Goal: Task Accomplishment & Management: Manage account settings

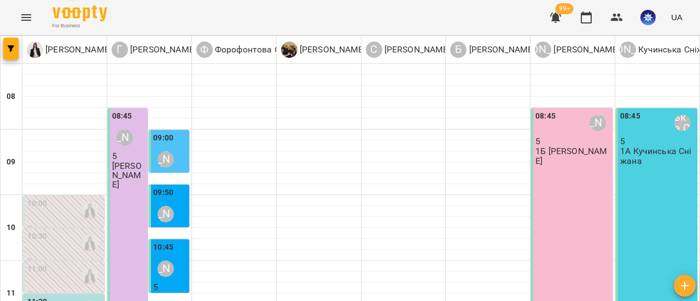
scroll to position [219, 0]
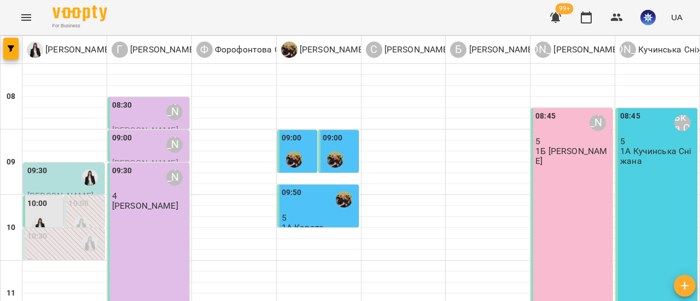
scroll to position [109, 0]
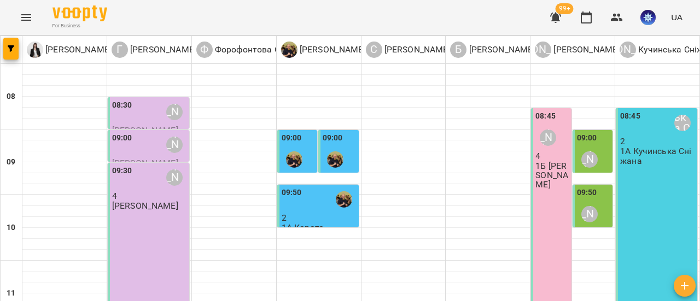
scroll to position [383, 0]
drag, startPoint x: 576, startPoint y: 248, endPoint x: 531, endPoint y: 231, distance: 47.5
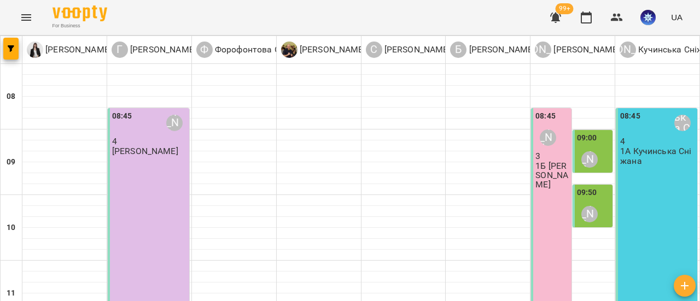
scroll to position [219, 0]
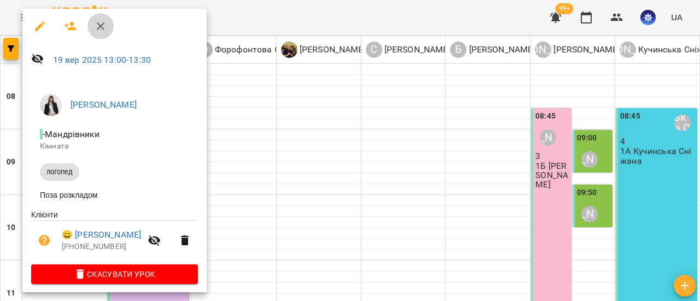
click at [103, 24] on icon "button" at bounding box center [101, 26] width 8 height 8
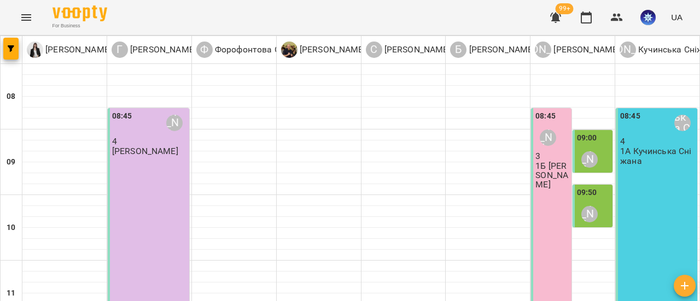
click at [23, 14] on icon "Menu" at bounding box center [26, 17] width 13 height 13
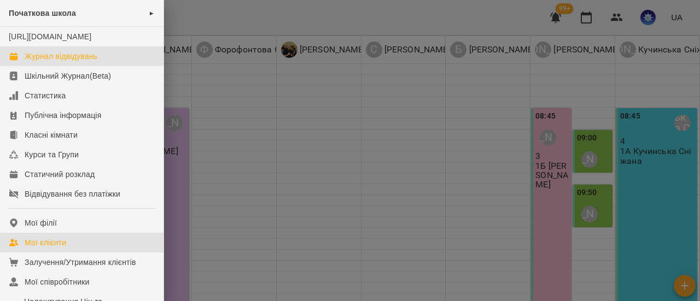
click at [32, 248] on div "Мої клієнти" at bounding box center [46, 242] width 42 height 11
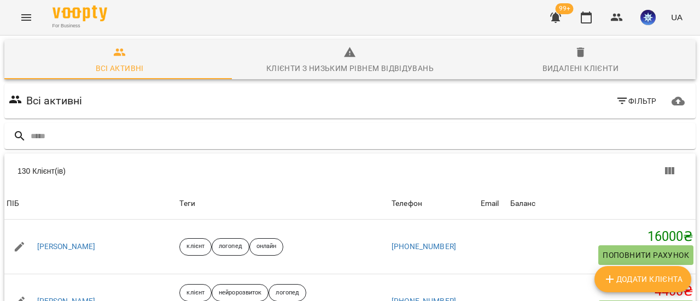
click at [32, 17] on icon "Menu" at bounding box center [26, 17] width 13 height 13
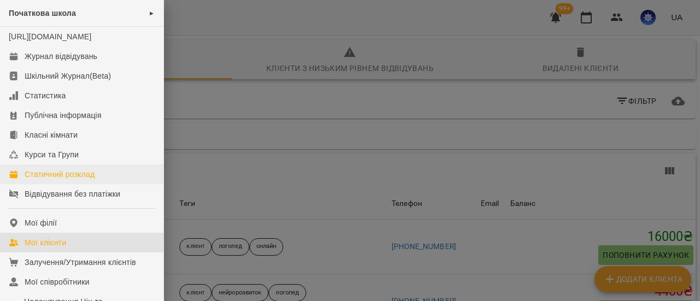
scroll to position [109, 0]
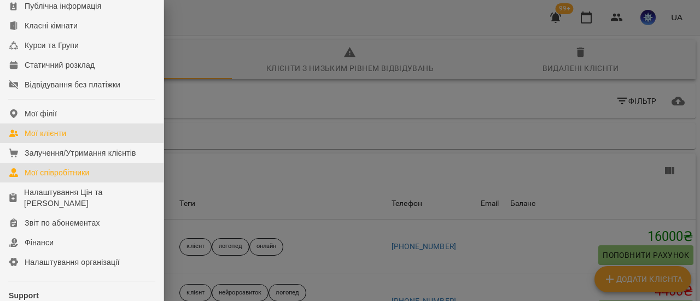
click at [53, 178] on div "Мої співробітники" at bounding box center [57, 172] width 65 height 11
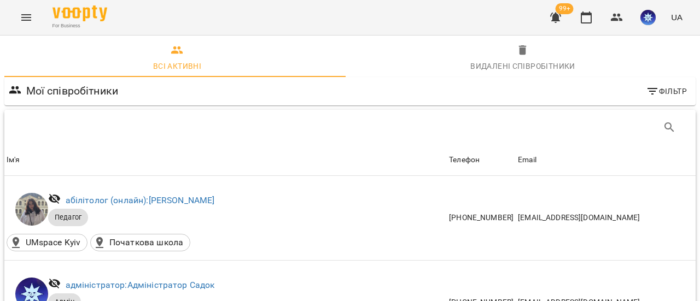
scroll to position [109, 0]
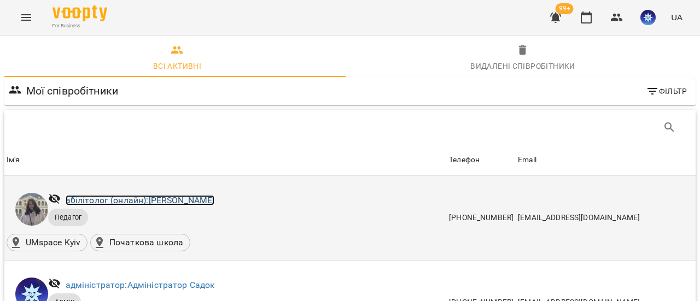
click at [152, 195] on link "абілітолог (онлайн): Аджимулаєва Руслана" at bounding box center [140, 200] width 149 height 10
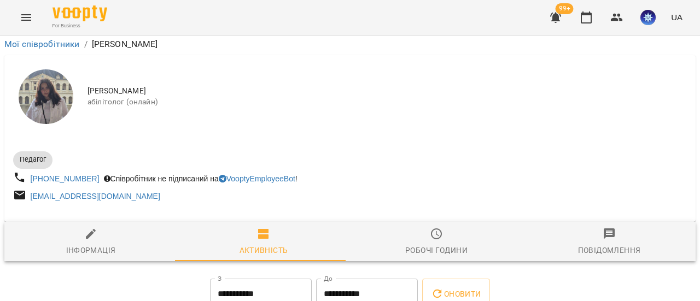
scroll to position [12, 0]
click at [86, 230] on icon "button" at bounding box center [91, 234] width 10 height 10
select select "**"
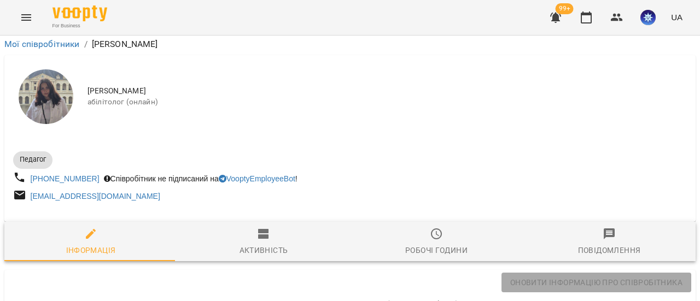
scroll to position [340, 0]
click at [25, 16] on icon "Menu" at bounding box center [26, 17] width 13 height 13
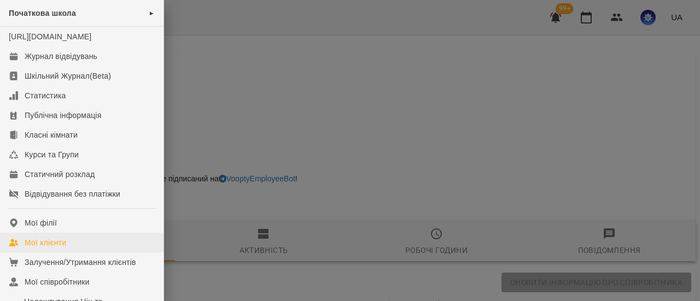
scroll to position [55, 0]
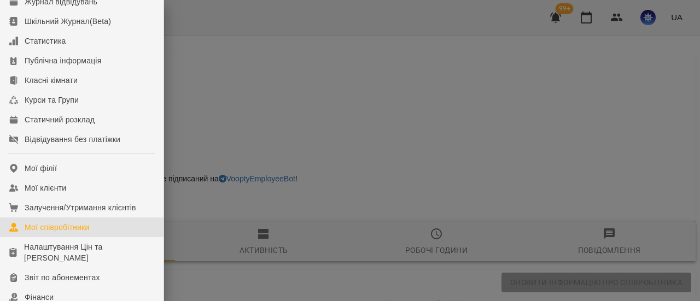
click at [61, 237] on link "Мої співробітники" at bounding box center [82, 228] width 164 height 20
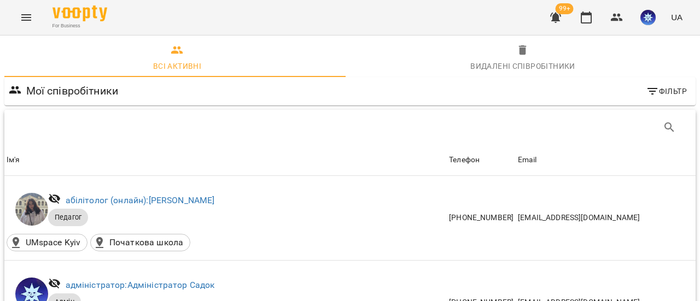
scroll to position [602, 0]
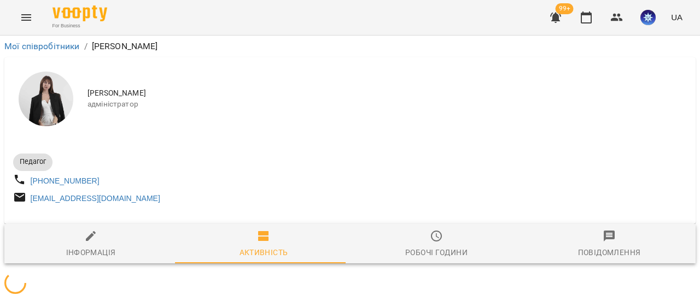
scroll to position [16, 0]
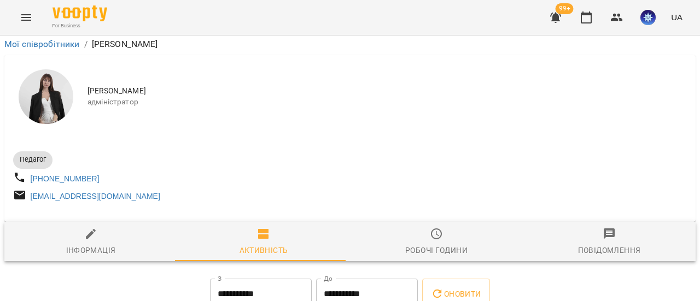
drag, startPoint x: 73, startPoint y: 242, endPoint x: 85, endPoint y: 233, distance: 15.6
click at [74, 244] on div "Інформація" at bounding box center [91, 250] width 50 height 13
select select "**"
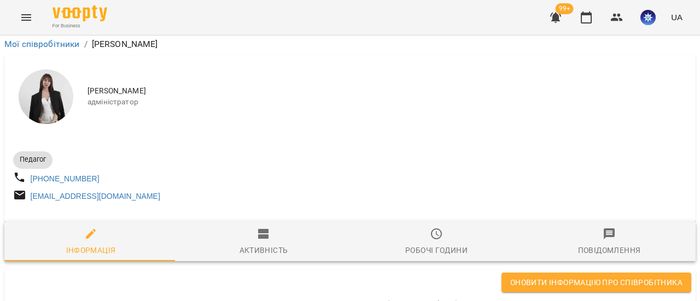
scroll to position [975, 0]
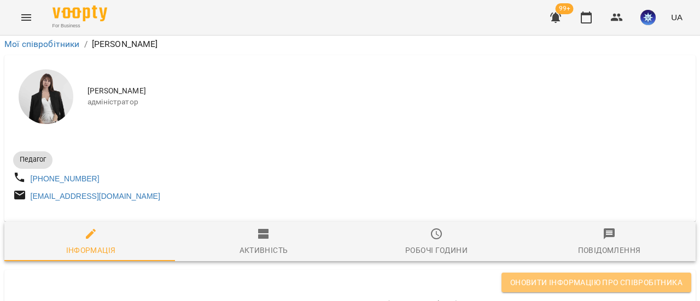
click at [581, 283] on span "Оновити інформацію про співробітника" at bounding box center [596, 282] width 172 height 13
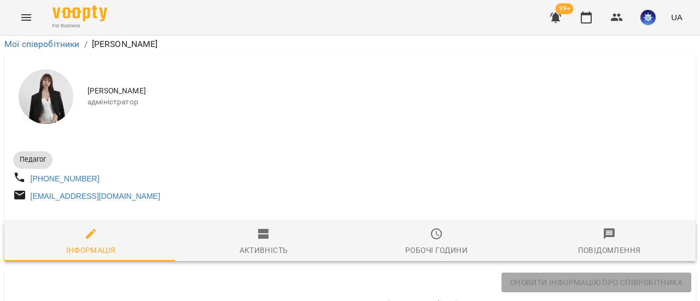
scroll to position [920, 0]
click at [31, 18] on icon "Menu" at bounding box center [26, 17] width 13 height 13
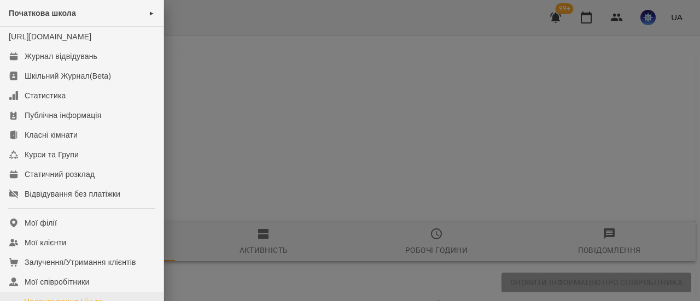
scroll to position [55, 0]
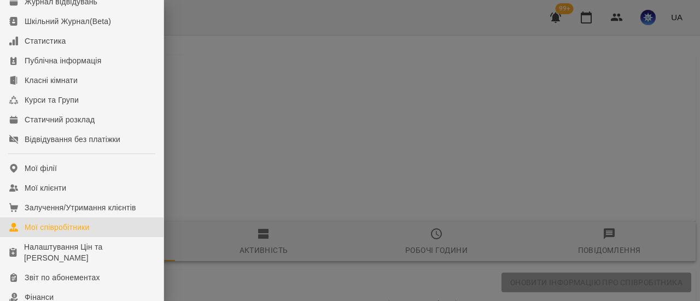
click at [68, 233] on div "Мої співробітники" at bounding box center [57, 227] width 65 height 11
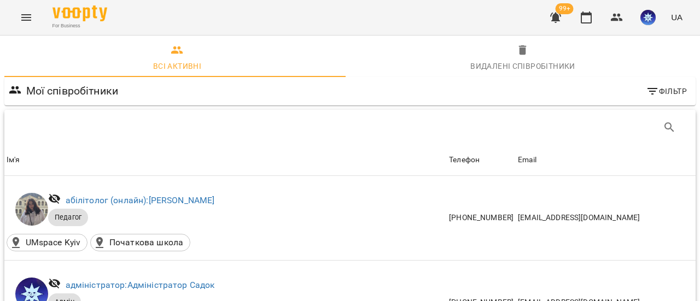
scroll to position [492, 0]
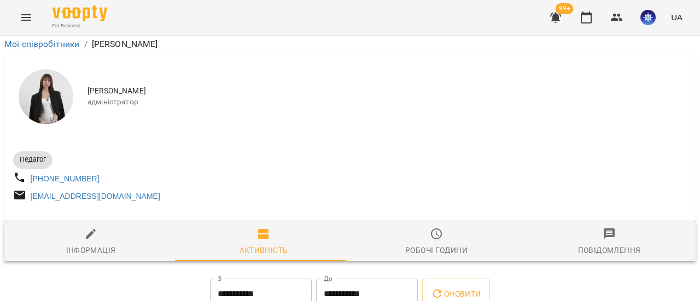
scroll to position [109, 0]
click at [91, 244] on div "Інформація" at bounding box center [91, 250] width 50 height 13
select select "**"
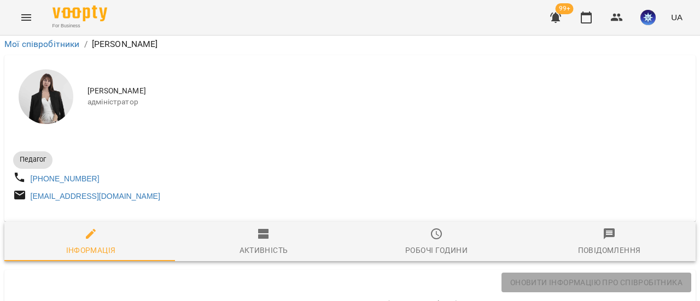
scroll to position [766, 0]
click at [25, 26] on button "Menu" at bounding box center [26, 17] width 26 height 26
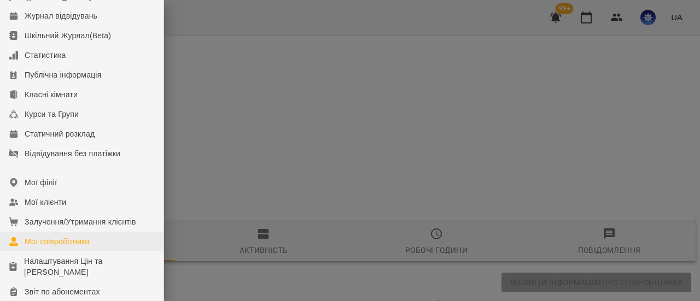
scroll to position [55, 0]
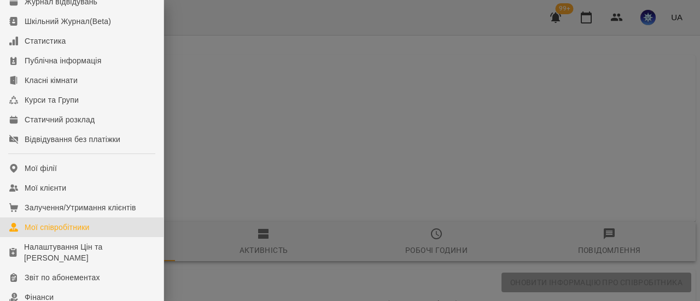
click at [86, 233] on div "Мої співробітники" at bounding box center [57, 227] width 65 height 11
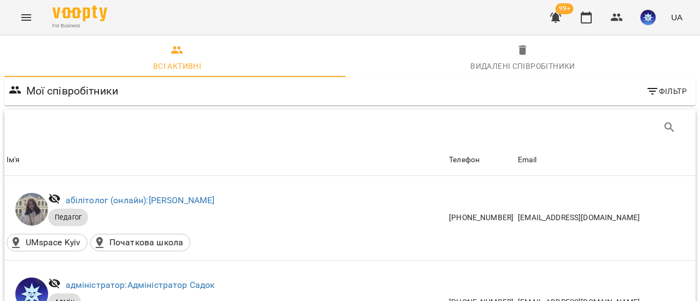
scroll to position [492, 0]
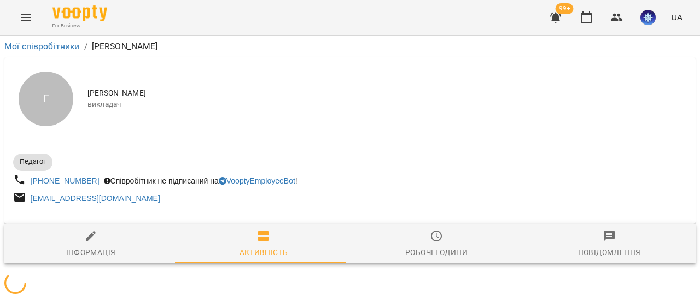
scroll to position [12, 0]
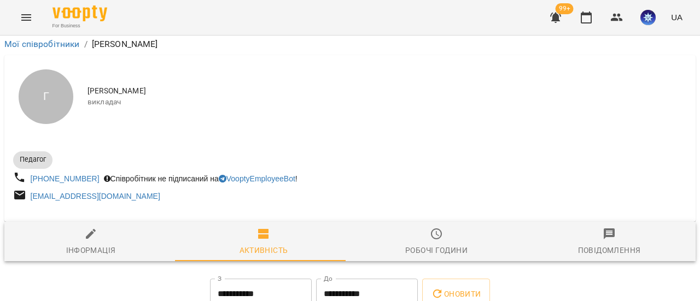
click at [84, 229] on icon "button" at bounding box center [90, 234] width 13 height 13
select select "**"
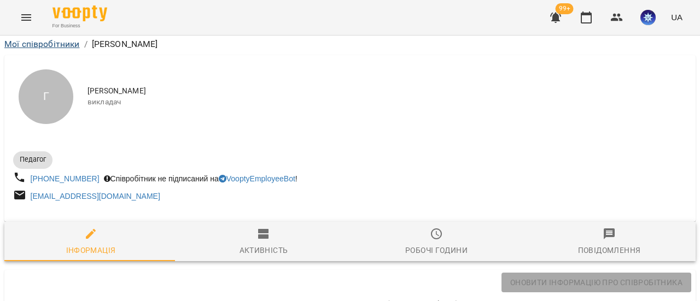
scroll to position [0, 0]
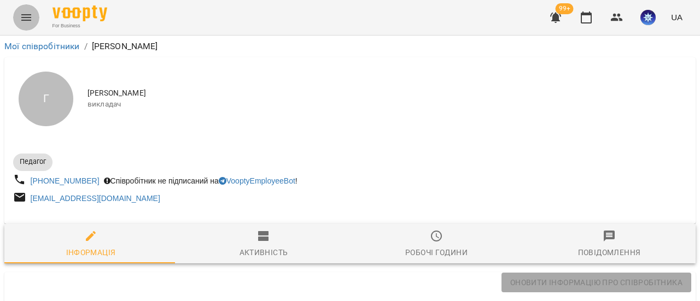
click at [25, 16] on icon "Menu" at bounding box center [26, 17] width 13 height 13
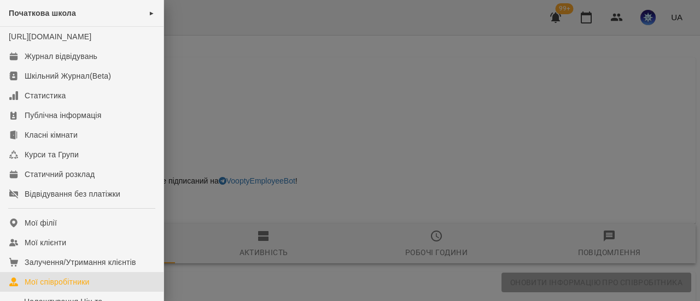
click at [49, 288] on div "Мої співробітники" at bounding box center [57, 282] width 65 height 11
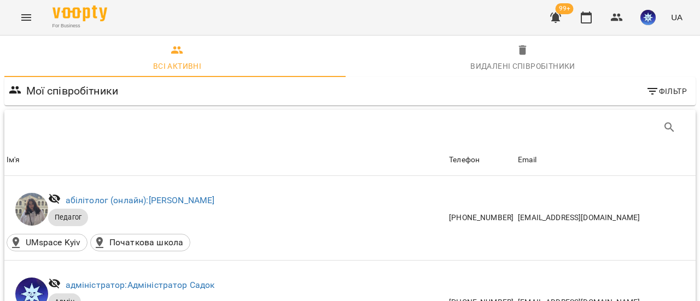
scroll to position [164, 0]
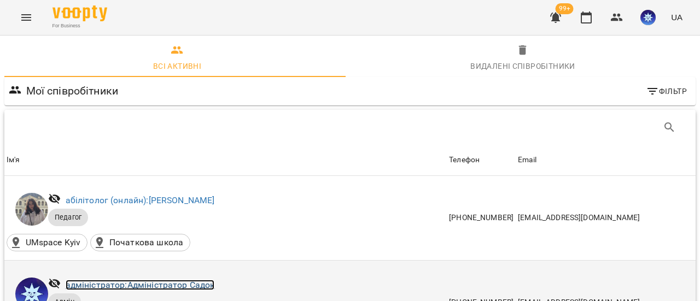
click at [147, 280] on link "адміністратор: Адміністратор Садок" at bounding box center [140, 285] width 149 height 10
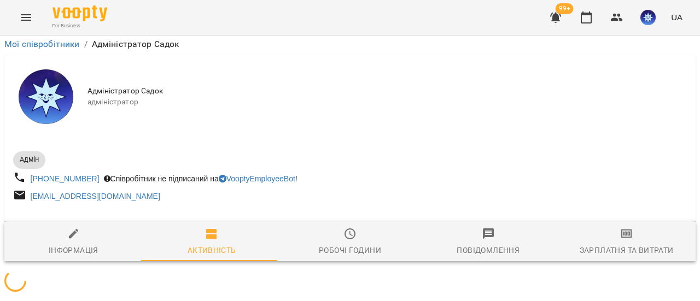
scroll to position [12, 0]
drag, startPoint x: 76, startPoint y: 225, endPoint x: 93, endPoint y: 221, distance: 18.0
click at [75, 228] on icon "button" at bounding box center [73, 234] width 13 height 13
select select "**"
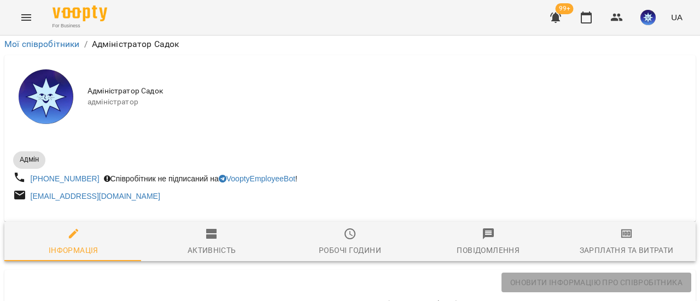
scroll to position [207, 0]
click at [27, 19] on icon "Menu" at bounding box center [26, 17] width 13 height 13
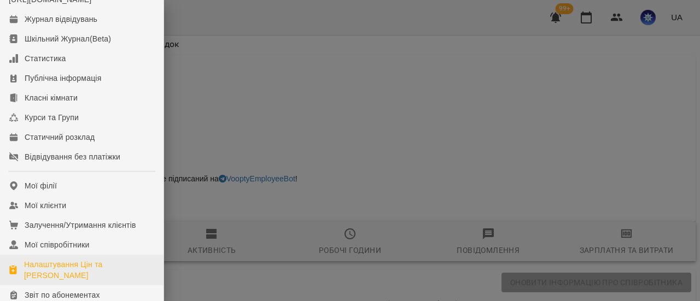
scroll to position [55, 0]
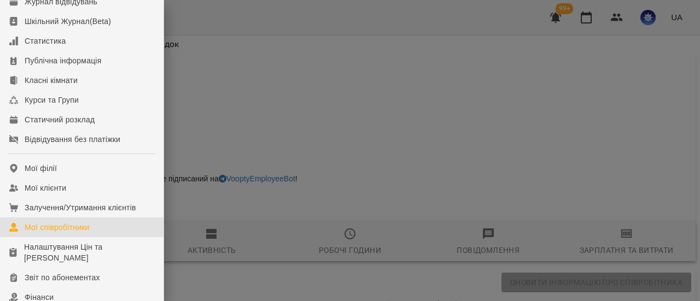
click at [73, 233] on div "Мої співробітники" at bounding box center [57, 227] width 65 height 11
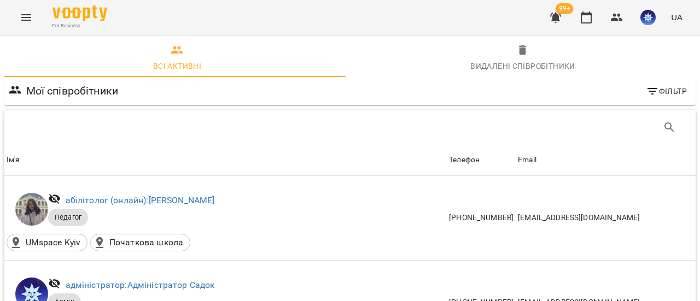
scroll to position [274, 0]
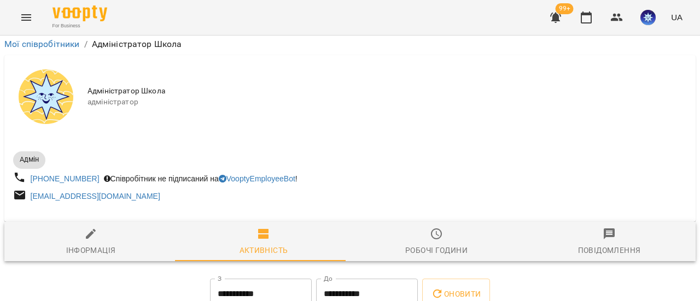
scroll to position [136, 0]
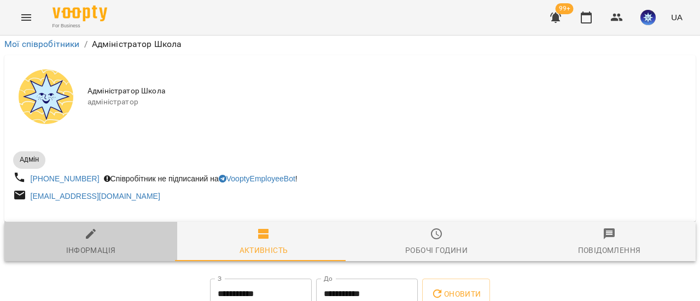
click at [107, 228] on span "Інформація" at bounding box center [91, 243] width 160 height 30
select select "**"
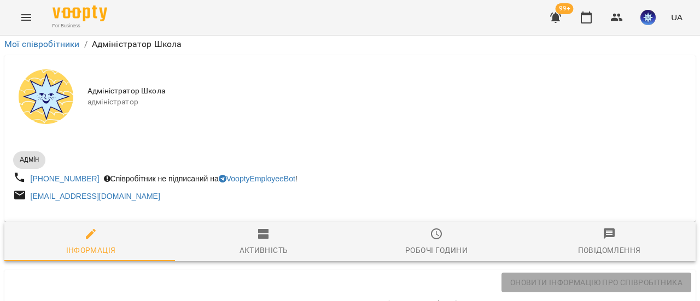
scroll to position [43, 0]
click at [30, 25] on button "Menu" at bounding box center [26, 17] width 26 height 26
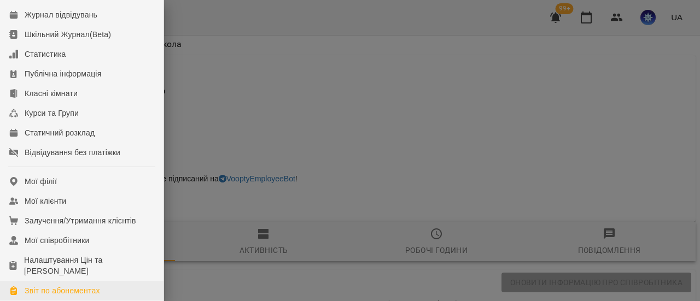
scroll to position [109, 0]
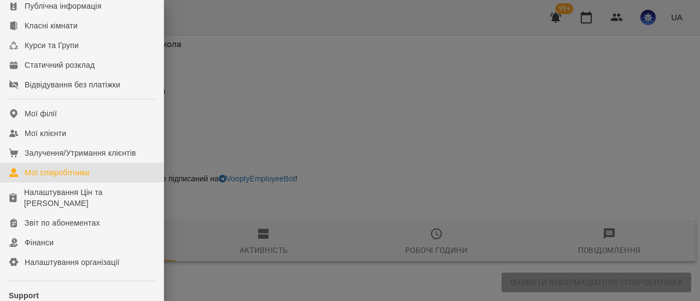
click at [74, 178] on div "Мої співробітники" at bounding box center [57, 172] width 65 height 11
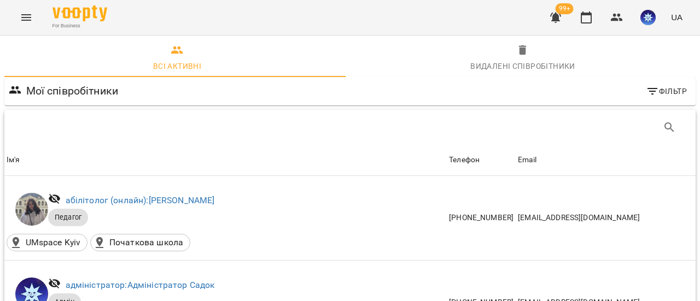
scroll to position [438, 0]
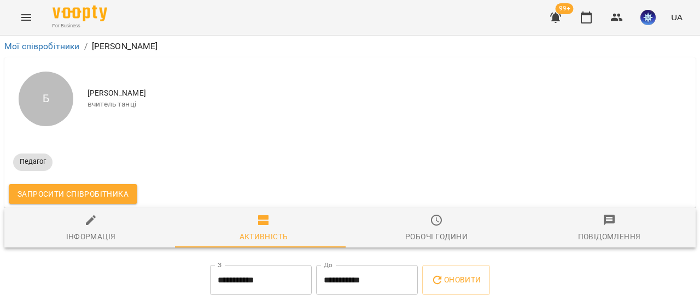
click at [88, 229] on span "Інформація" at bounding box center [91, 229] width 160 height 30
select select "**"
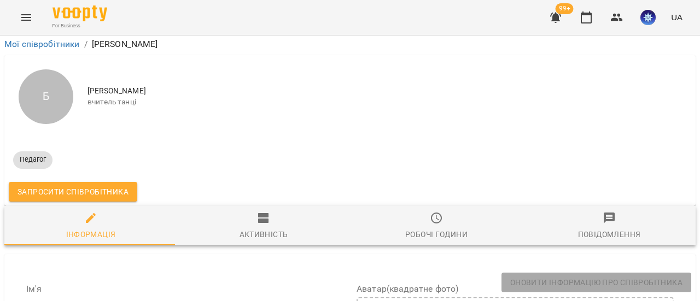
scroll to position [766, 0]
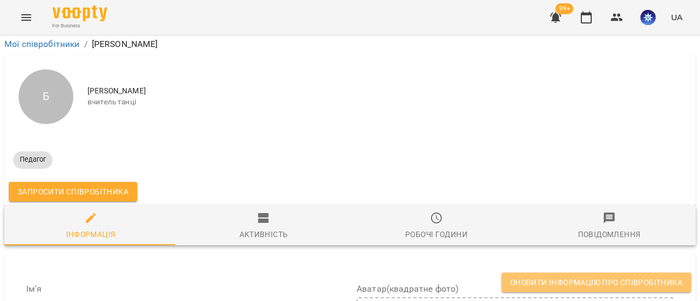
click at [565, 288] on span "Оновити інформацію про співробітника" at bounding box center [596, 282] width 172 height 13
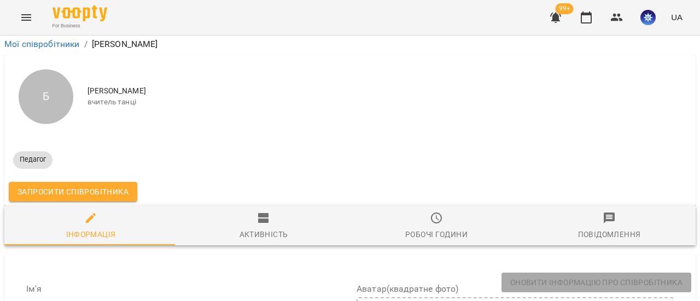
scroll to position [492, 0]
click at [32, 18] on icon "Menu" at bounding box center [26, 17] width 13 height 13
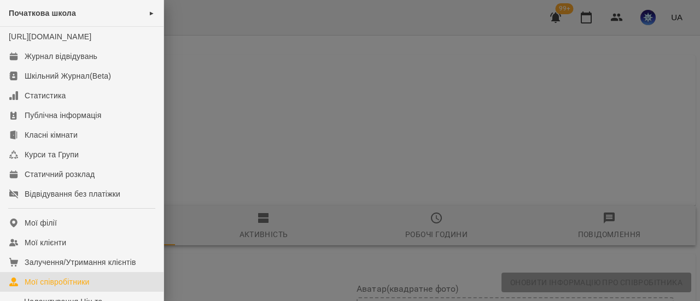
click at [66, 288] on div "Мої співробітники" at bounding box center [57, 282] width 65 height 11
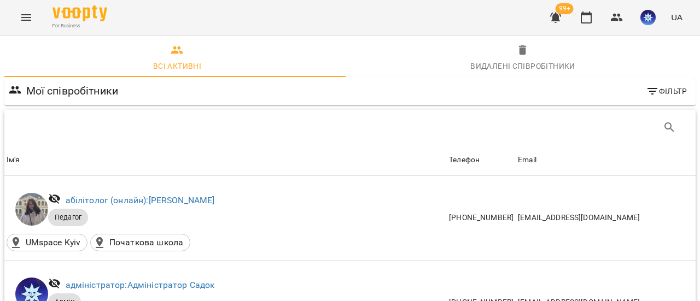
scroll to position [438, 0]
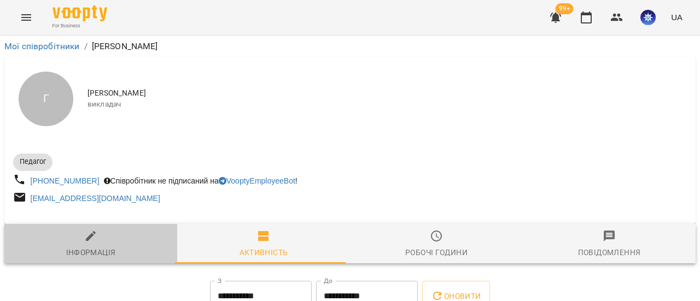
click at [98, 249] on div "Інформація" at bounding box center [91, 252] width 50 height 13
select select "**"
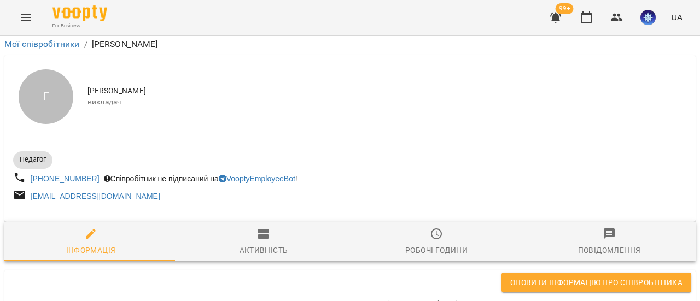
scroll to position [875, 0]
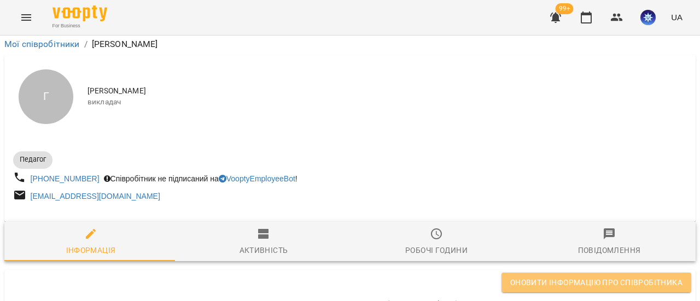
click at [543, 282] on span "Оновити інформацію про співробітника" at bounding box center [596, 282] width 172 height 13
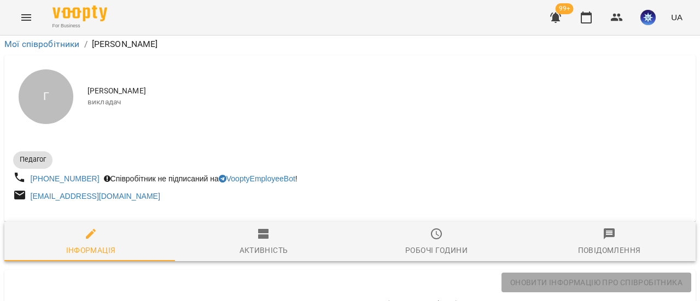
click at [28, 19] on icon "Menu" at bounding box center [26, 17] width 13 height 13
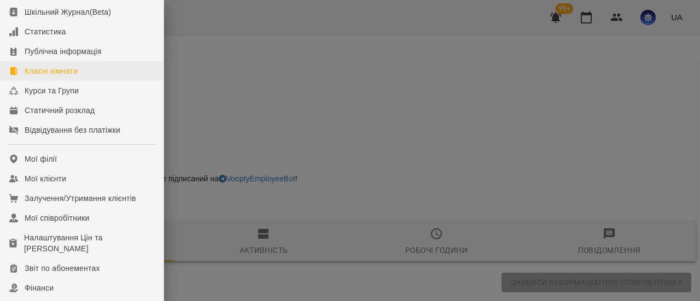
scroll to position [109, 0]
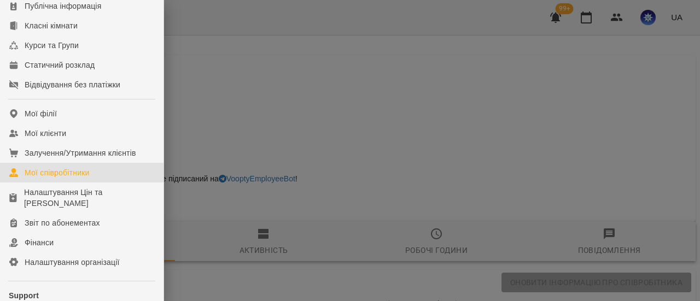
click at [50, 178] on div "Мої співробітники" at bounding box center [57, 172] width 65 height 11
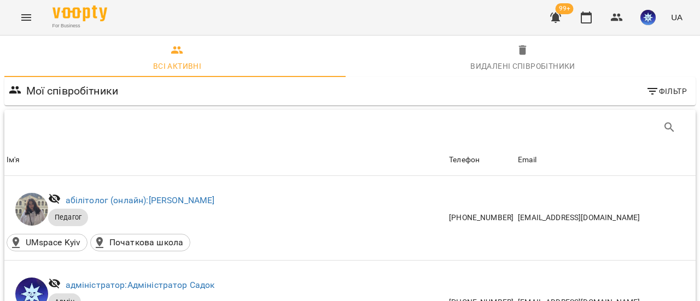
scroll to position [875, 0]
click at [27, 19] on icon "Menu" at bounding box center [26, 17] width 13 height 13
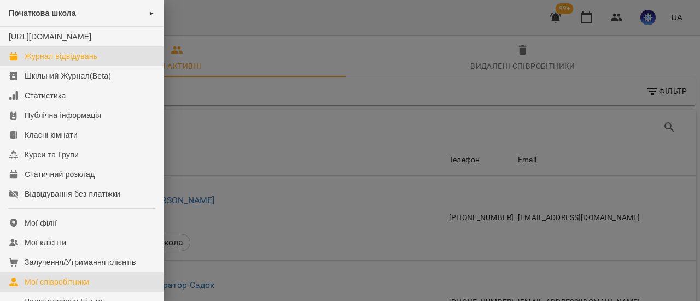
click at [67, 62] on div "Журнал відвідувань" at bounding box center [61, 56] width 73 height 11
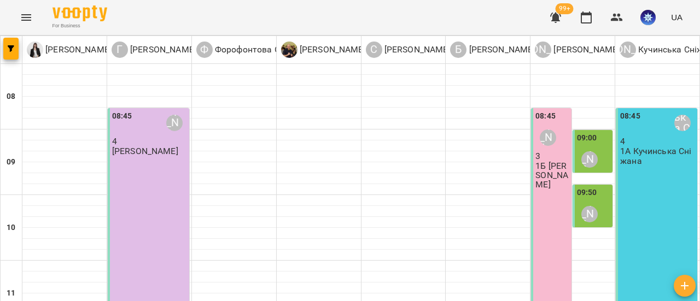
click at [26, 14] on icon "Menu" at bounding box center [26, 17] width 13 height 13
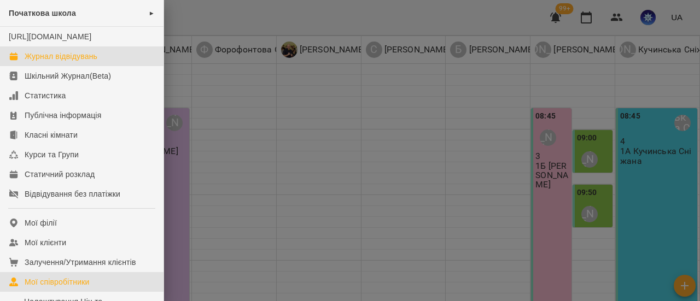
click at [67, 288] on div "Мої співробітники" at bounding box center [57, 282] width 65 height 11
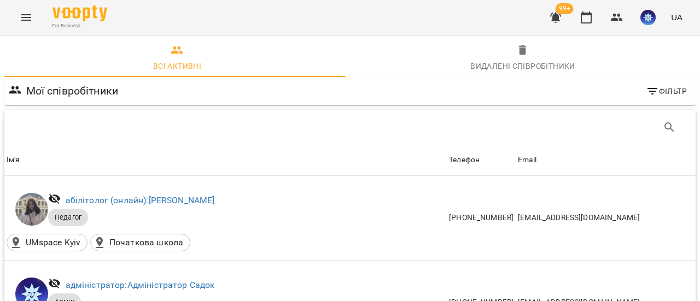
scroll to position [547, 0]
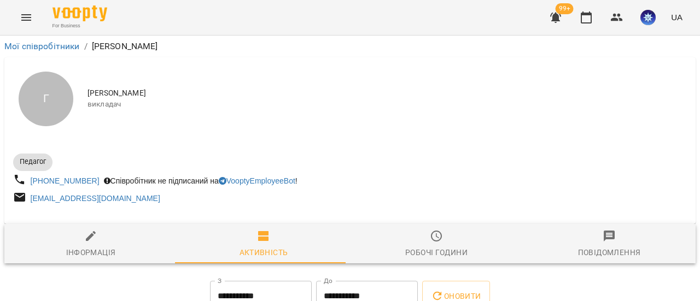
scroll to position [12, 0]
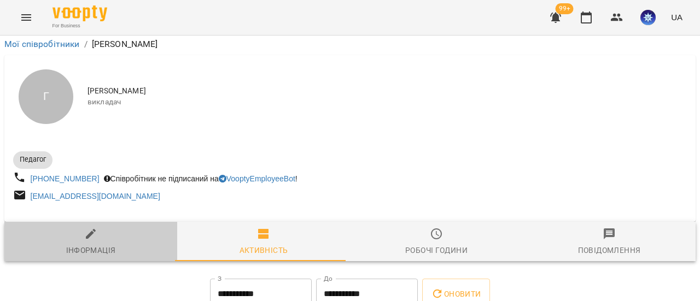
click at [96, 244] on div "Інформація" at bounding box center [91, 250] width 50 height 13
select select "**"
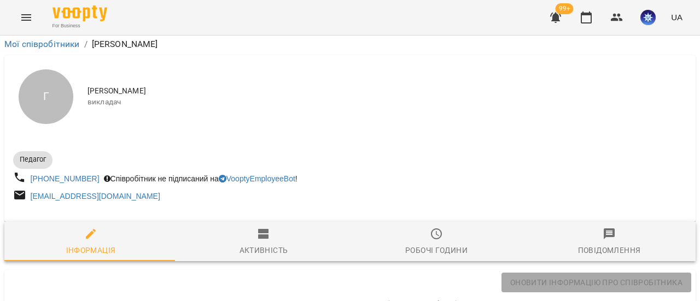
scroll to position [361, 0]
click at [30, 20] on icon "Menu" at bounding box center [26, 17] width 10 height 7
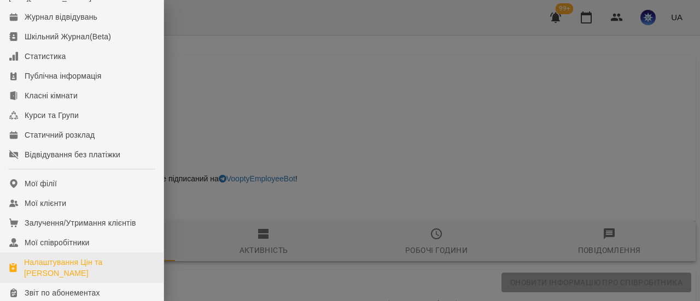
scroll to position [55, 0]
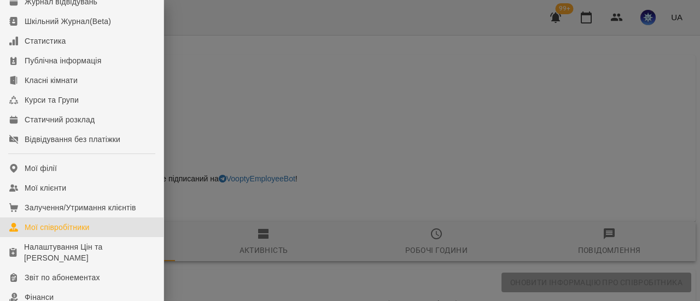
click at [71, 233] on div "Мої співробітники" at bounding box center [57, 227] width 65 height 11
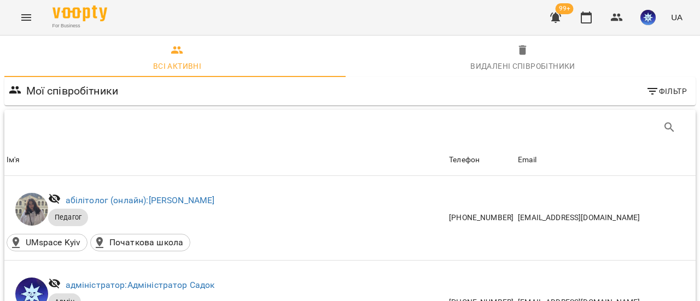
scroll to position [602, 0]
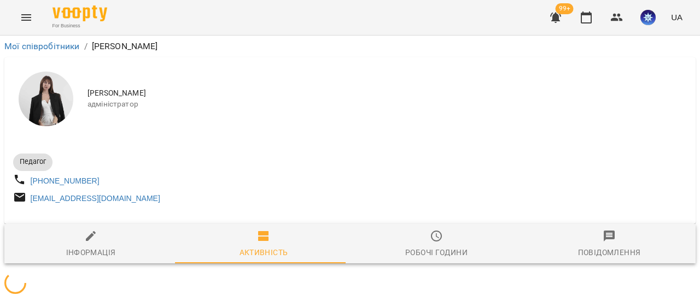
scroll to position [16, 0]
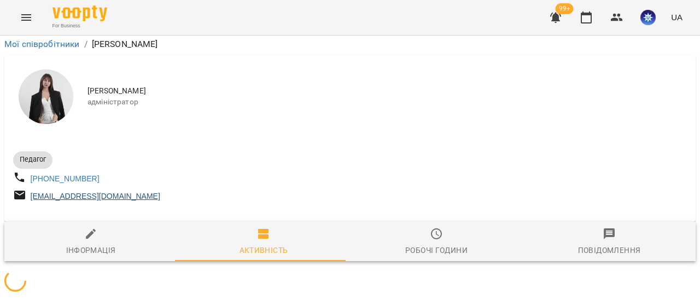
click at [85, 234] on span "Інформація" at bounding box center [91, 243] width 160 height 30
select select "**"
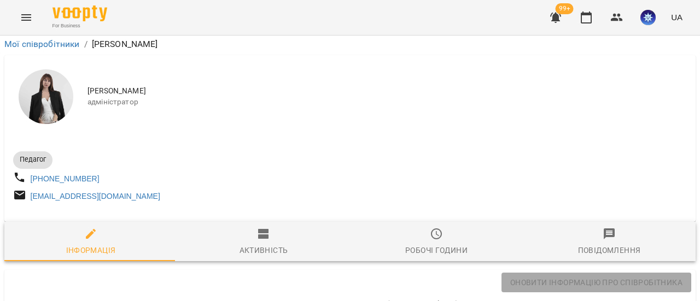
scroll to position [701, 0]
click at [20, 14] on icon "Menu" at bounding box center [26, 17] width 13 height 13
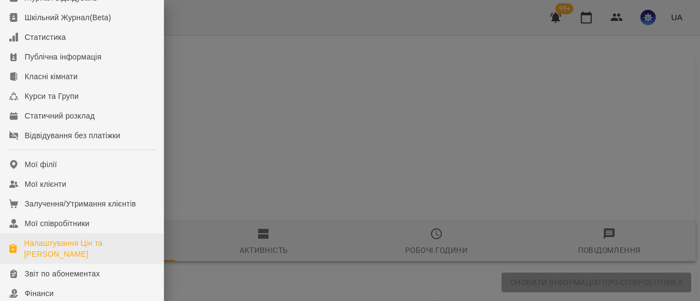
scroll to position [109, 0]
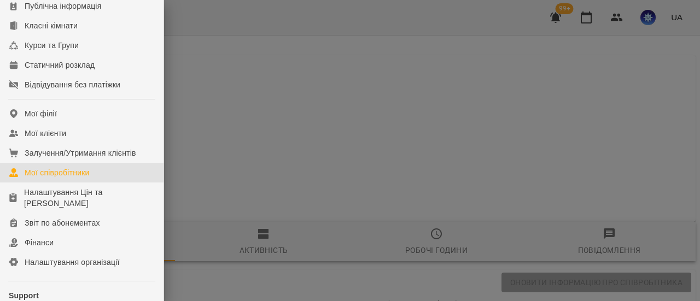
click at [56, 178] on div "Мої співробітники" at bounding box center [57, 172] width 65 height 11
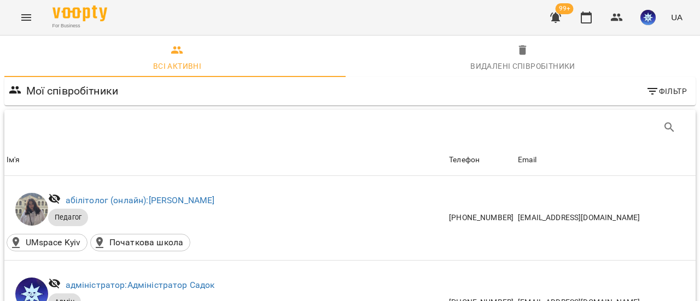
scroll to position [602, 0]
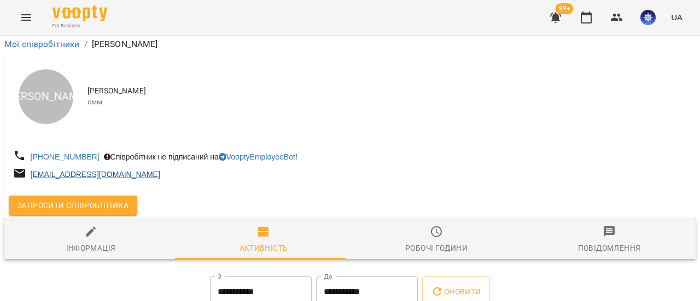
scroll to position [134, 0]
click at [86, 242] on div "Інформація" at bounding box center [91, 248] width 50 height 13
select select "**"
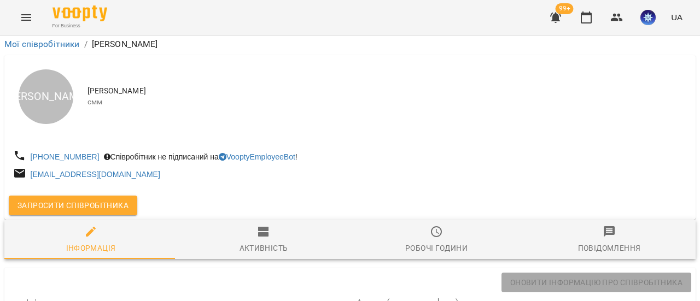
scroll to position [360, 0]
click at [20, 22] on icon "Menu" at bounding box center [26, 17] width 13 height 13
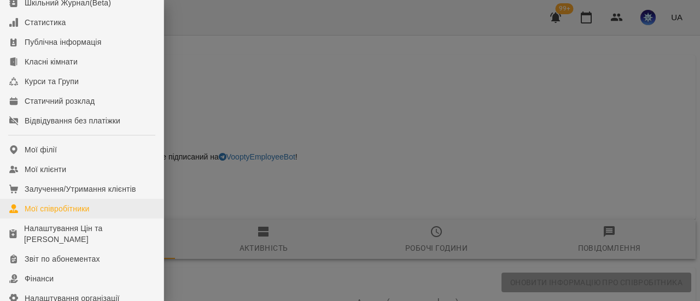
scroll to position [164, 0]
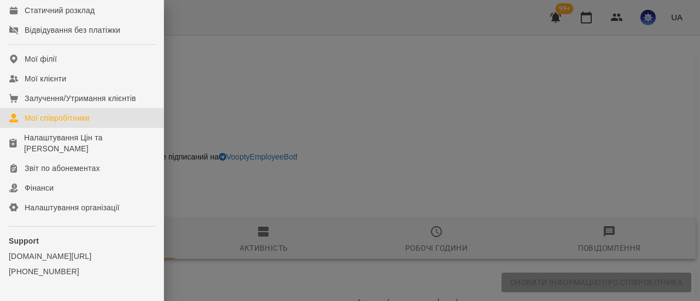
click at [61, 124] on div "Мої співробітники" at bounding box center [57, 118] width 65 height 11
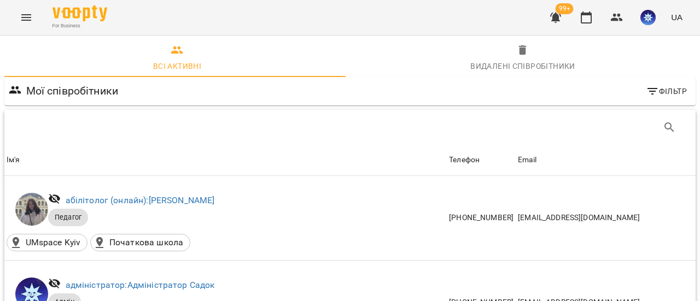
scroll to position [821, 0]
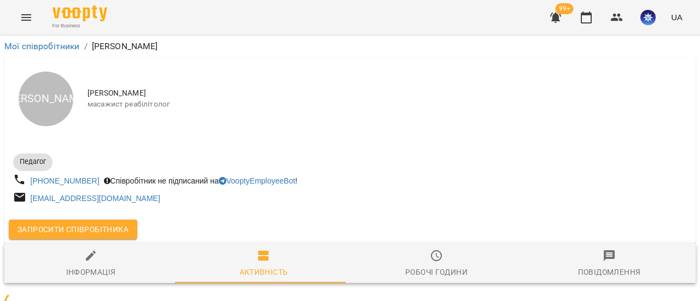
scroll to position [32, 0]
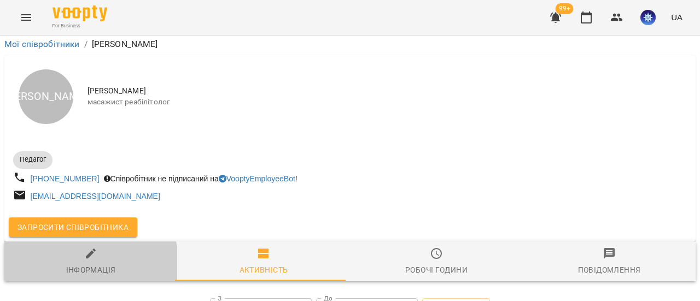
click at [85, 264] on div "Інформація" at bounding box center [91, 270] width 50 height 13
select select "**"
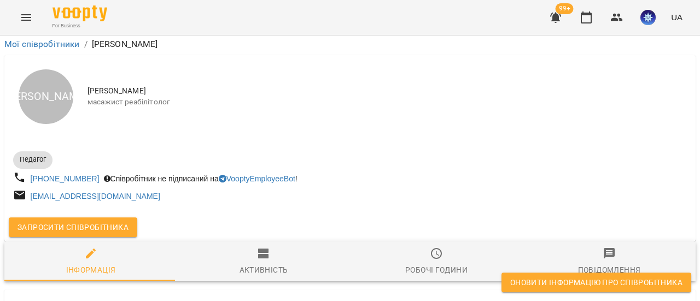
scroll to position [983, 0]
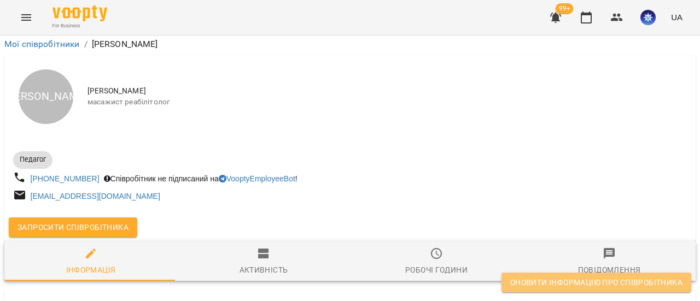
click at [594, 287] on span "Оновити інформацію про співробітника" at bounding box center [596, 282] width 172 height 13
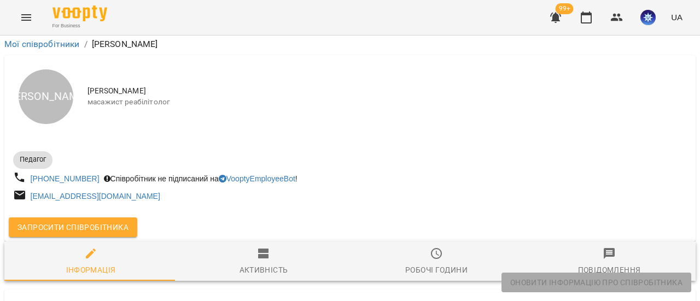
click at [20, 19] on icon "Menu" at bounding box center [26, 17] width 13 height 13
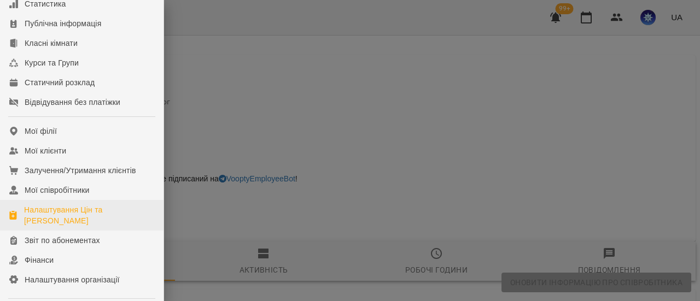
scroll to position [109, 0]
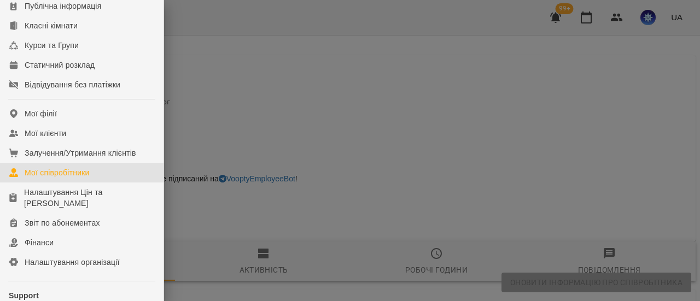
click at [53, 178] on div "Мої співробітники" at bounding box center [57, 172] width 65 height 11
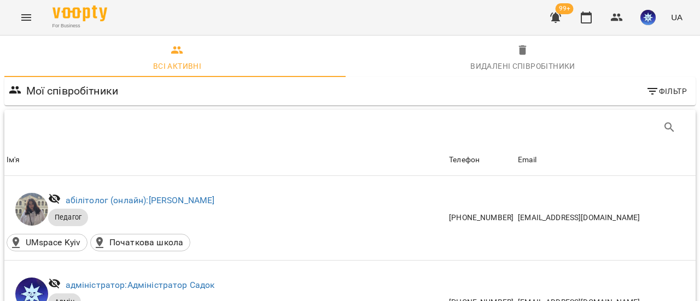
scroll to position [875, 0]
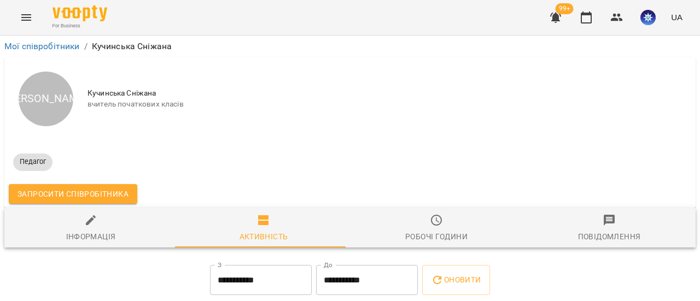
drag, startPoint x: 96, startPoint y: 236, endPoint x: 100, endPoint y: 228, distance: 8.6
click at [96, 235] on div "Інформація" at bounding box center [91, 236] width 50 height 13
select select "**"
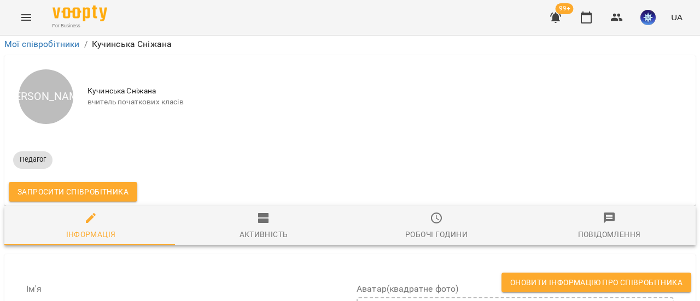
scroll to position [821, 0]
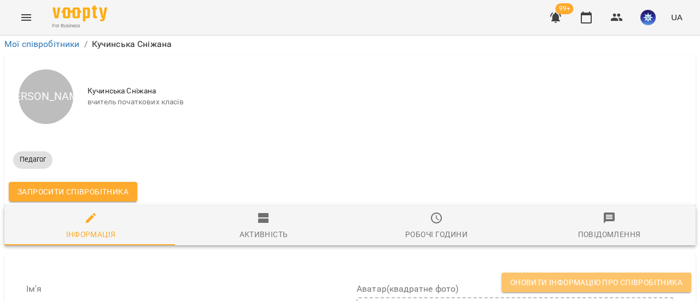
click at [549, 284] on span "Оновити інформацію про співробітника" at bounding box center [596, 282] width 172 height 13
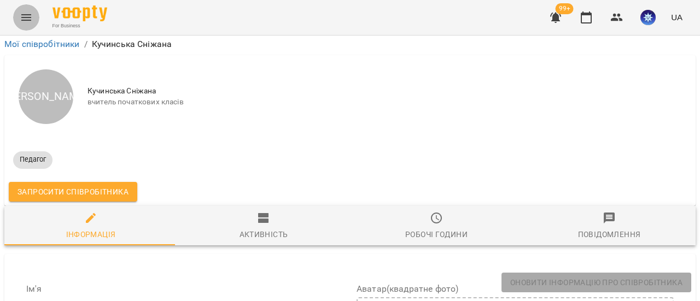
click at [29, 16] on icon "Menu" at bounding box center [26, 17] width 13 height 13
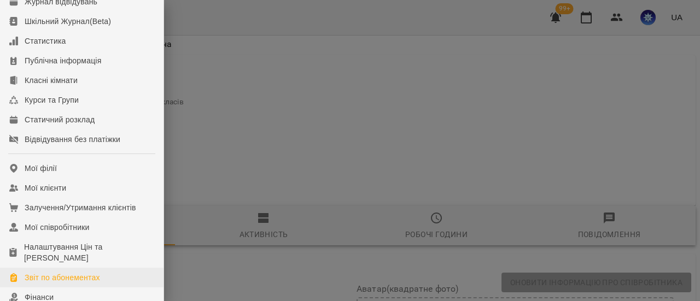
scroll to position [109, 0]
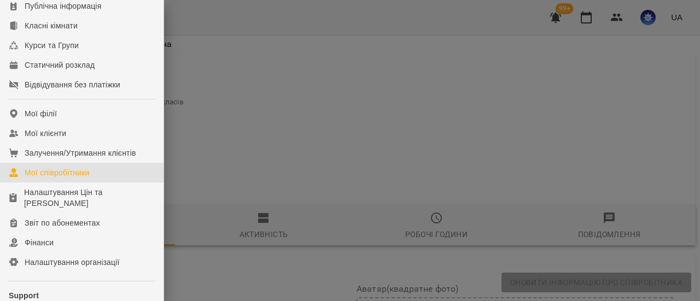
click at [62, 178] on div "Мої співробітники" at bounding box center [57, 172] width 65 height 11
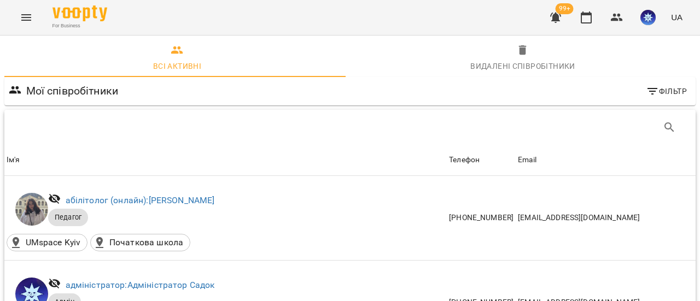
scroll to position [985, 0]
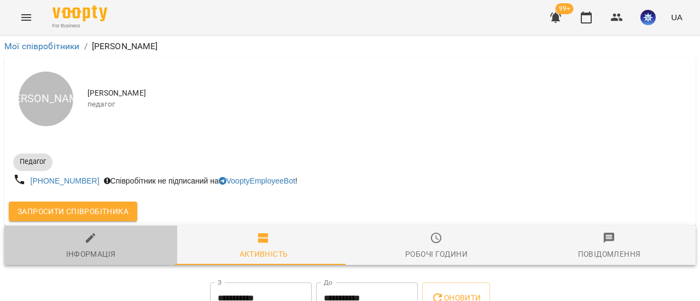
click at [96, 249] on div "Інформація" at bounding box center [91, 254] width 50 height 13
select select "**"
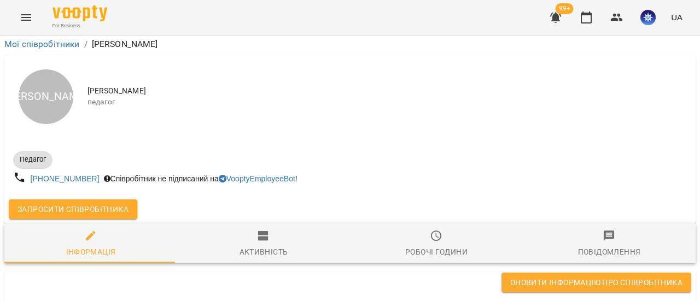
scroll to position [821, 0]
click at [590, 286] on span "Оновити інформацію про співробітника" at bounding box center [596, 282] width 172 height 13
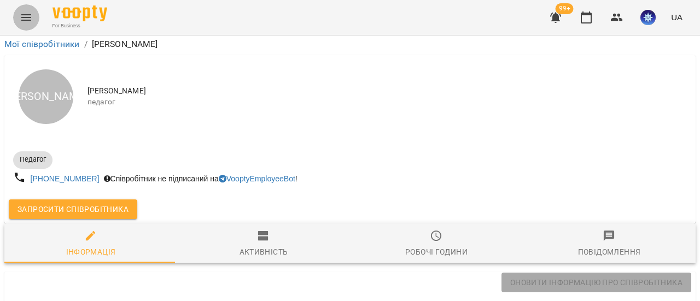
click at [19, 16] on button "Menu" at bounding box center [26, 17] width 26 height 26
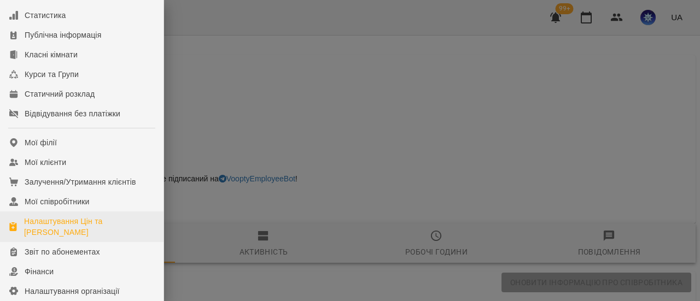
scroll to position [164, 0]
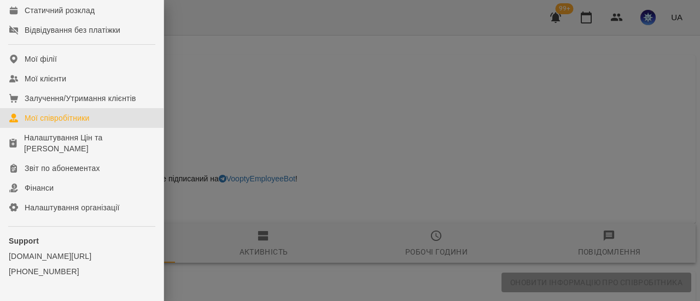
click at [51, 124] on div "Мої співробітники" at bounding box center [57, 118] width 65 height 11
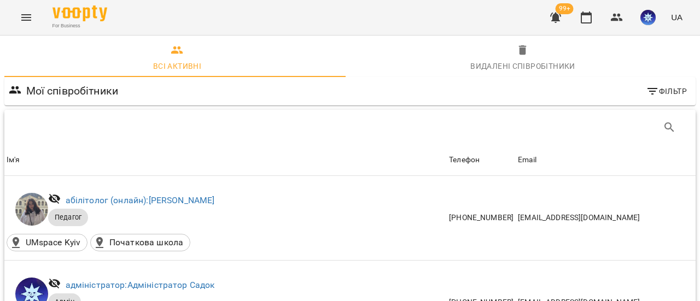
scroll to position [1094, 0]
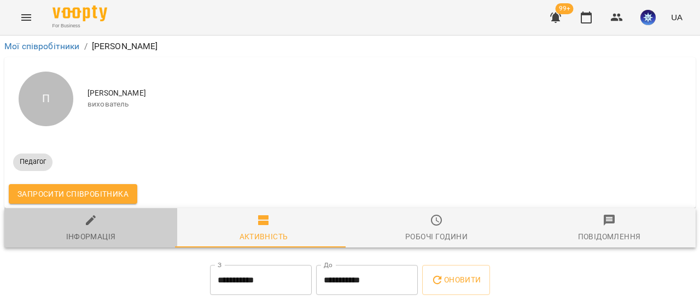
click at [98, 229] on span "Інформація" at bounding box center [91, 229] width 160 height 30
select select "**"
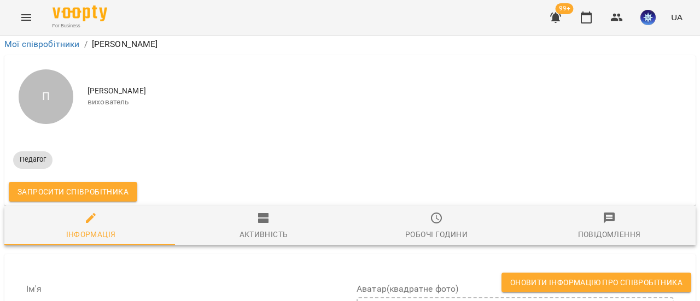
scroll to position [875, 0]
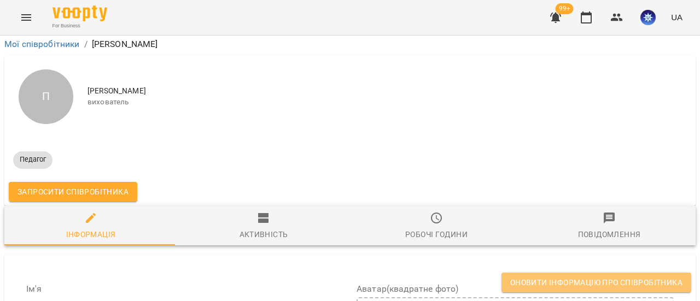
click at [607, 281] on span "Оновити інформацію про співробітника" at bounding box center [596, 282] width 172 height 13
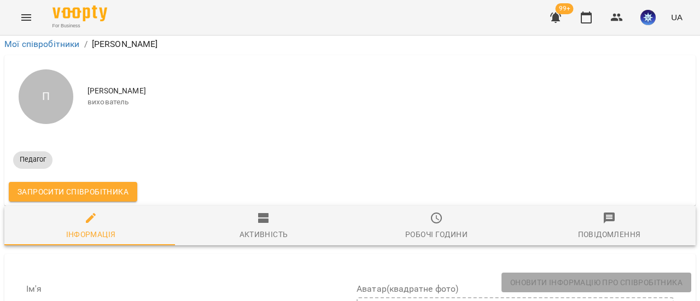
scroll to position [0, 0]
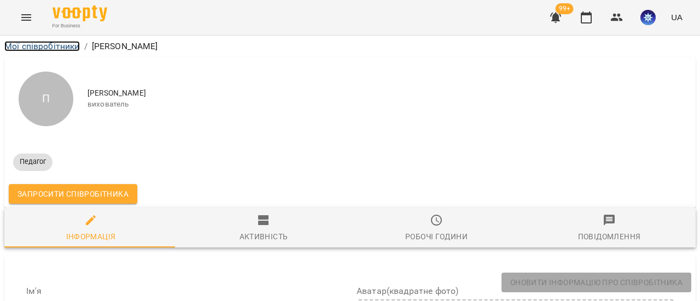
click at [46, 45] on link "Мої співробітники" at bounding box center [42, 46] width 76 height 10
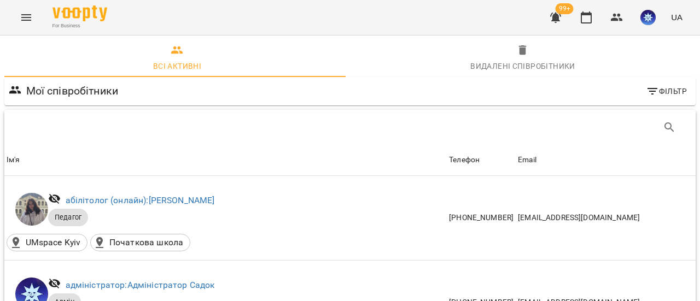
scroll to position [711, 0]
click at [25, 19] on icon "Menu" at bounding box center [26, 17] width 13 height 13
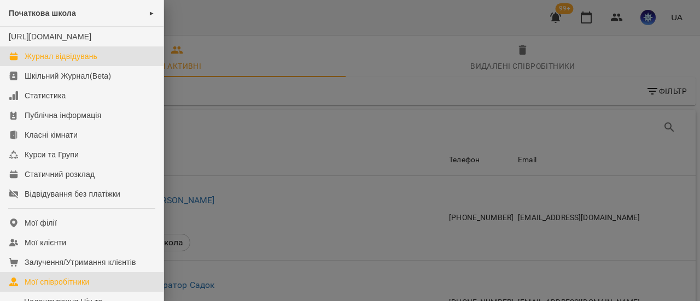
click at [65, 62] on div "Журнал відвідувань" at bounding box center [61, 56] width 73 height 11
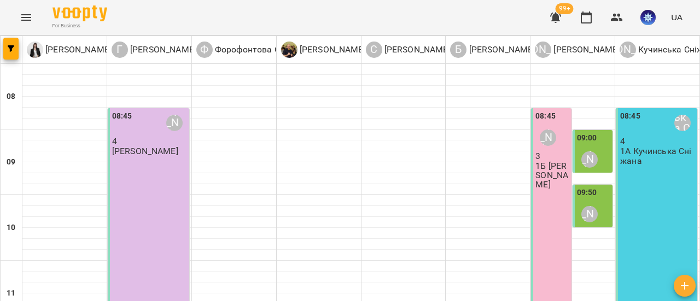
scroll to position [274, 0]
type input "**********"
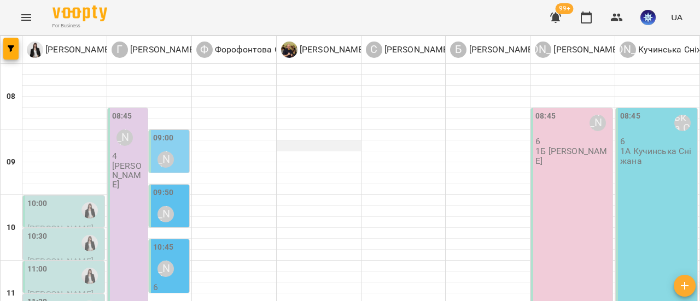
scroll to position [109, 0]
click at [63, 198] on div "10:00" at bounding box center [64, 210] width 75 height 25
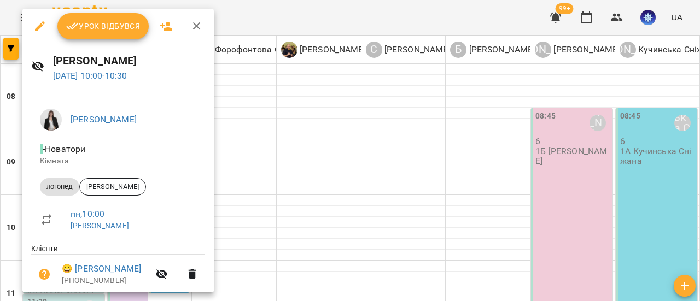
click at [105, 26] on span "Урок відбувся" at bounding box center [103, 26] width 74 height 13
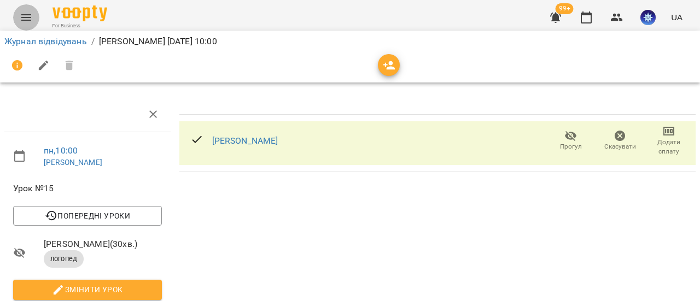
click at [26, 22] on icon "Menu" at bounding box center [26, 17] width 13 height 13
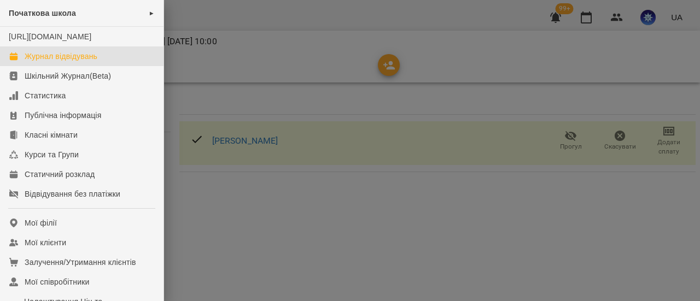
click at [51, 62] on div "Журнал відвідувань" at bounding box center [61, 56] width 73 height 11
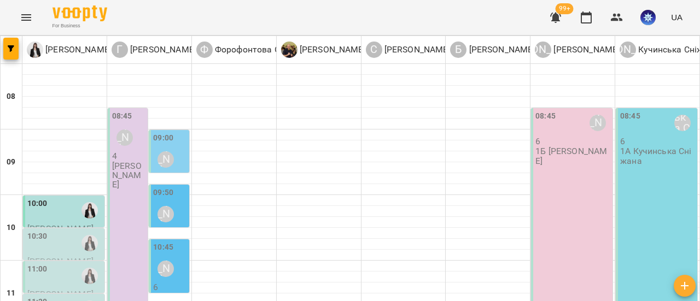
click at [33, 19] on button "Menu" at bounding box center [26, 17] width 26 height 26
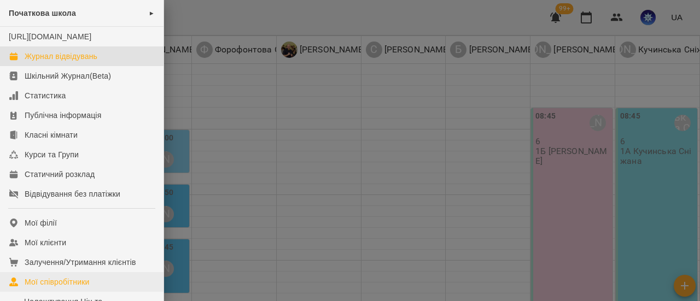
scroll to position [109, 0]
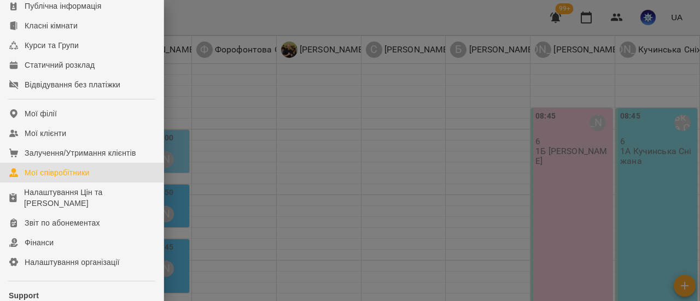
click at [63, 178] on div "Мої співробітники" at bounding box center [57, 172] width 65 height 11
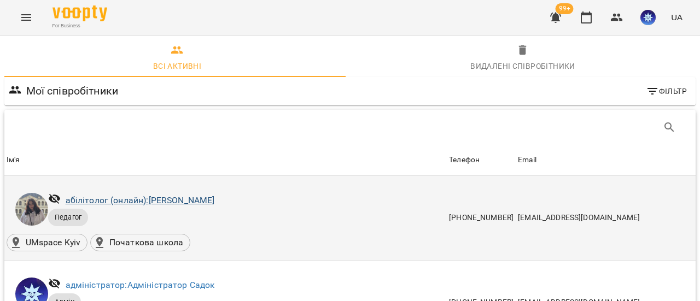
scroll to position [55, 0]
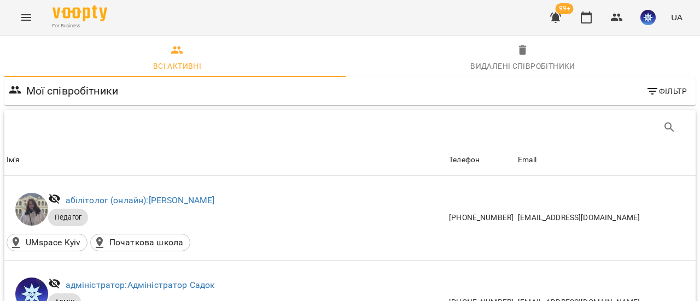
click at [30, 19] on icon "Menu" at bounding box center [26, 17] width 13 height 13
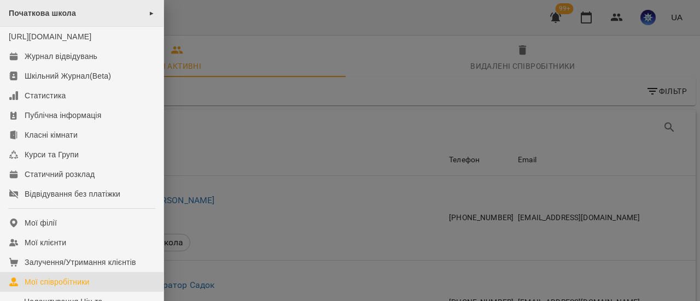
click at [75, 15] on span "Початкова школа" at bounding box center [42, 13] width 67 height 9
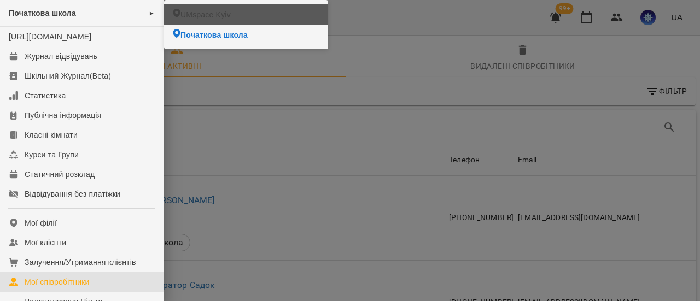
click at [219, 9] on li "UMspace Kyiv" at bounding box center [246, 14] width 164 height 20
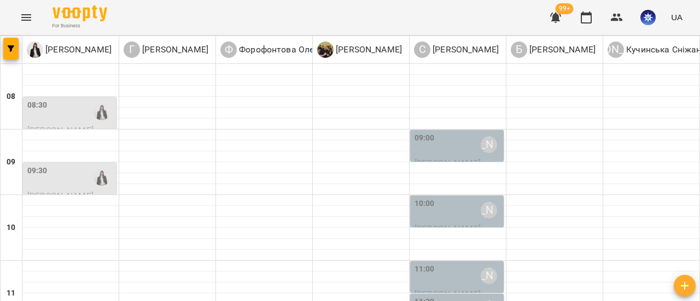
click at [78, 109] on div "08:30" at bounding box center [70, 112] width 87 height 25
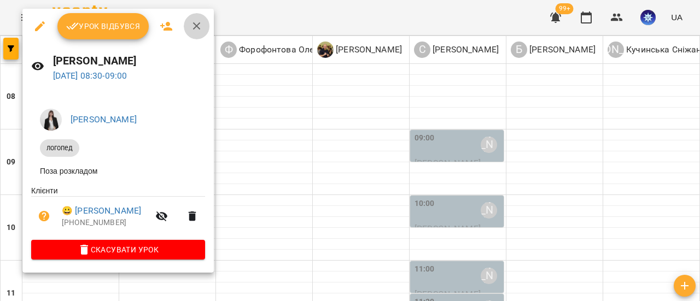
click at [197, 26] on icon "button" at bounding box center [196, 26] width 13 height 13
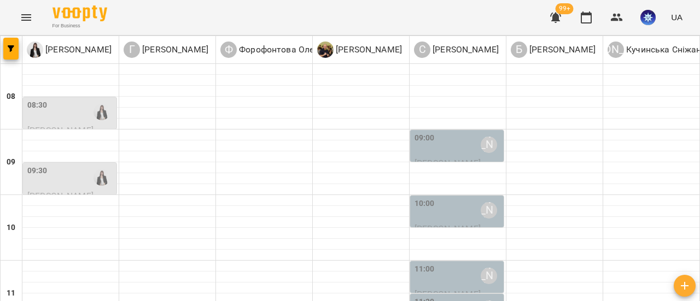
click at [23, 14] on icon "Menu" at bounding box center [26, 17] width 13 height 13
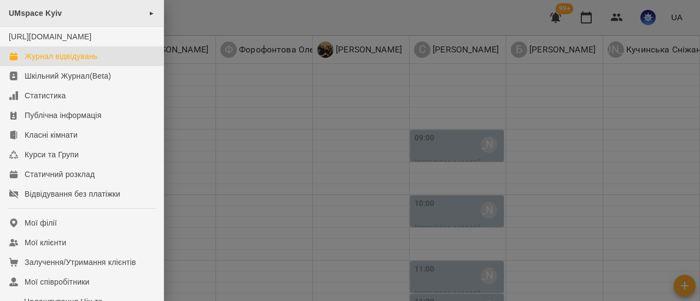
click at [149, 14] on span "►" at bounding box center [152, 13] width 6 height 9
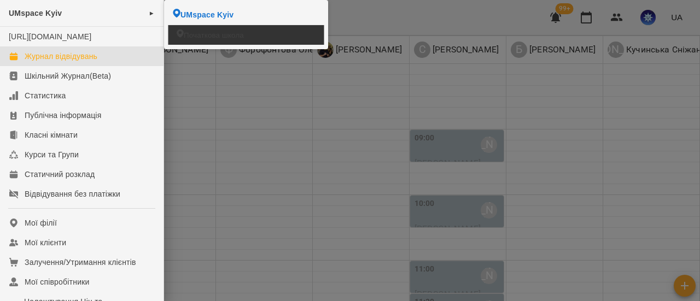
click at [185, 34] on span "Початкова школа" at bounding box center [214, 35] width 60 height 10
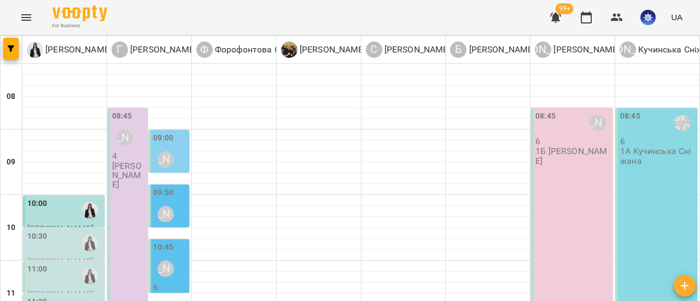
click at [26, 20] on icon "Menu" at bounding box center [26, 17] width 13 height 13
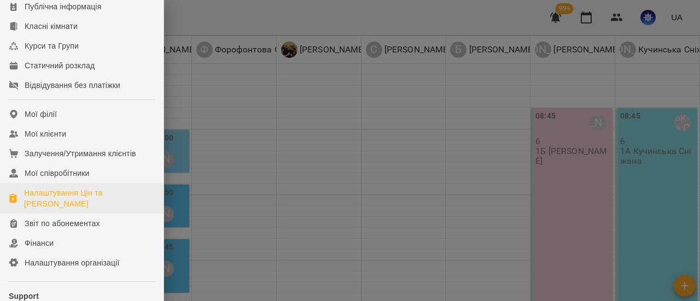
scroll to position [109, 0]
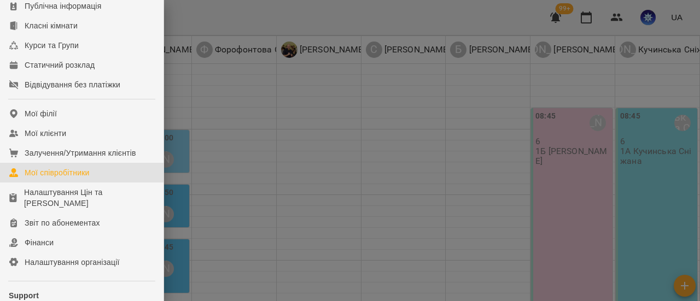
click at [60, 178] on div "Мої співробітники" at bounding box center [57, 172] width 65 height 11
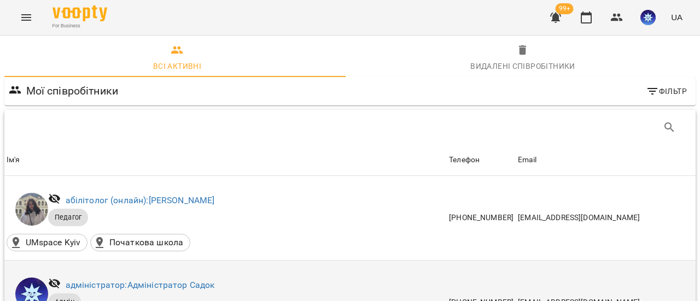
scroll to position [109, 0]
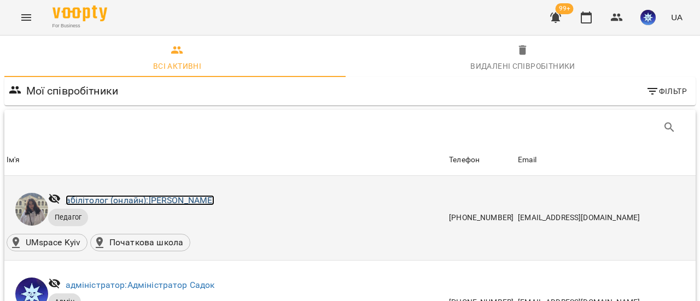
click at [187, 195] on link "абілітолог (онлайн): Аджимулаєва Руслана" at bounding box center [140, 200] width 149 height 10
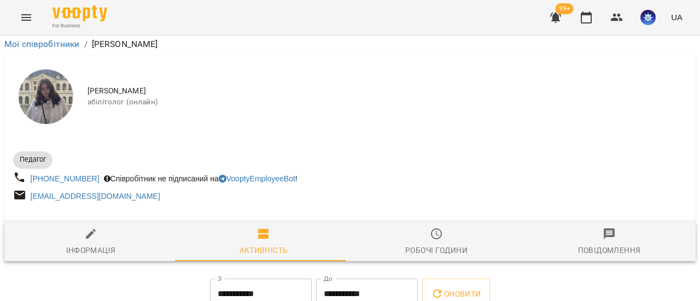
scroll to position [109, 0]
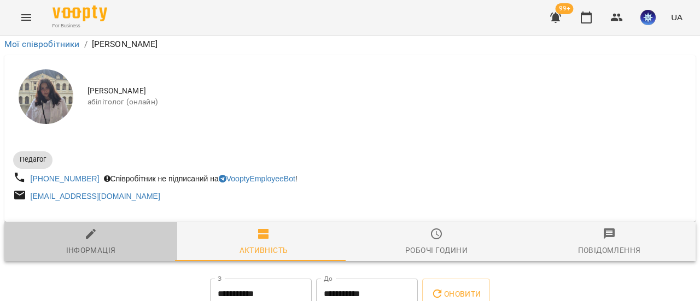
click at [94, 244] on div "Інформація" at bounding box center [91, 250] width 50 height 13
select select "**"
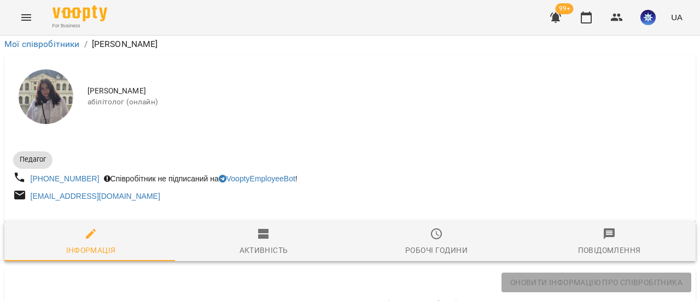
scroll to position [602, 0]
click at [30, 19] on icon "Menu" at bounding box center [26, 17] width 13 height 13
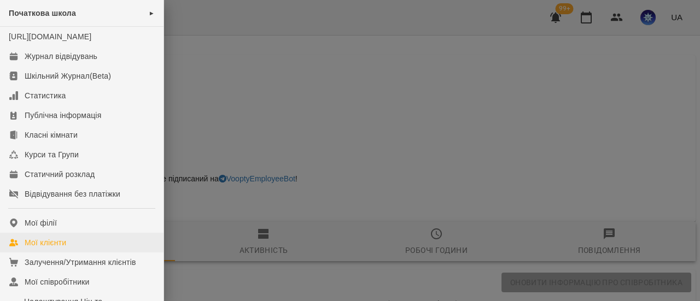
scroll to position [109, 0]
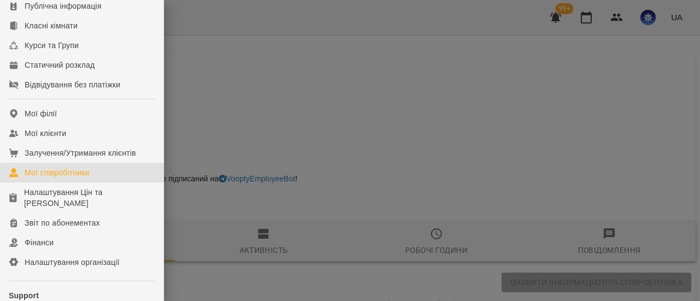
click at [49, 178] on div "Мої співробітники" at bounding box center [57, 172] width 65 height 11
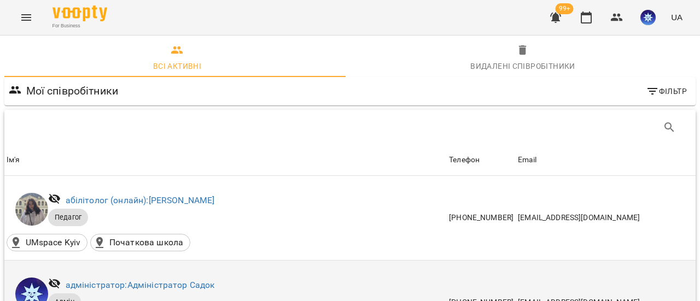
scroll to position [219, 0]
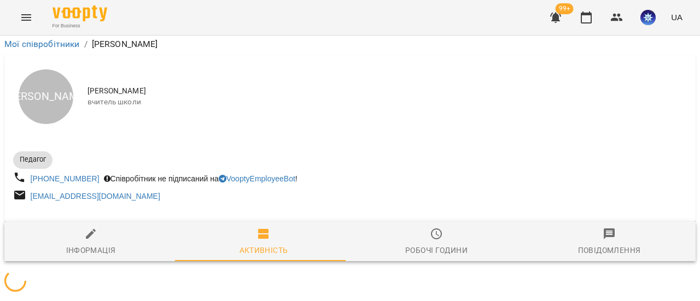
scroll to position [12, 0]
click at [92, 244] on div "Інформація" at bounding box center [91, 250] width 50 height 13
select select "**"
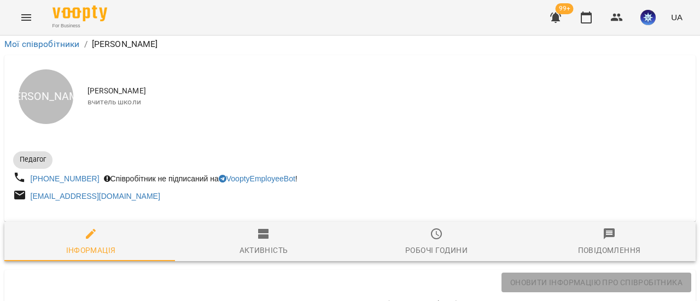
scroll to position [689, 0]
click at [22, 19] on icon "Menu" at bounding box center [26, 17] width 13 height 13
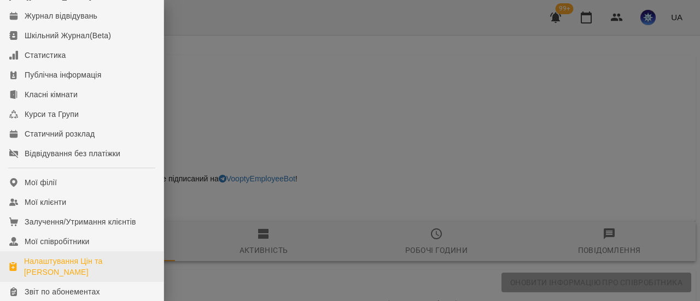
scroll to position [55, 0]
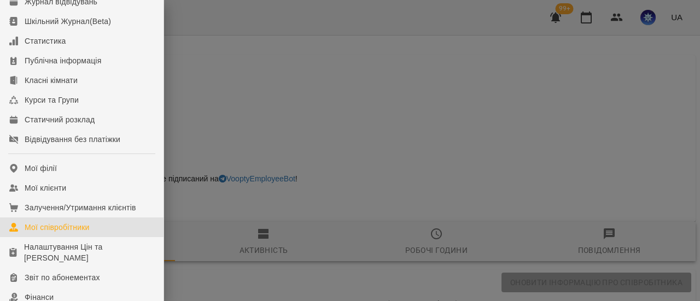
click at [55, 233] on div "Мої співробітники" at bounding box center [57, 227] width 65 height 11
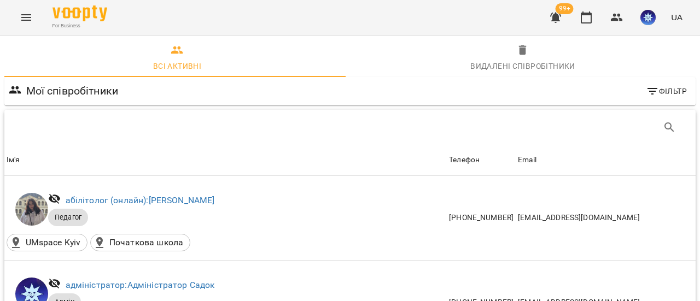
scroll to position [383, 0]
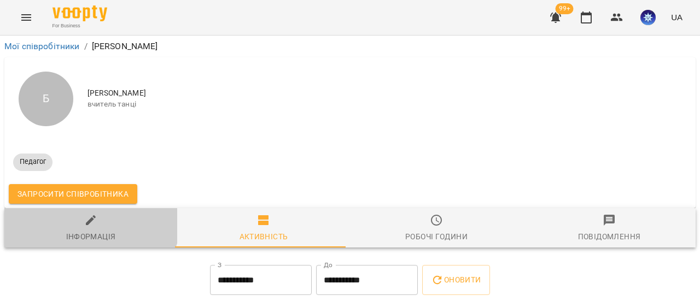
click at [87, 215] on icon "button" at bounding box center [90, 220] width 13 height 13
select select "**"
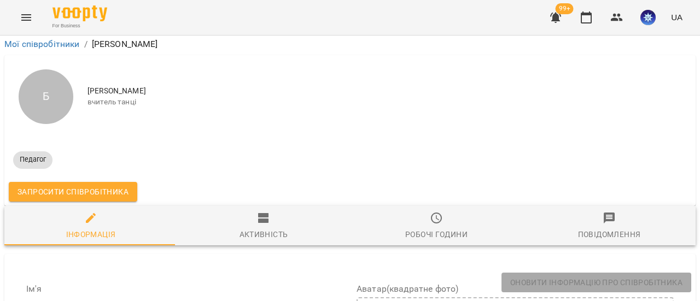
scroll to position [562, 0]
click at [19, 13] on button "Menu" at bounding box center [26, 17] width 26 height 26
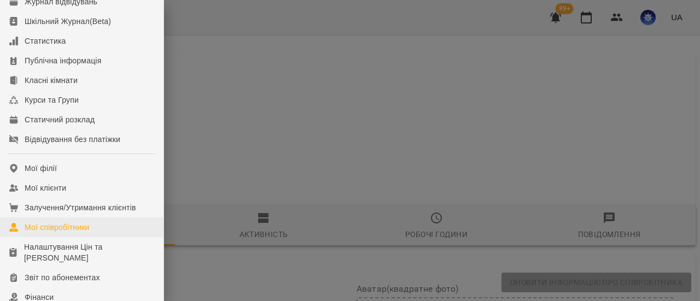
scroll to position [109, 0]
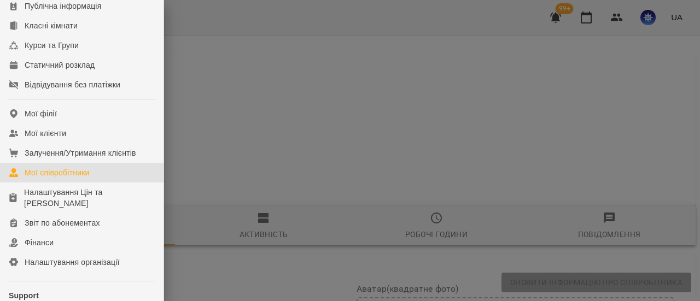
click at [56, 178] on div "Мої співробітники" at bounding box center [57, 172] width 65 height 11
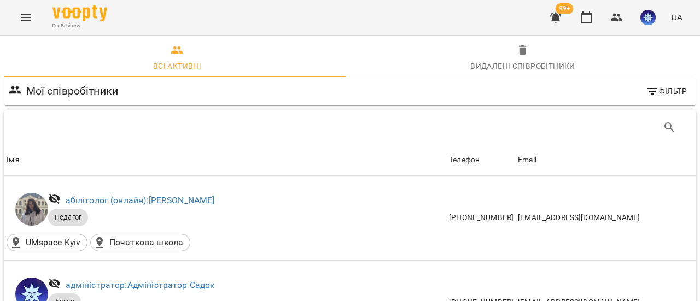
scroll to position [438, 0]
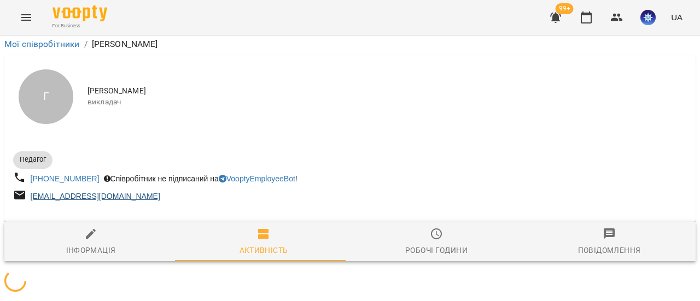
scroll to position [12, 0]
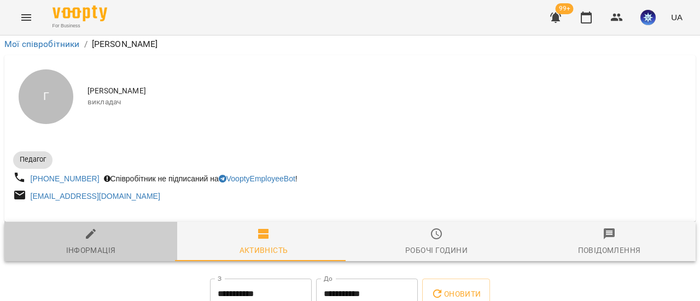
click at [101, 244] on div "Інформація" at bounding box center [91, 250] width 50 height 13
select select "**"
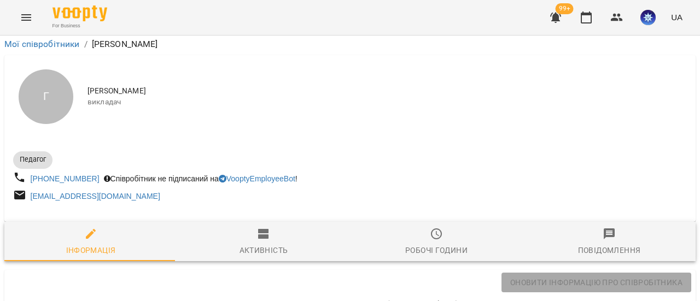
scroll to position [942, 0]
click at [26, 22] on icon "Menu" at bounding box center [26, 17] width 13 height 13
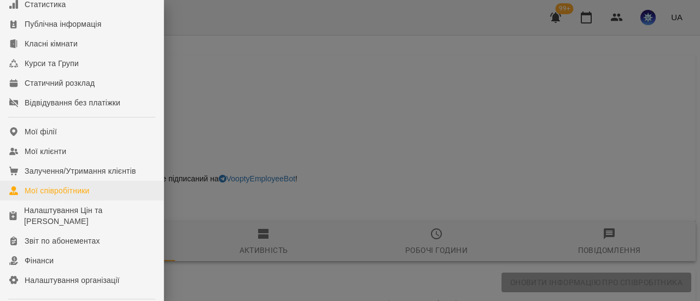
scroll to position [164, 0]
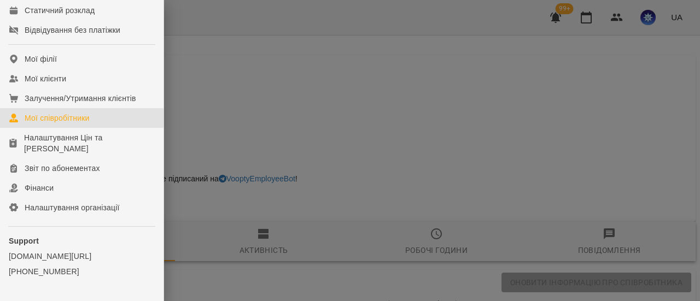
click at [56, 124] on div "Мої співробітники" at bounding box center [57, 118] width 65 height 11
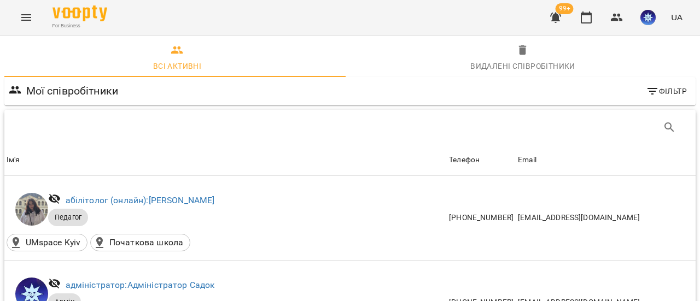
scroll to position [602, 0]
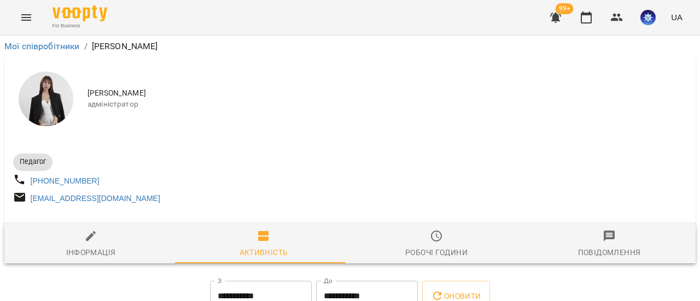
scroll to position [16, 0]
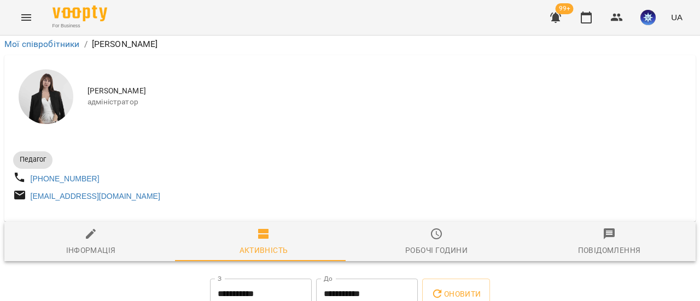
click at [103, 244] on div "Інформація" at bounding box center [91, 250] width 50 height 13
select select "**"
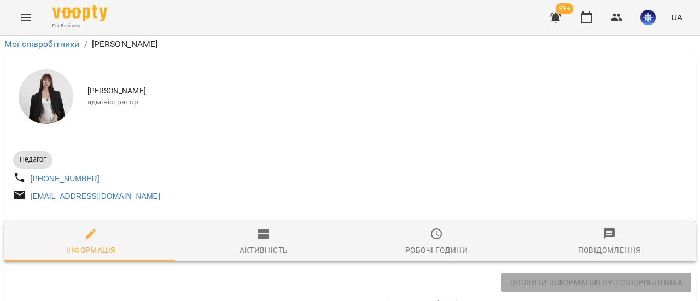
scroll to position [701, 0]
click at [27, 24] on icon "Menu" at bounding box center [26, 17] width 13 height 13
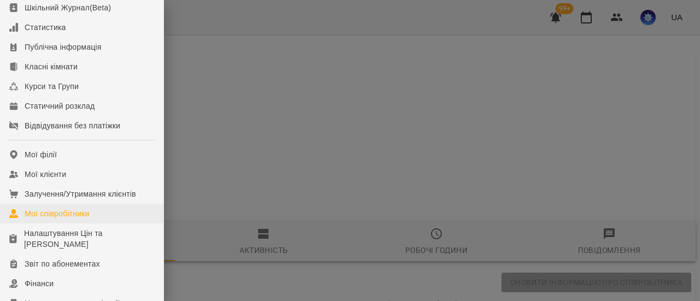
scroll to position [109, 0]
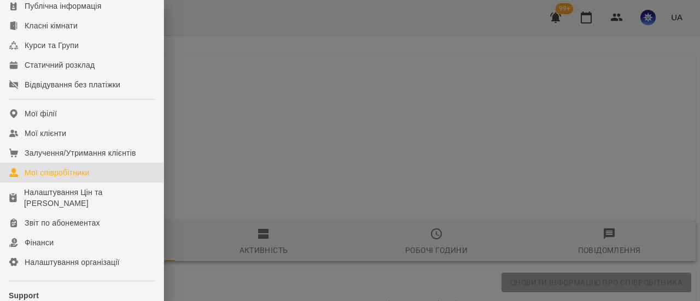
click at [40, 178] on div "Мої співробітники" at bounding box center [57, 172] width 65 height 11
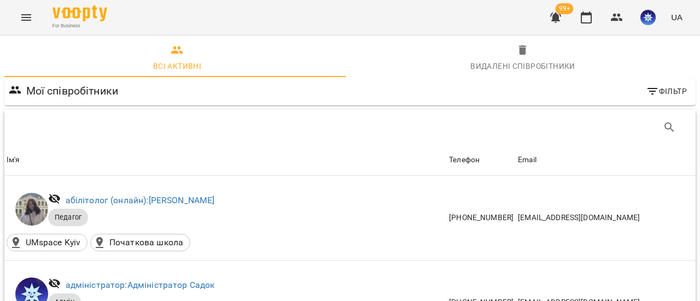
scroll to position [766, 0]
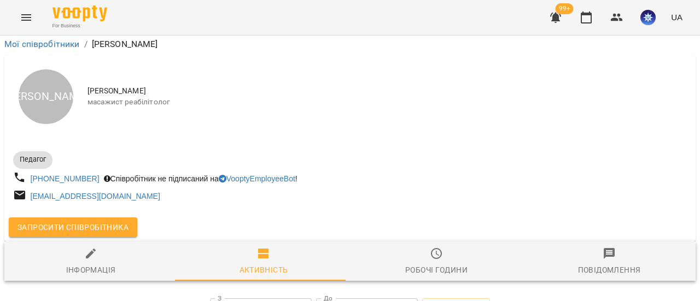
scroll to position [164, 0]
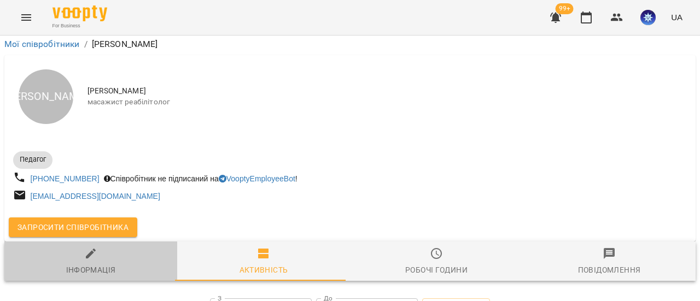
click at [91, 264] on div "Інформація" at bounding box center [91, 270] width 50 height 13
select select "**"
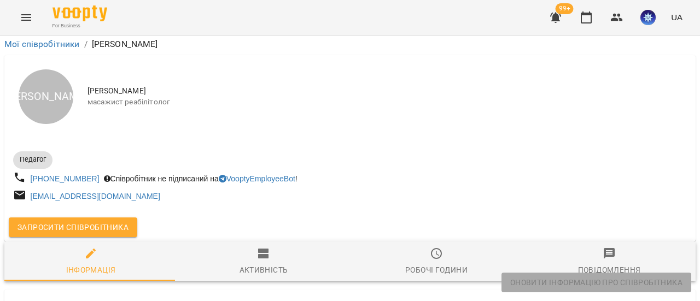
scroll to position [875, 0]
click at [21, 17] on icon "Menu" at bounding box center [26, 17] width 13 height 13
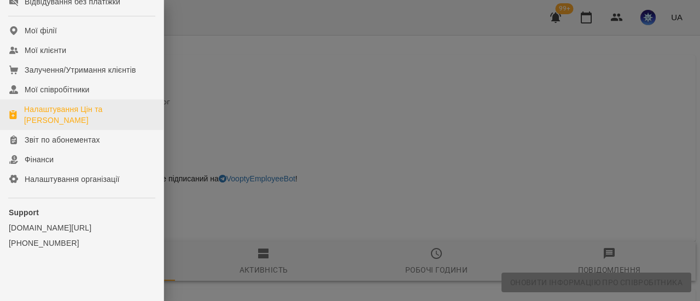
scroll to position [204, 0]
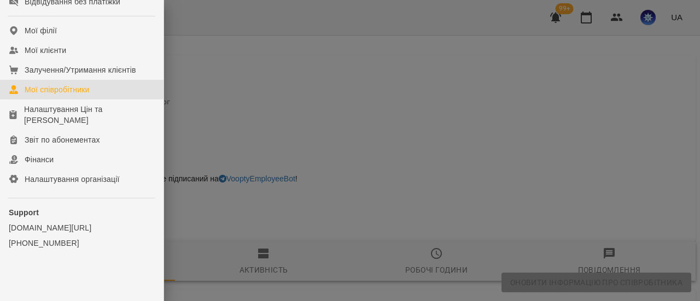
click at [41, 90] on div "Мої співробітники" at bounding box center [57, 89] width 65 height 11
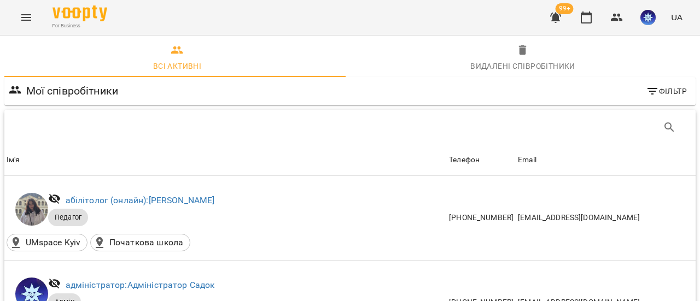
scroll to position [875, 0]
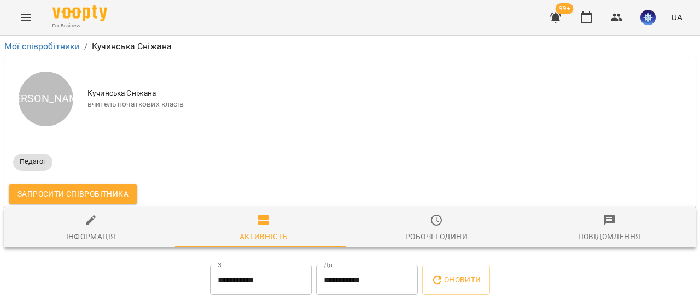
click at [87, 219] on icon "button" at bounding box center [90, 220] width 13 height 13
select select "**"
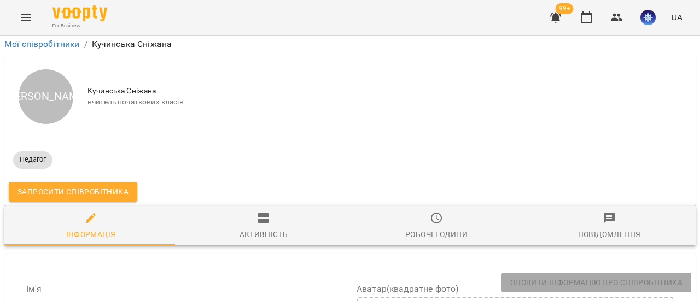
scroll to position [821, 0]
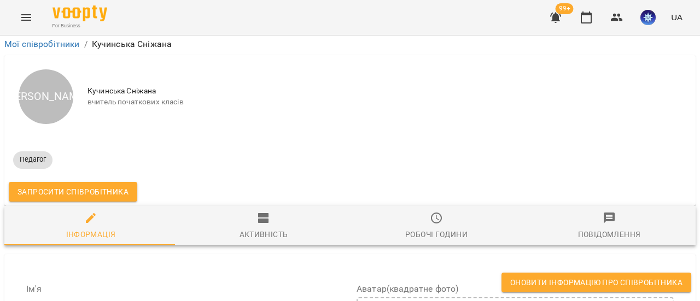
click at [576, 285] on span "Оновити інформацію про співробітника" at bounding box center [596, 282] width 172 height 13
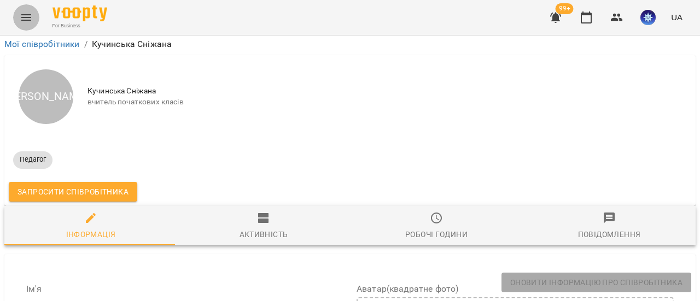
click at [25, 16] on icon "Menu" at bounding box center [26, 17] width 13 height 13
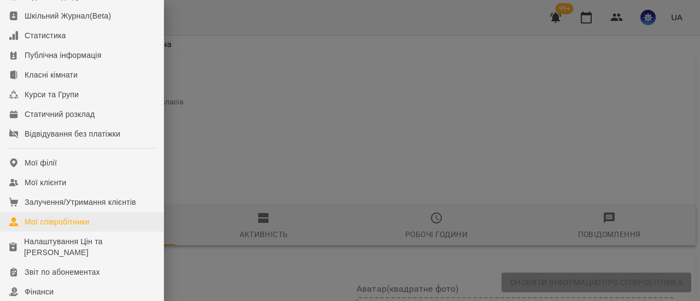
scroll to position [164, 0]
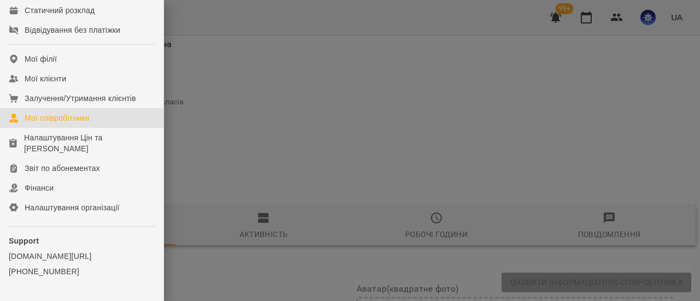
click at [37, 124] on div "Мої співробітники" at bounding box center [57, 118] width 65 height 11
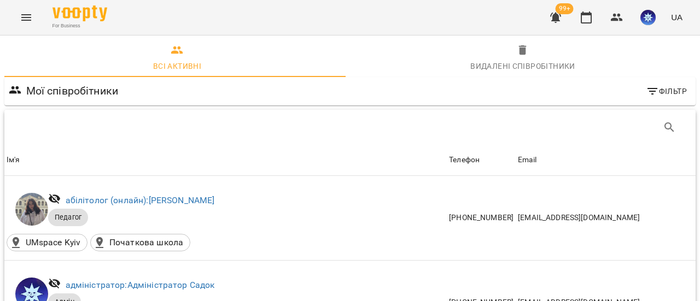
scroll to position [1040, 0]
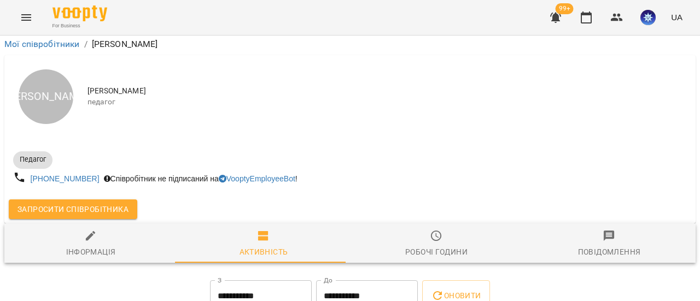
scroll to position [137, 0]
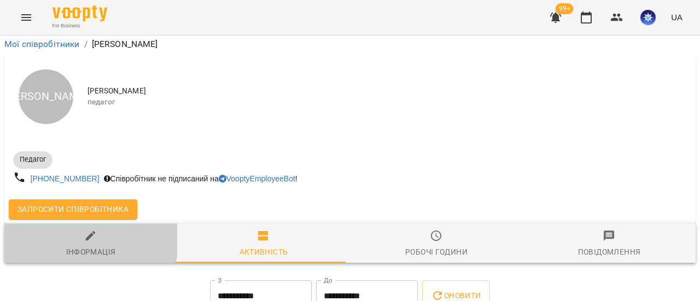
click at [89, 231] on icon "button" at bounding box center [91, 236] width 10 height 10
select select "**"
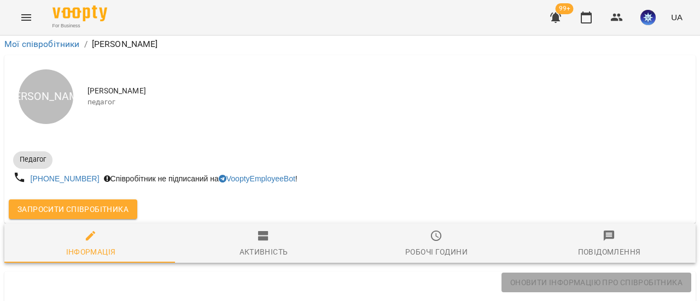
scroll to position [958, 0]
click at [31, 17] on icon "Menu" at bounding box center [26, 17] width 13 height 13
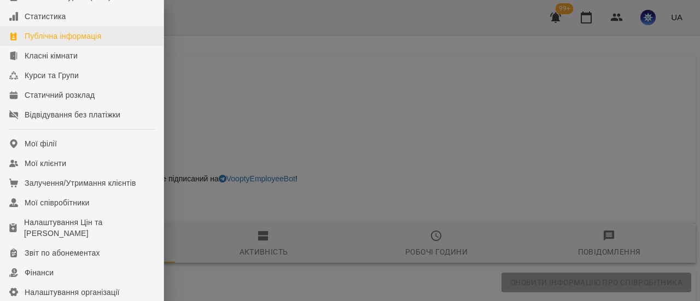
scroll to position [204, 0]
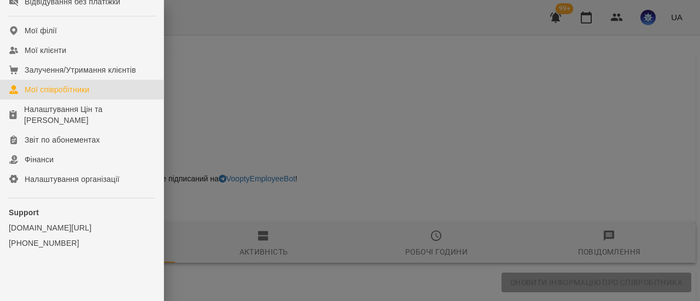
click at [37, 88] on div "Мої співробітники" at bounding box center [57, 89] width 65 height 11
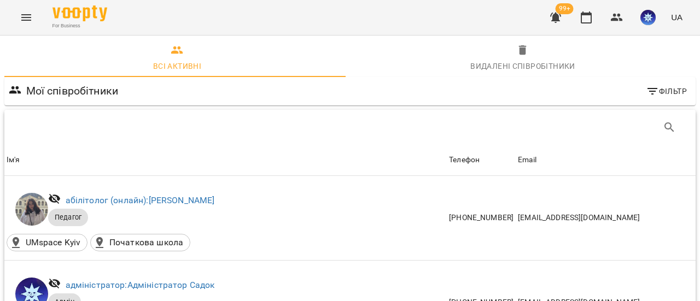
scroll to position [1040, 0]
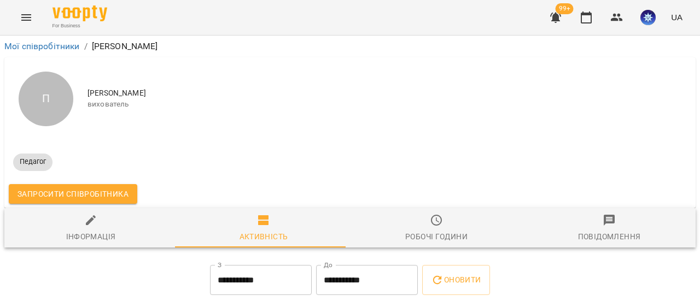
click at [83, 222] on span "Інформація" at bounding box center [91, 229] width 160 height 30
select select "**"
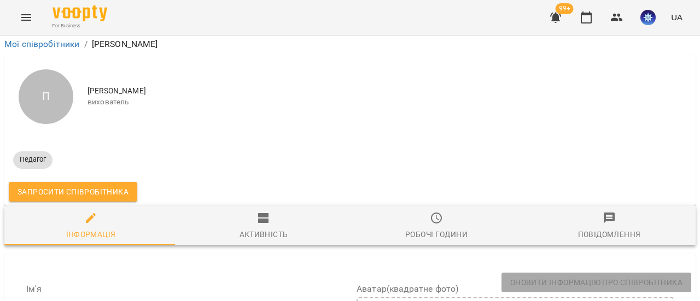
scroll to position [821, 0]
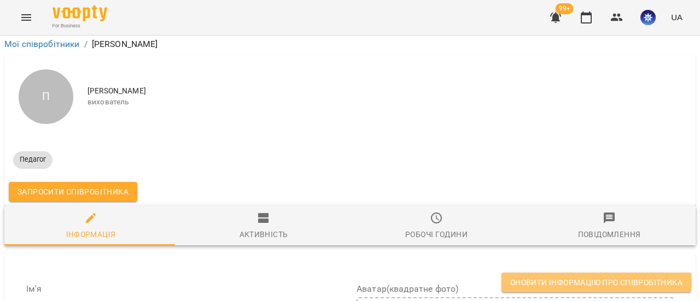
click at [603, 285] on span "Оновити інформацію про співробітника" at bounding box center [596, 282] width 172 height 13
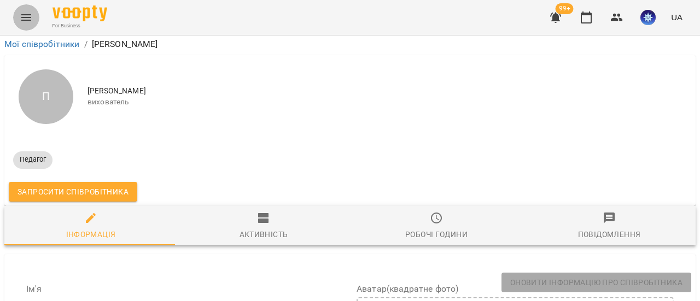
click at [22, 15] on icon "Menu" at bounding box center [26, 17] width 13 height 13
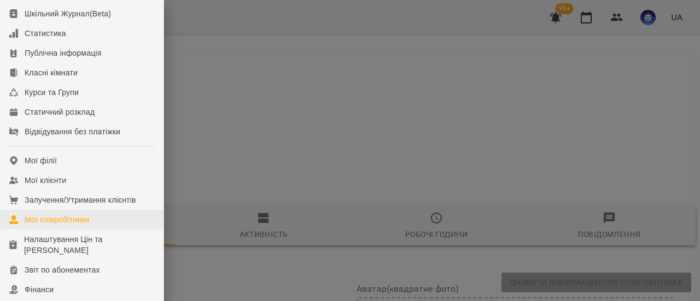
scroll to position [109, 0]
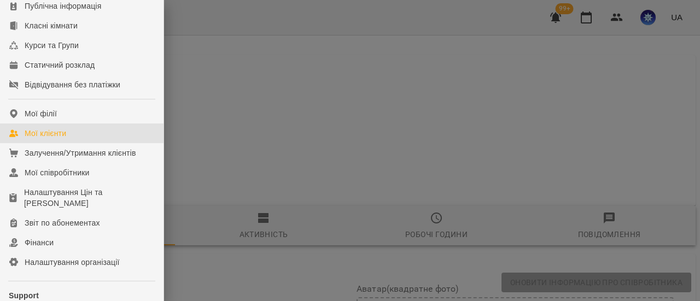
click at [29, 139] on div "Мої клієнти" at bounding box center [46, 133] width 42 height 11
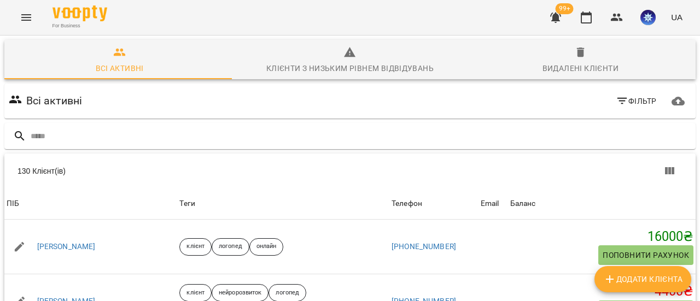
click at [24, 25] on button "Menu" at bounding box center [26, 17] width 26 height 26
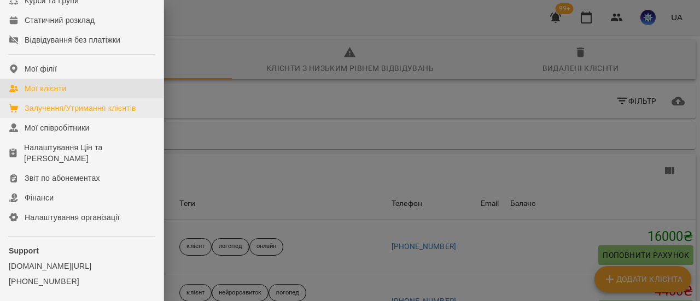
scroll to position [164, 0]
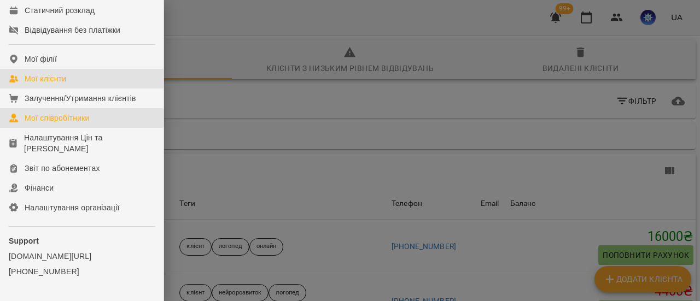
click at [42, 124] on div "Мої співробітники" at bounding box center [57, 118] width 65 height 11
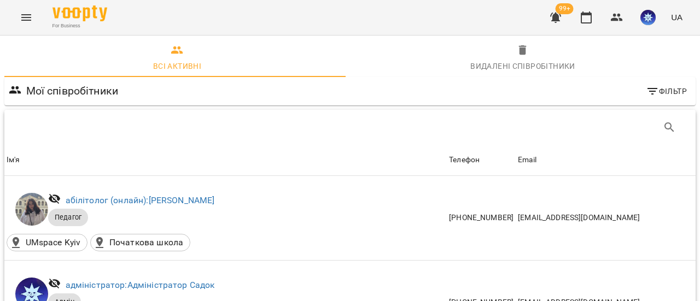
scroll to position [1204, 0]
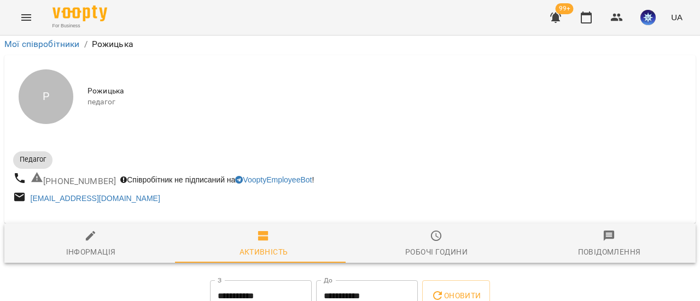
scroll to position [154, 0]
click at [84, 230] on span "Інформація" at bounding box center [91, 245] width 160 height 30
select select "**"
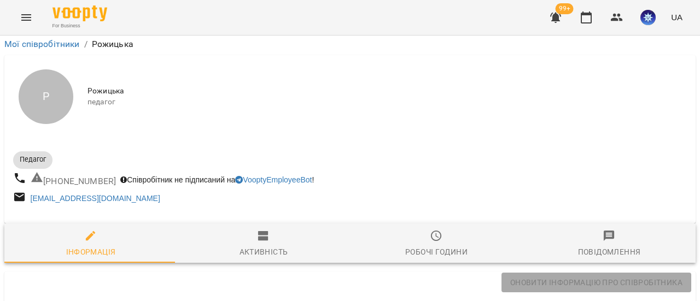
scroll to position [707, 0]
click at [21, 14] on icon "Menu" at bounding box center [26, 17] width 13 height 13
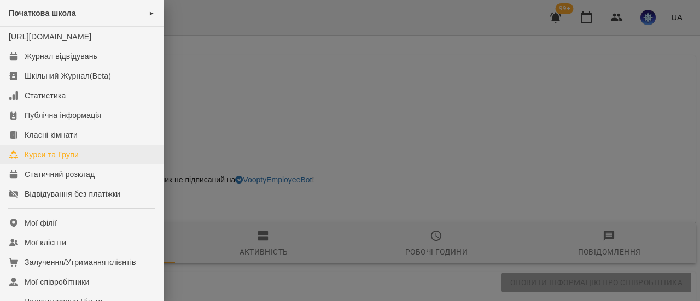
scroll to position [204, 0]
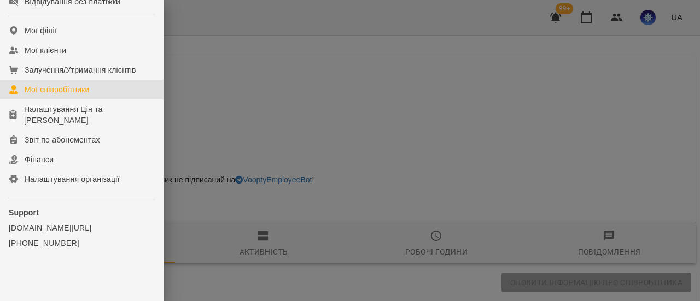
click at [35, 88] on div "Мої співробітники" at bounding box center [57, 89] width 65 height 11
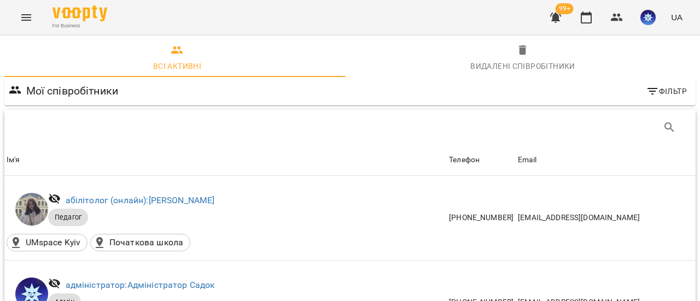
scroll to position [1313, 0]
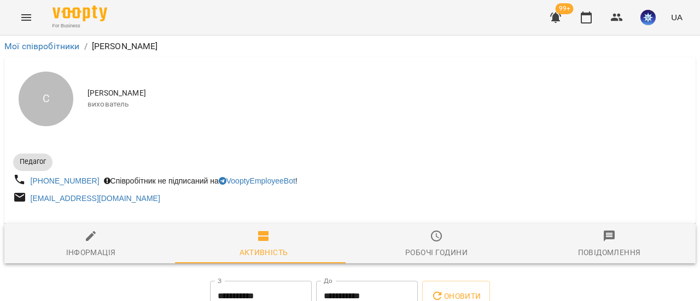
click at [78, 241] on span "Інформація" at bounding box center [91, 245] width 160 height 30
select select "**"
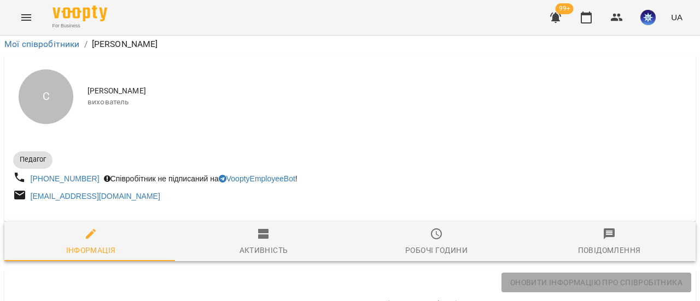
scroll to position [963, 0]
click at [31, 18] on icon "Menu" at bounding box center [26, 17] width 10 height 7
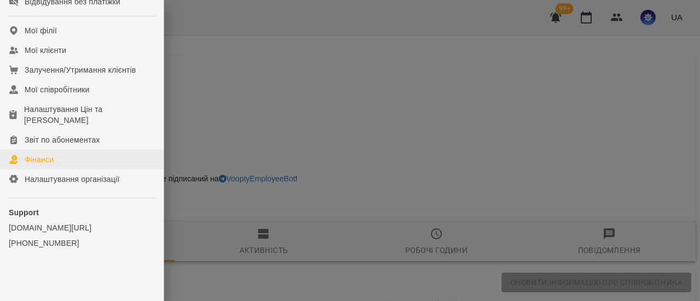
scroll to position [204, 0]
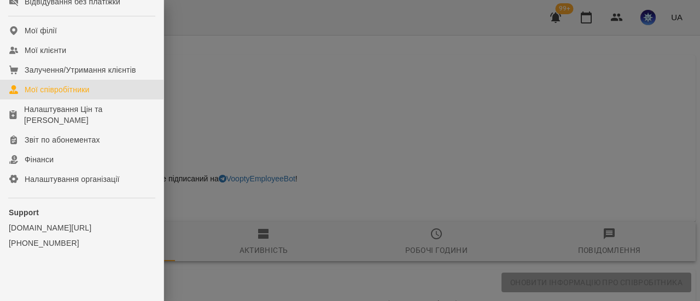
click at [50, 84] on div "Мої співробітники" at bounding box center [57, 89] width 65 height 11
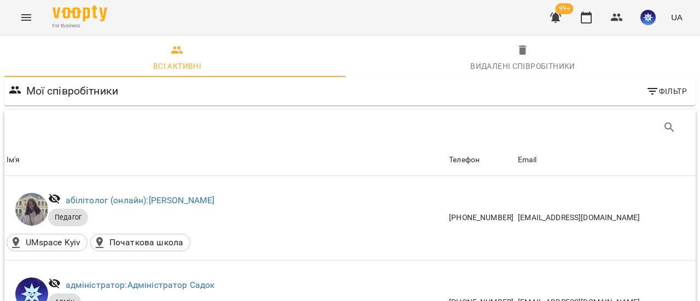
scroll to position [1368, 0]
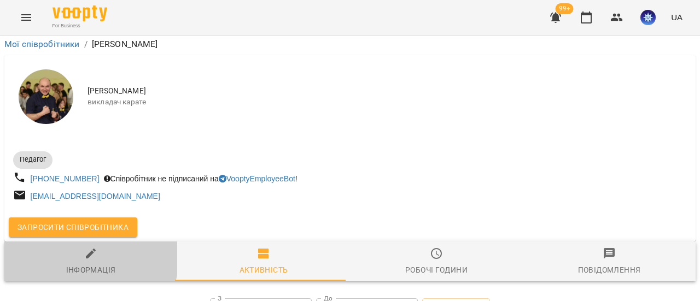
click at [86, 249] on icon "button" at bounding box center [91, 254] width 10 height 10
select select "**"
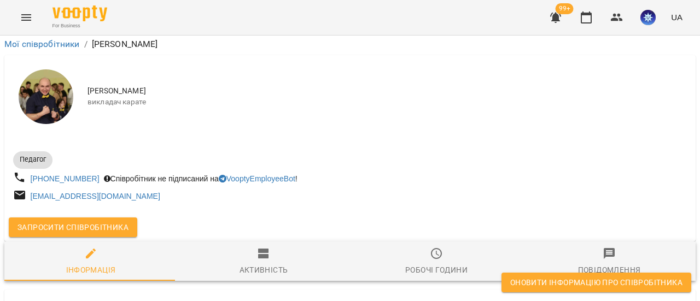
scroll to position [983, 0]
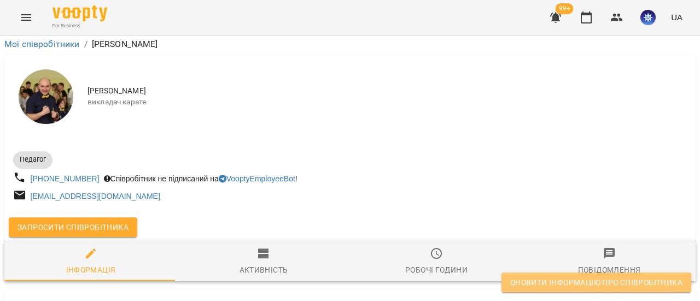
click at [575, 286] on span "Оновити інформацію про співробітника" at bounding box center [596, 282] width 172 height 13
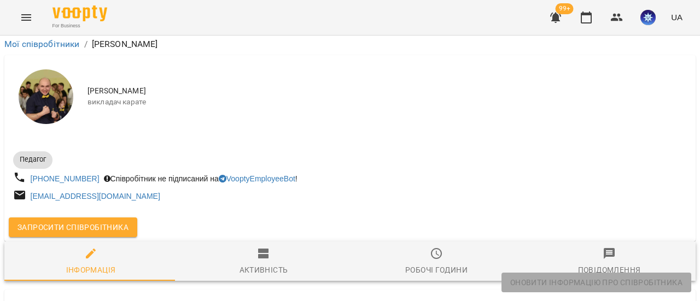
scroll to position [545, 0]
click at [27, 13] on icon "Menu" at bounding box center [26, 17] width 13 height 13
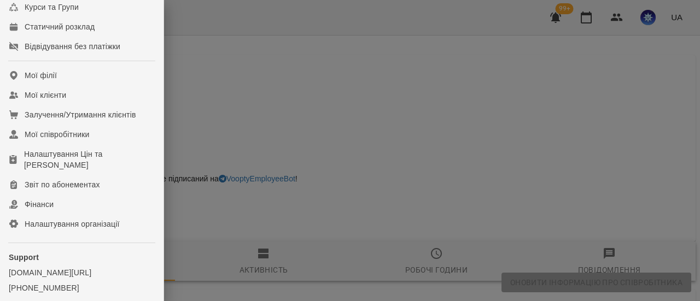
scroll to position [204, 0]
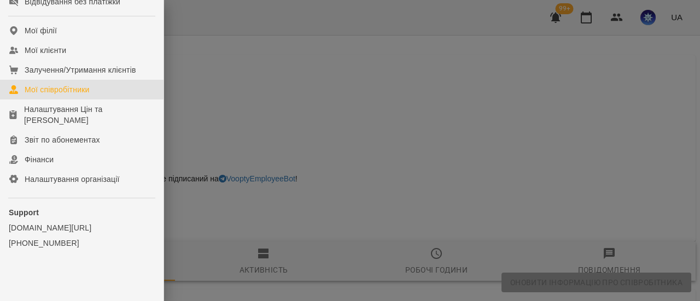
click at [38, 85] on div "Мої співробітники" at bounding box center [57, 89] width 65 height 11
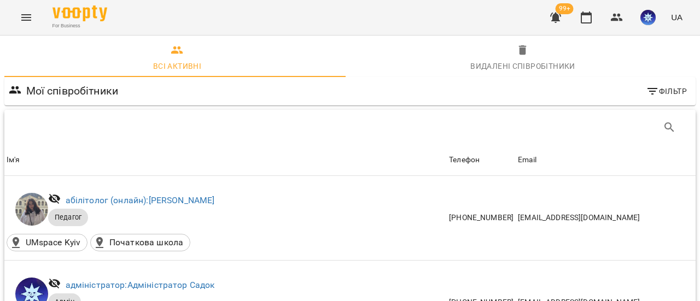
scroll to position [1423, 0]
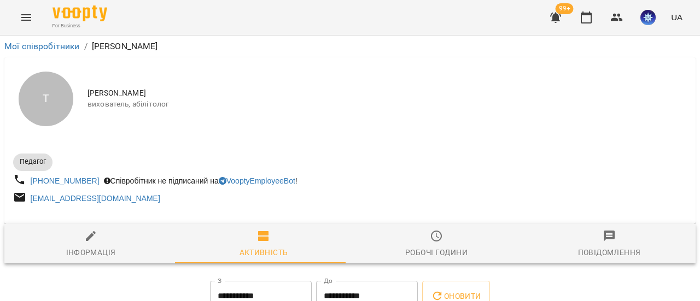
click at [92, 242] on icon "button" at bounding box center [90, 236] width 13 height 13
select select "**"
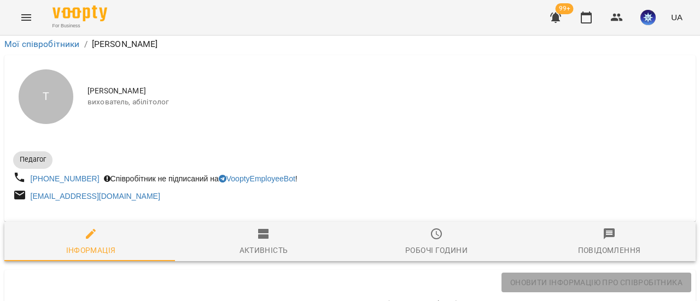
scroll to position [657, 0]
click at [32, 15] on icon "Menu" at bounding box center [26, 17] width 13 height 13
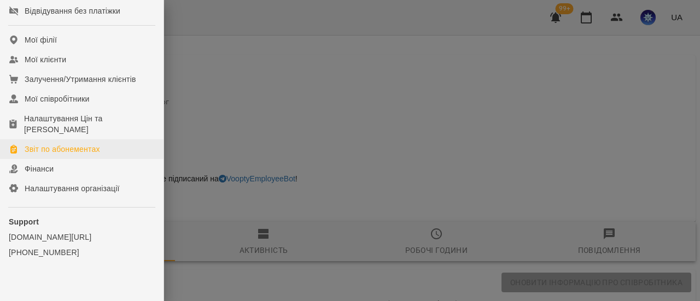
scroll to position [204, 0]
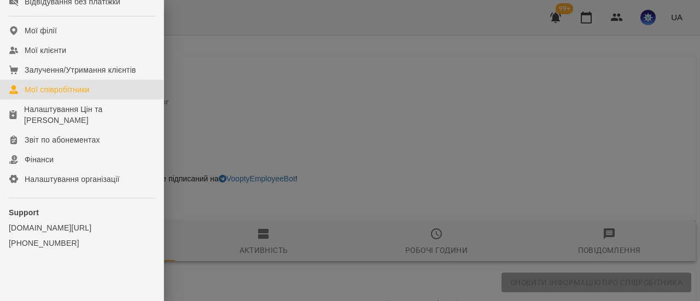
click at [45, 85] on div "Мої співробітники" at bounding box center [57, 89] width 65 height 11
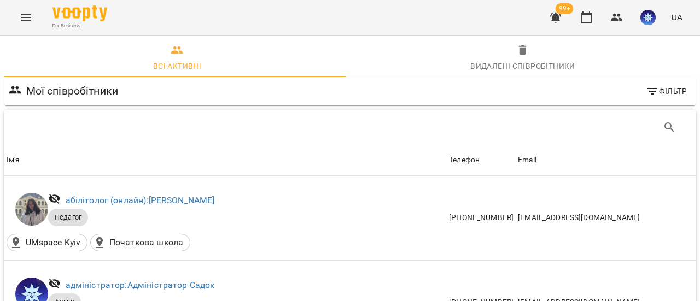
scroll to position [1477, 0]
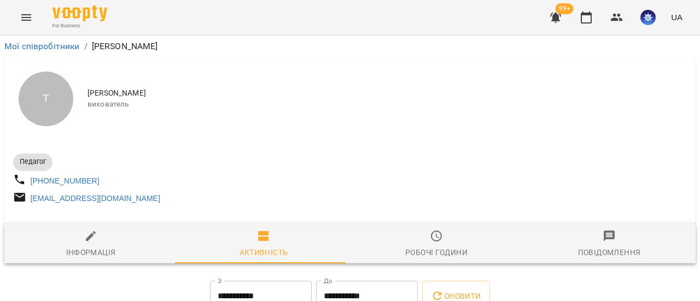
click at [88, 251] on div "Інформація" at bounding box center [91, 252] width 50 height 13
select select "**"
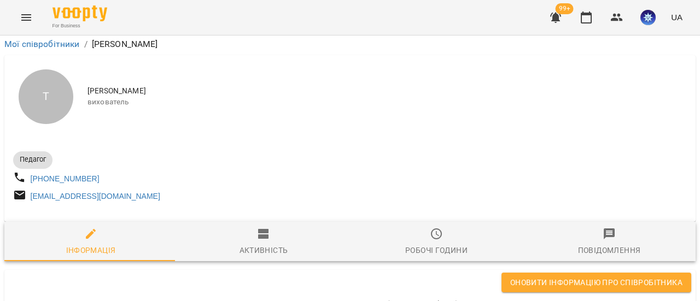
scroll to position [821, 0]
click at [570, 283] on span "Оновити інформацію про співробітника" at bounding box center [596, 282] width 172 height 13
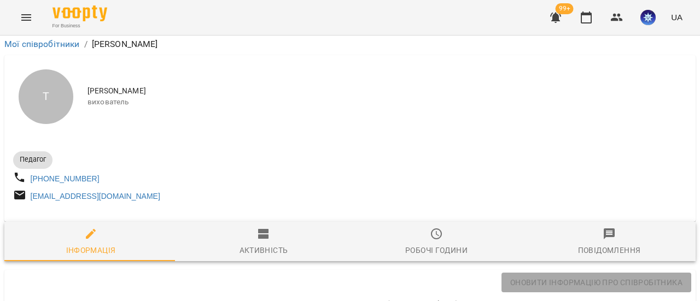
scroll to position [419, 0]
click at [24, 20] on icon "Menu" at bounding box center [26, 17] width 10 height 7
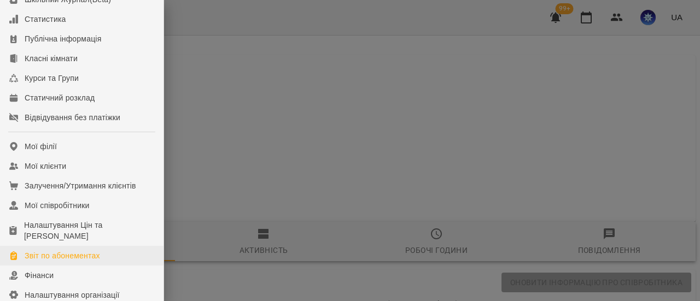
scroll to position [164, 0]
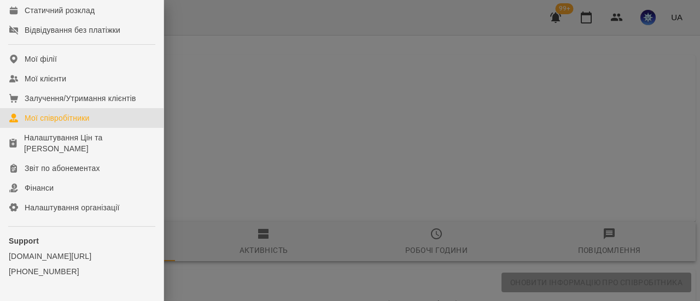
click at [57, 124] on div "Мої співробітники" at bounding box center [57, 118] width 65 height 11
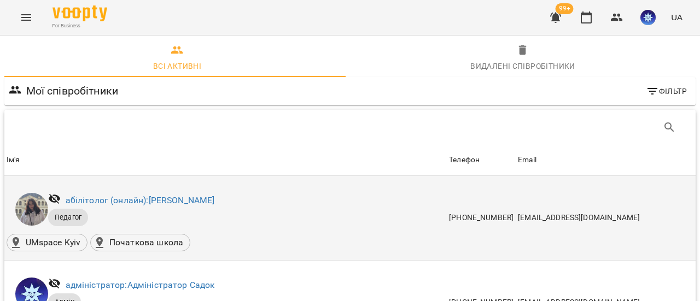
scroll to position [1532, 0]
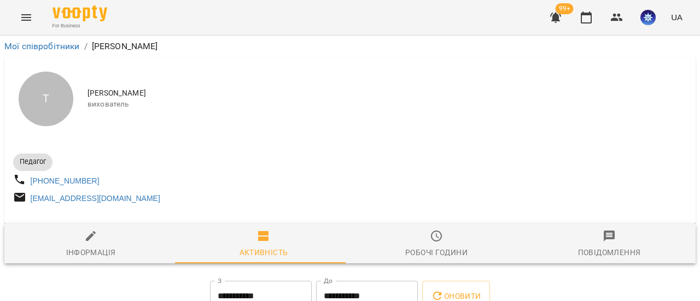
click at [86, 249] on span "Інформація" at bounding box center [91, 245] width 160 height 30
select select "**"
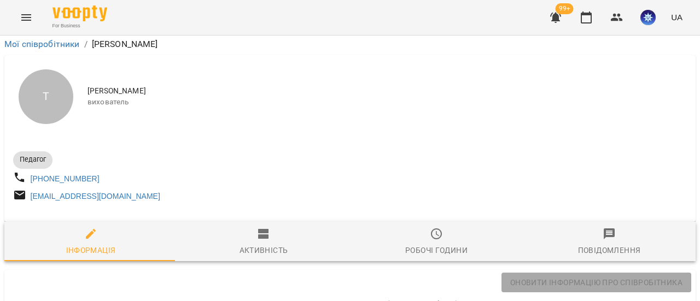
scroll to position [857, 0]
click at [27, 19] on icon "Menu" at bounding box center [26, 17] width 13 height 13
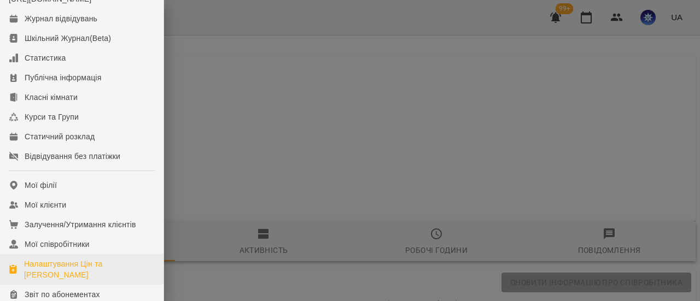
scroll to position [55, 0]
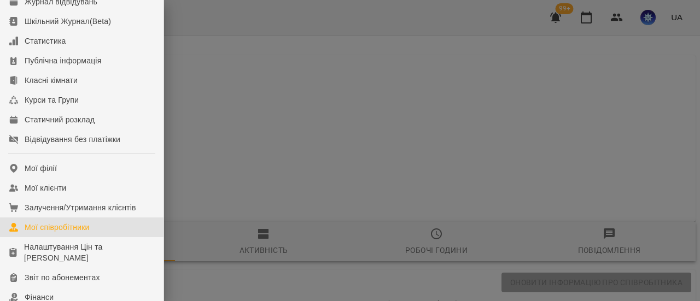
click at [46, 233] on div "Мої співробітники" at bounding box center [57, 227] width 65 height 11
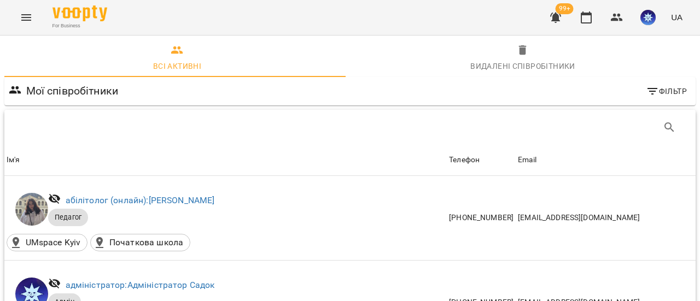
scroll to position [1751, 0]
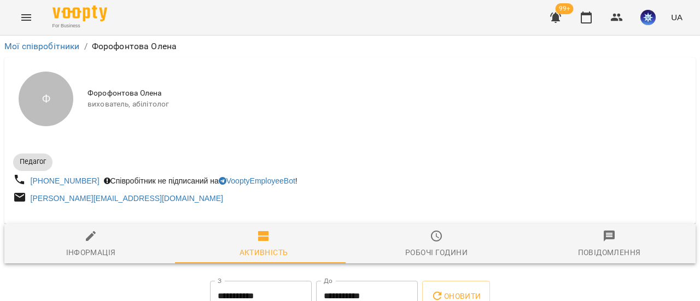
click at [90, 244] on span "Інформація" at bounding box center [91, 245] width 160 height 30
select select "**"
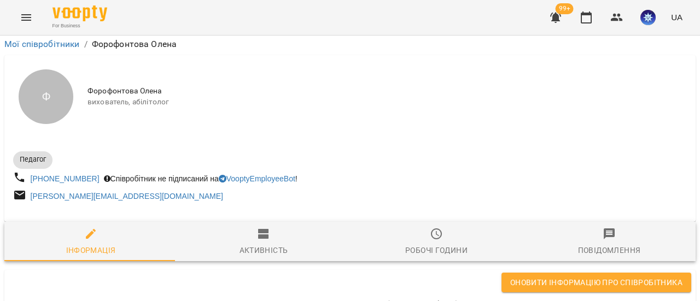
scroll to position [930, 0]
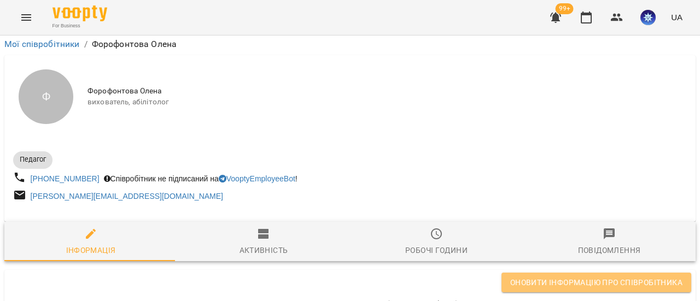
click at [556, 288] on span "Оновити інформацію про співробітника" at bounding box center [596, 282] width 172 height 13
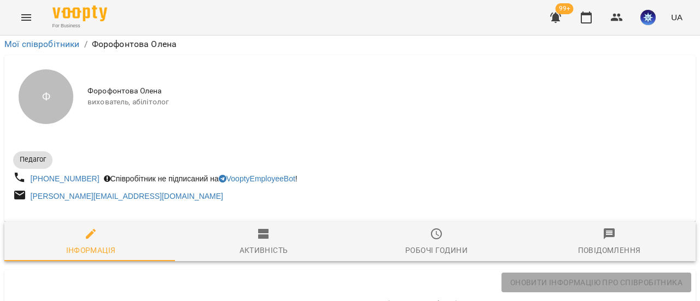
click at [27, 18] on icon "Menu" at bounding box center [26, 17] width 10 height 7
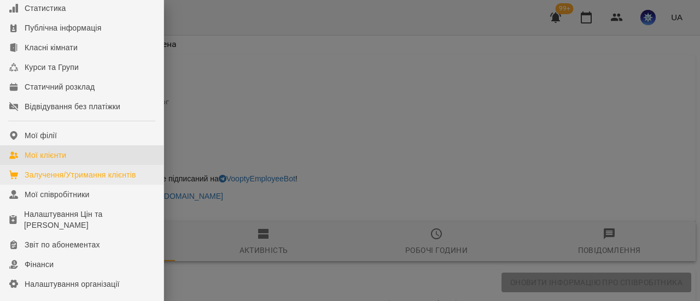
scroll to position [55, 0]
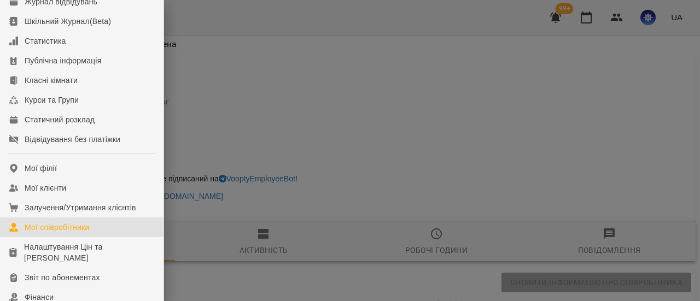
click at [63, 233] on div "Мої співробітники" at bounding box center [57, 227] width 65 height 11
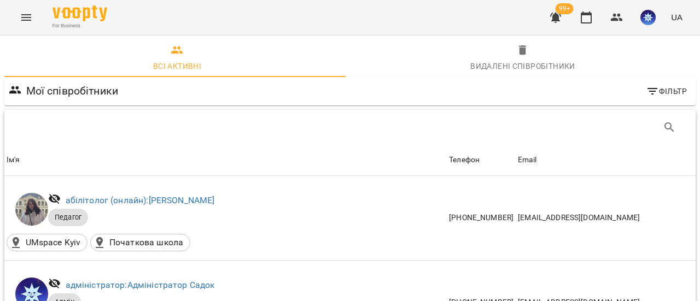
scroll to position [1860, 0]
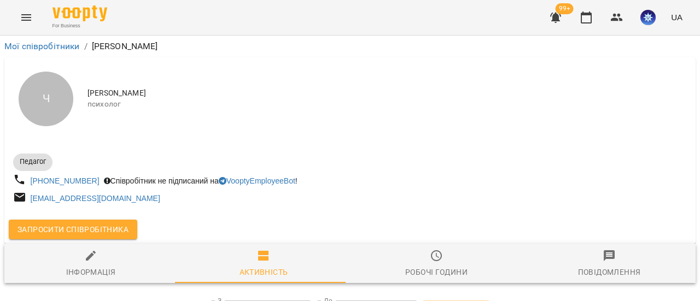
scroll to position [109, 0]
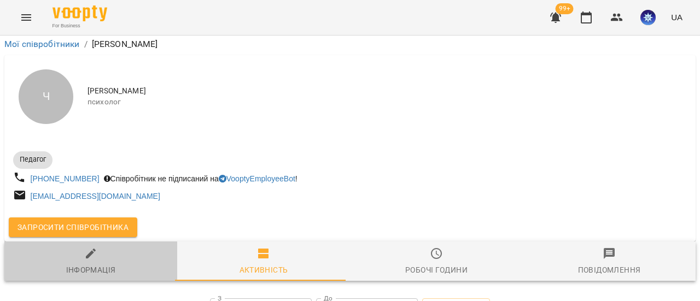
click at [97, 247] on span "Інформація" at bounding box center [91, 262] width 160 height 30
select select "**"
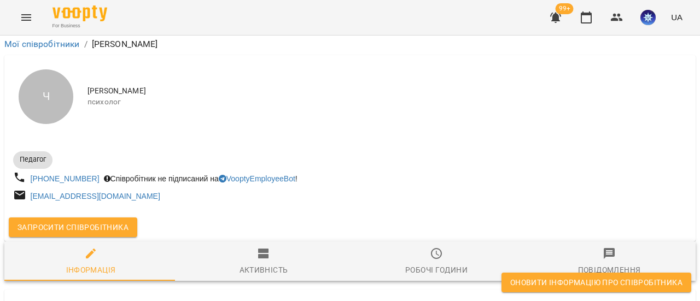
scroll to position [983, 0]
click at [572, 283] on span "Оновити інформацію про співробітника" at bounding box center [596, 282] width 172 height 13
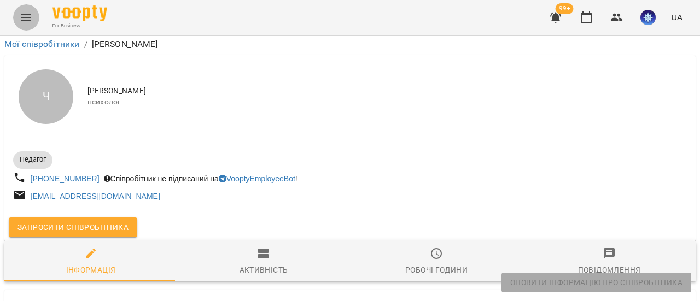
click at [29, 20] on icon "Menu" at bounding box center [26, 17] width 10 height 7
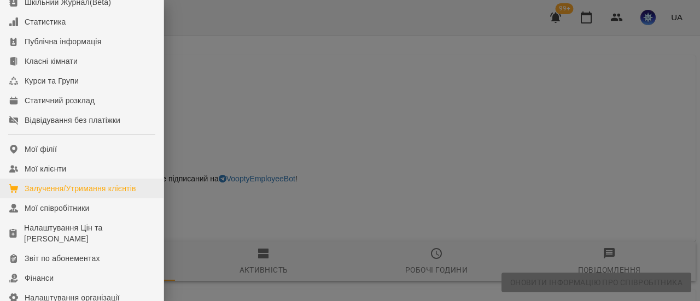
scroll to position [164, 0]
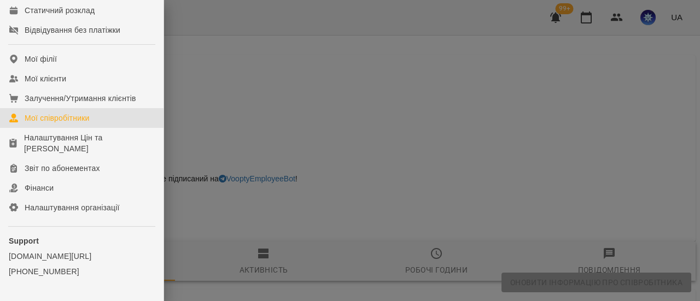
click at [56, 124] on div "Мої співробітники" at bounding box center [57, 118] width 65 height 11
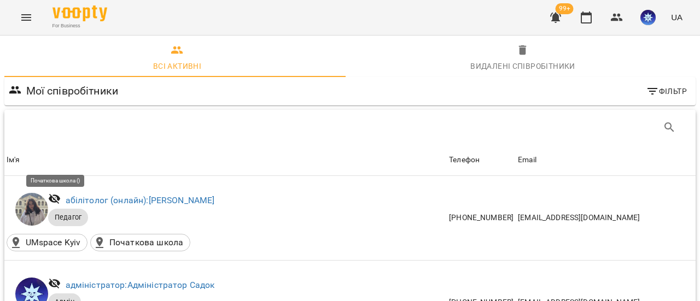
scroll to position [1904, 0]
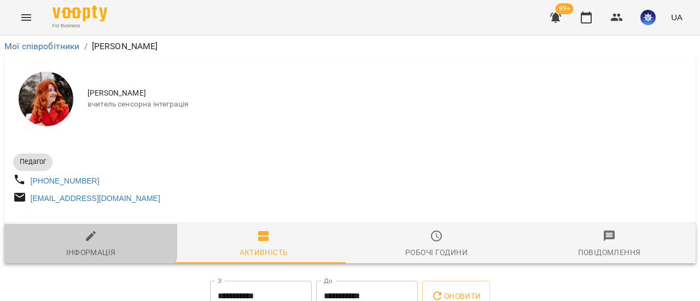
click at [86, 241] on icon "button" at bounding box center [91, 236] width 10 height 10
select select "**"
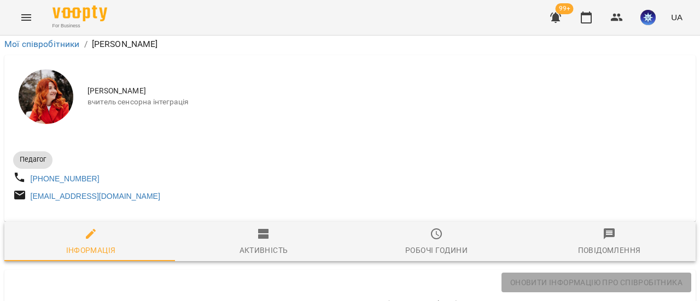
scroll to position [747, 0]
click at [27, 16] on icon "Menu" at bounding box center [26, 17] width 13 height 13
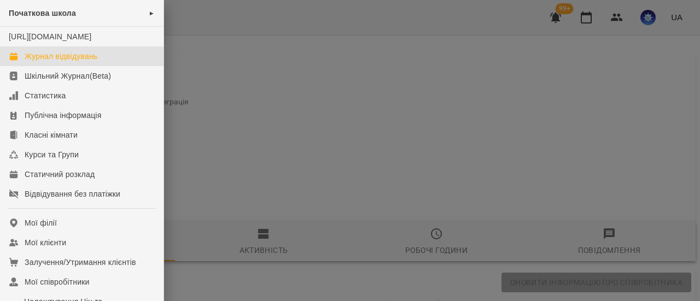
click at [56, 62] on div "Журнал відвідувань" at bounding box center [61, 56] width 73 height 11
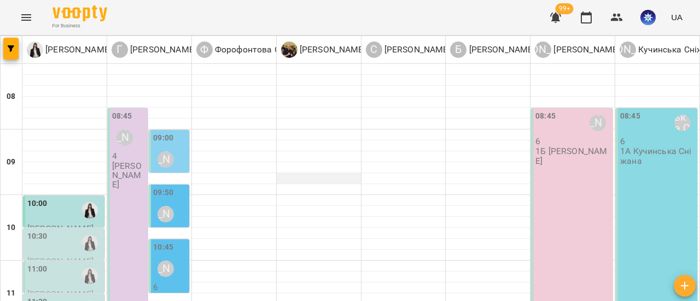
scroll to position [109, 0]
click at [22, 12] on icon "Menu" at bounding box center [26, 17] width 13 height 13
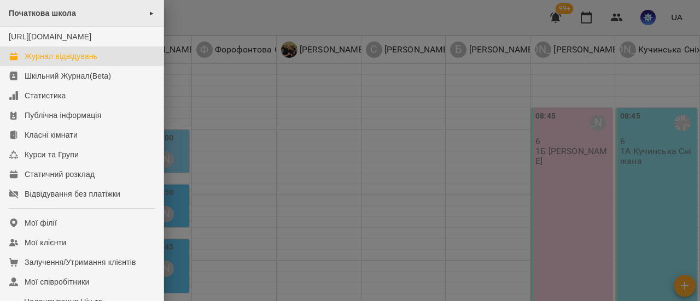
click at [134, 9] on div "Початкова школа ►" at bounding box center [82, 13] width 164 height 27
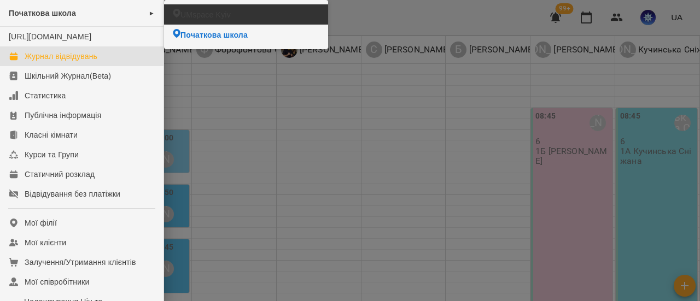
click at [201, 14] on span "UMspace Kyiv" at bounding box center [206, 14] width 50 height 11
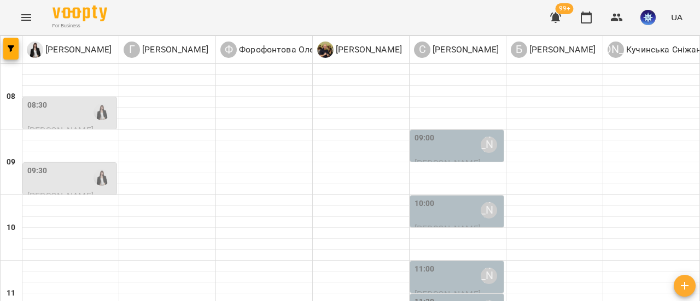
click at [76, 108] on div "08:30" at bounding box center [70, 112] width 87 height 25
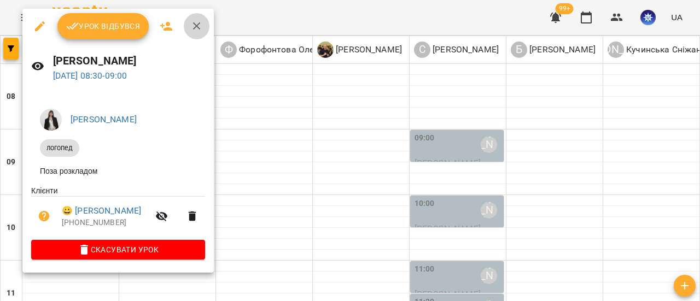
click at [199, 22] on icon "button" at bounding box center [196, 26] width 13 height 13
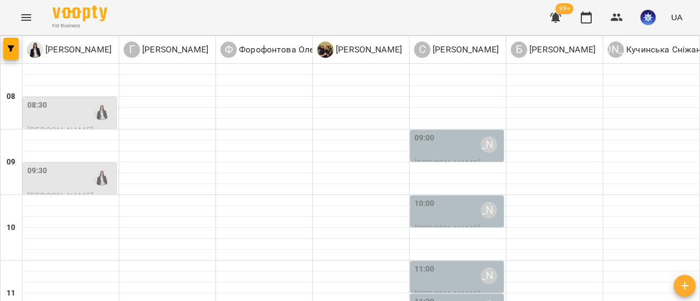
click at [67, 185] on div "09:30" at bounding box center [70, 177] width 87 height 25
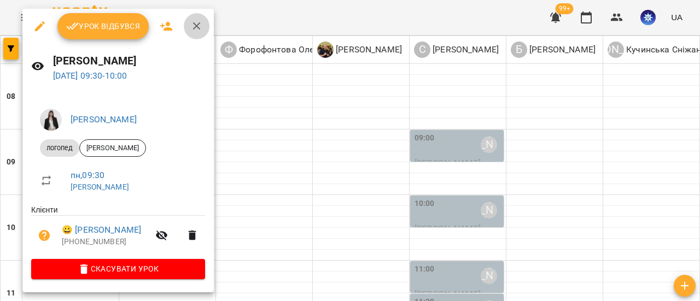
click at [196, 24] on icon "button" at bounding box center [196, 26] width 13 height 13
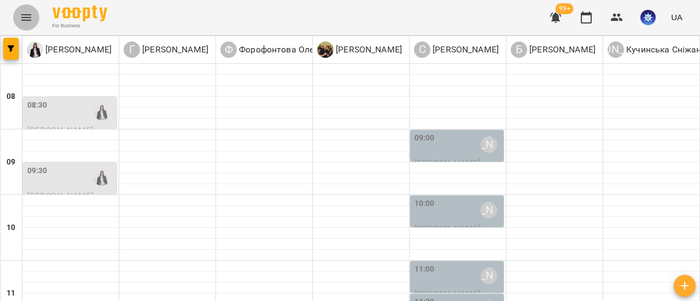
click at [26, 13] on icon "Menu" at bounding box center [26, 17] width 13 height 13
click at [28, 10] on button "Menu" at bounding box center [26, 17] width 26 height 26
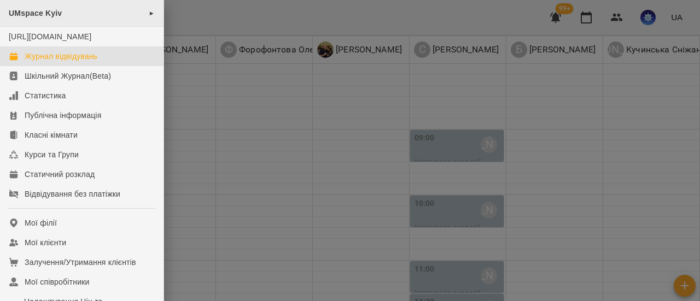
click at [142, 9] on div "UMspace Kyiv ►" at bounding box center [82, 13] width 164 height 27
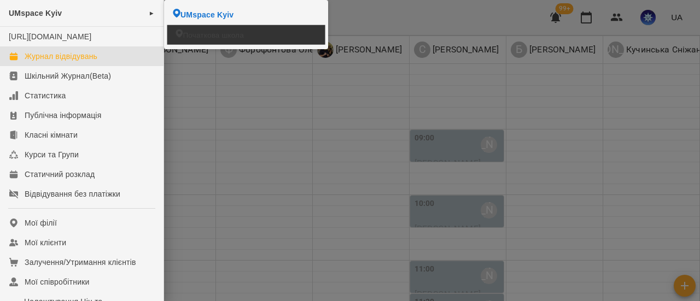
click at [204, 37] on span "Початкова школа" at bounding box center [213, 35] width 61 height 10
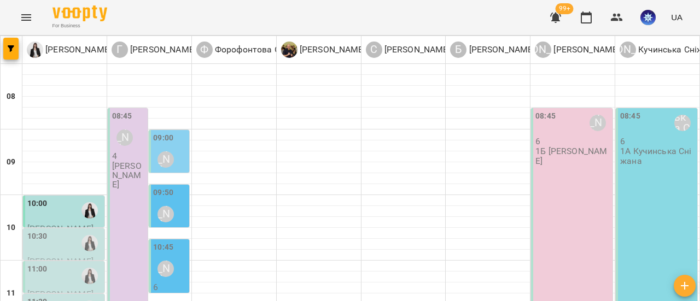
click at [561, 173] on div "08:45 Ануфрієва Ксенія 6 1Б Ануфрієва Ксенія" at bounding box center [572, 266] width 82 height 316
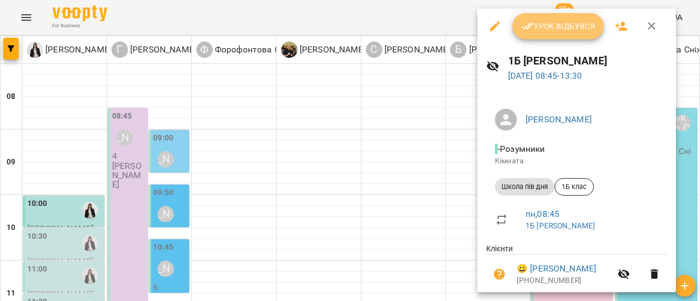
click at [568, 29] on span "Урок відбувся" at bounding box center [558, 26] width 74 height 13
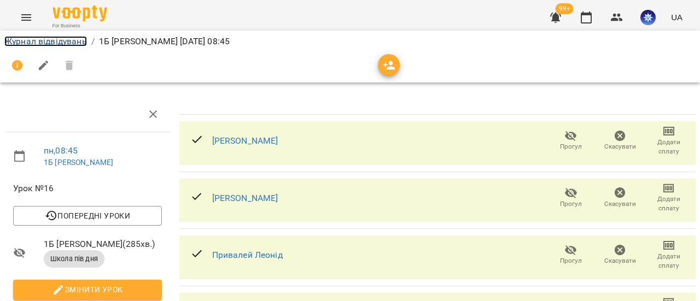
click at [65, 41] on link "Журнал відвідувань" at bounding box center [45, 41] width 83 height 10
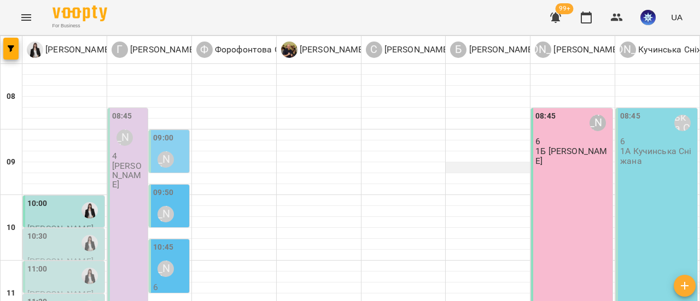
scroll to position [109, 0]
click at [167, 187] on label "09:50" at bounding box center [163, 193] width 20 height 12
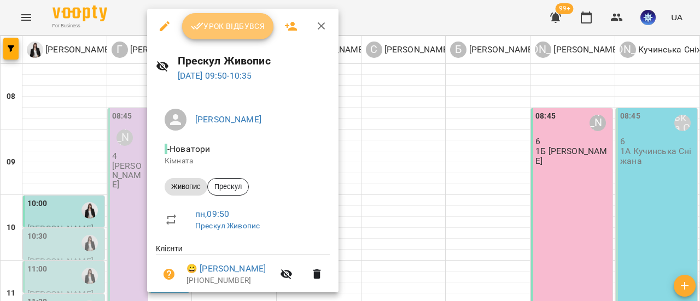
click at [232, 28] on span "Урок відбувся" at bounding box center [228, 26] width 74 height 13
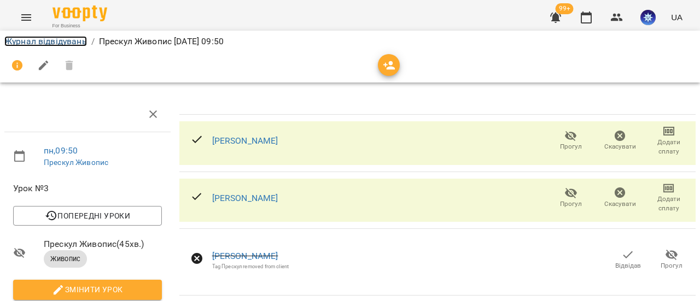
click at [47, 40] on link "Журнал відвідувань" at bounding box center [45, 41] width 83 height 10
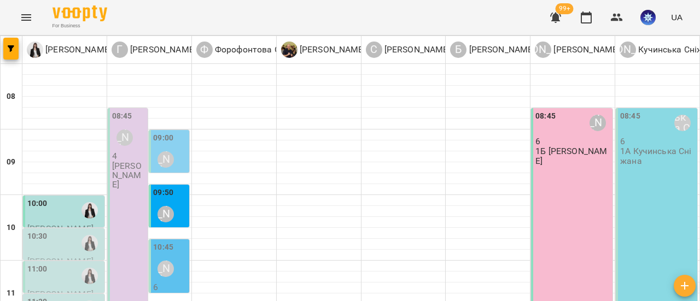
scroll to position [219, 0]
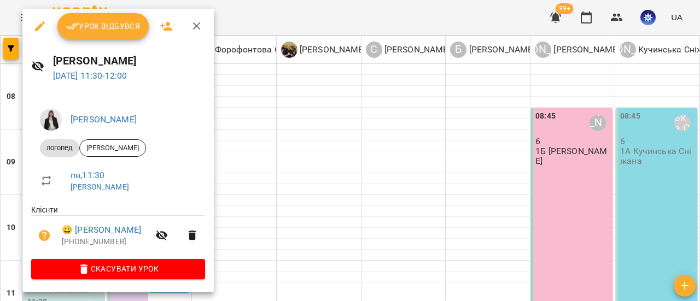
click at [120, 22] on span "Урок відбувся" at bounding box center [103, 26] width 74 height 13
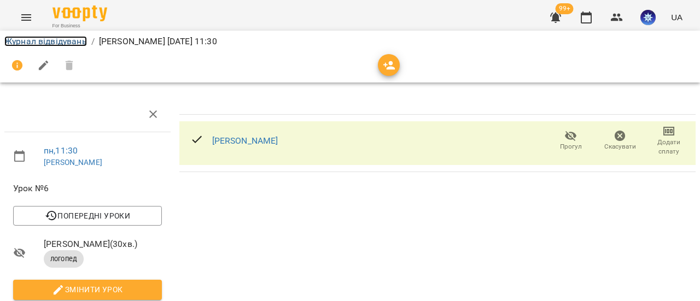
click at [36, 36] on link "Журнал відвідувань" at bounding box center [45, 41] width 83 height 10
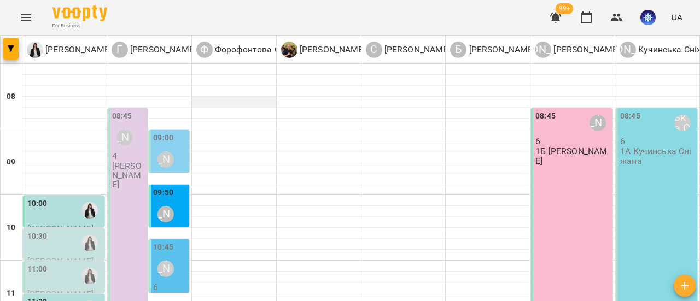
scroll to position [55, 0]
click at [165, 132] on label "09:00" at bounding box center [163, 138] width 20 height 12
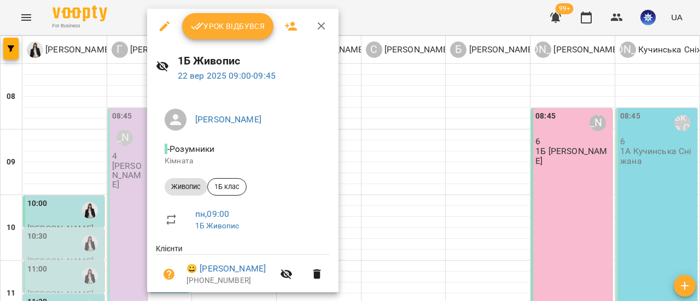
click at [228, 30] on span "Урок відбувся" at bounding box center [228, 26] width 74 height 13
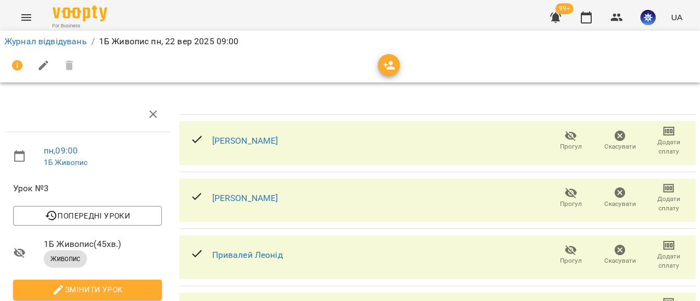
click at [57, 35] on li "Журнал відвідувань" at bounding box center [45, 41] width 83 height 13
click at [60, 41] on link "Журнал відвідувань" at bounding box center [45, 41] width 83 height 10
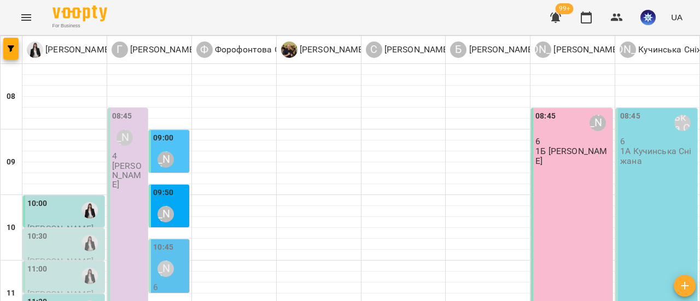
click at [132, 147] on div "[PERSON_NAME]" at bounding box center [124, 137] width 25 height 25
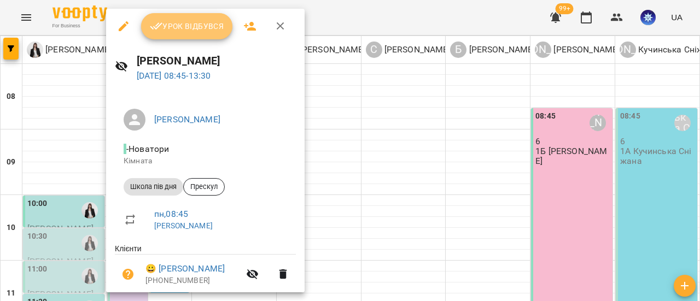
click at [196, 23] on span "Урок відбувся" at bounding box center [187, 26] width 74 height 13
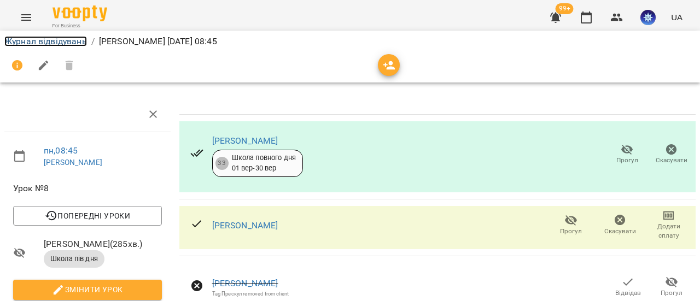
click at [49, 42] on link "Журнал відвідувань" at bounding box center [45, 41] width 83 height 10
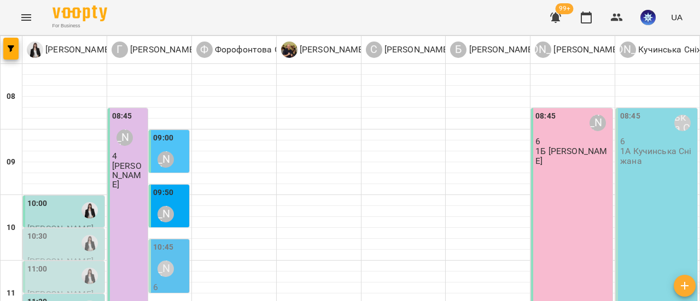
type input "**********"
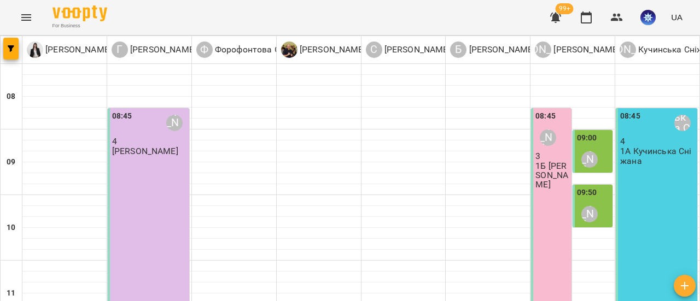
scroll to position [219, 0]
type input "**********"
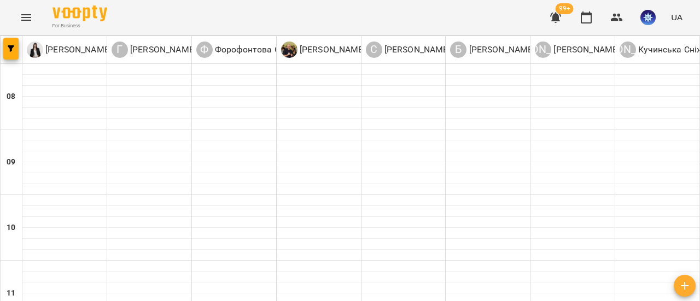
type input "**********"
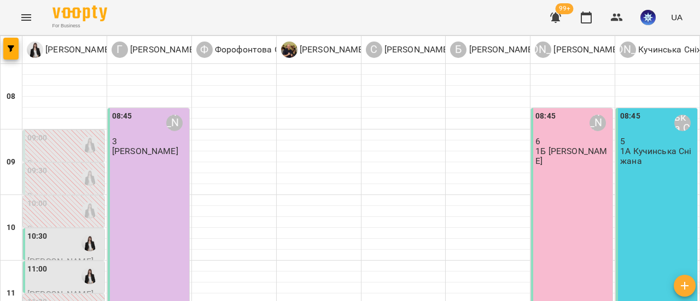
scroll to position [109, 0]
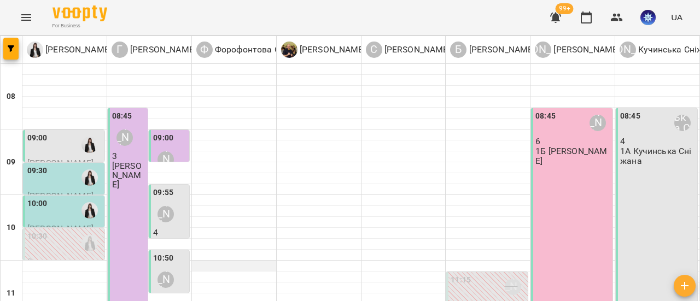
scroll to position [55, 0]
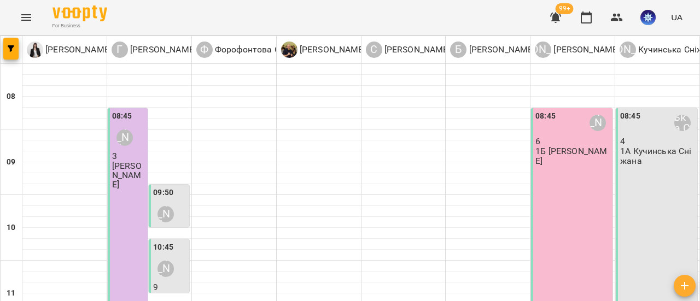
scroll to position [274, 0]
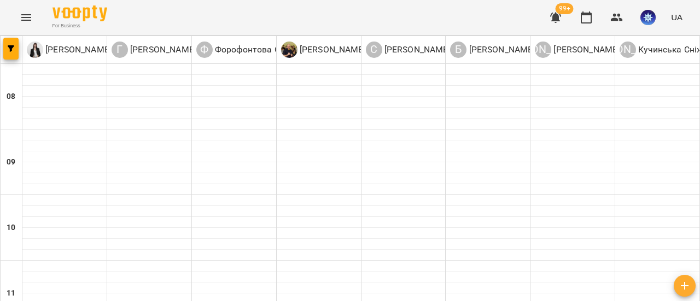
type input "**********"
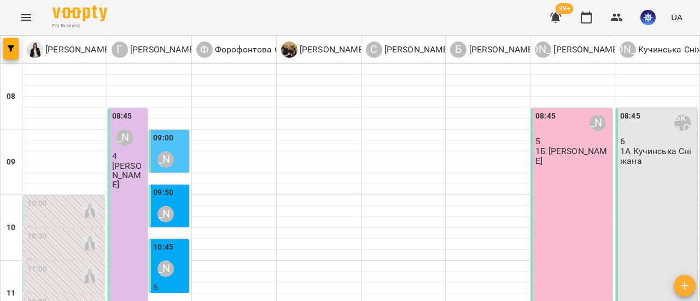
scroll to position [219, 0]
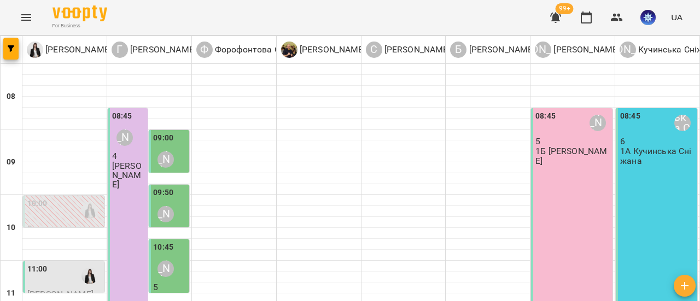
type input "**********"
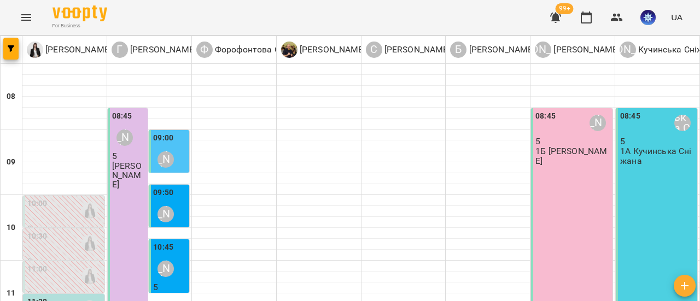
type input "**********"
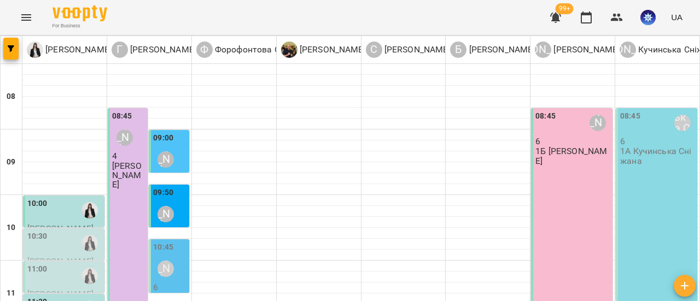
type input "**********"
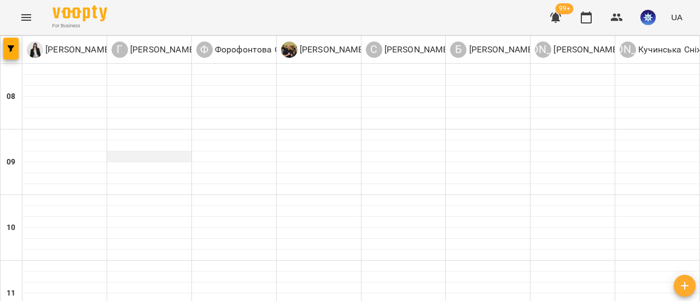
scroll to position [0, 0]
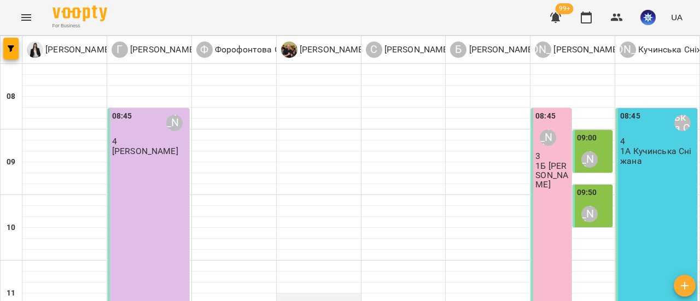
scroll to position [274, 0]
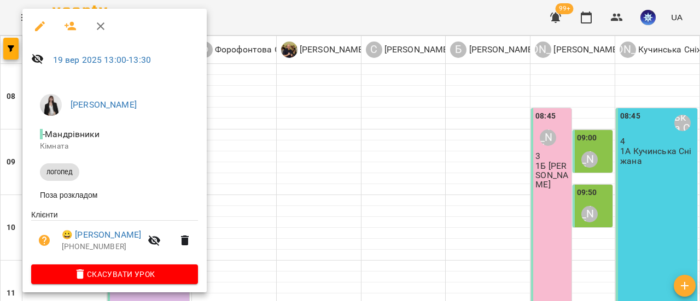
click at [102, 28] on icon "button" at bounding box center [101, 26] width 8 height 8
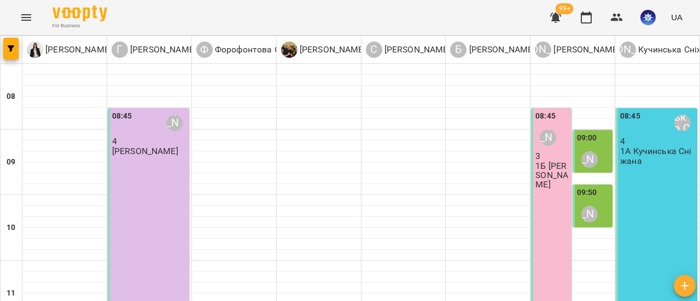
type input "**********"
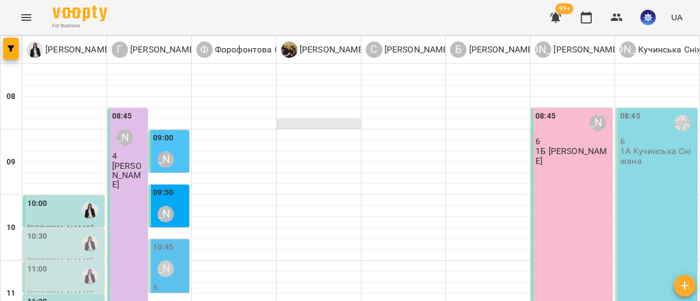
scroll to position [109, 0]
click at [175, 257] on div "[PERSON_NAME]" at bounding box center [165, 269] width 25 height 25
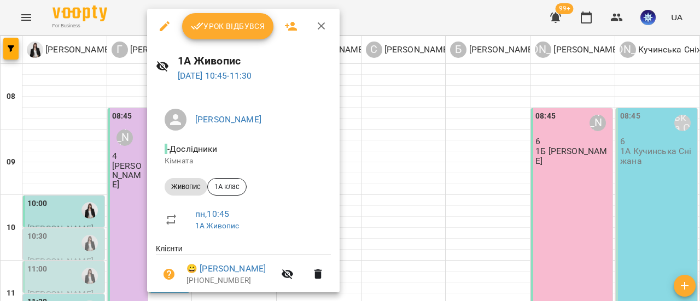
click at [230, 25] on span "Урок відбувся" at bounding box center [228, 26] width 74 height 13
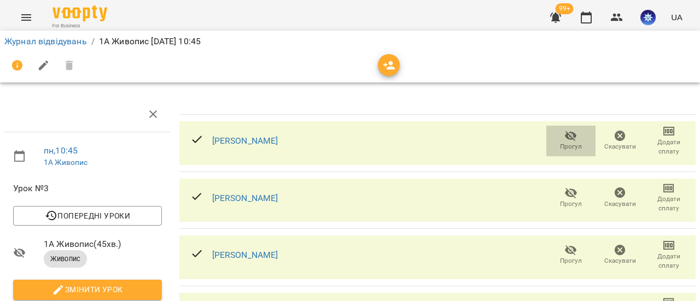
click at [565, 141] on icon "button" at bounding box center [571, 136] width 13 height 13
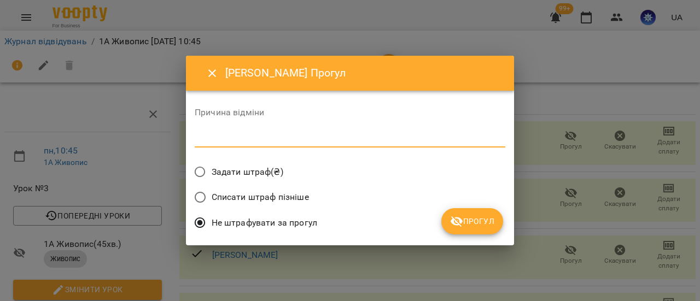
drag, startPoint x: 218, startPoint y: 142, endPoint x: 353, endPoint y: 130, distance: 135.7
click at [218, 141] on textarea at bounding box center [350, 139] width 311 height 10
type textarea "**********"
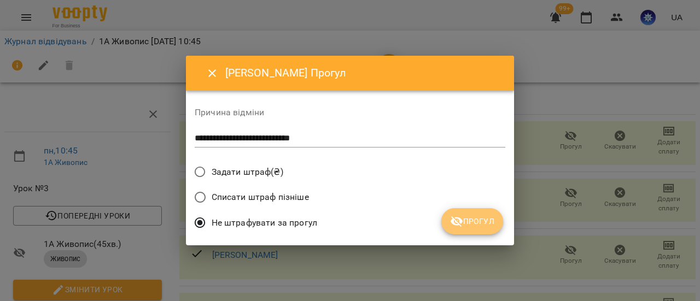
click at [473, 223] on span "Прогул" at bounding box center [472, 221] width 44 height 13
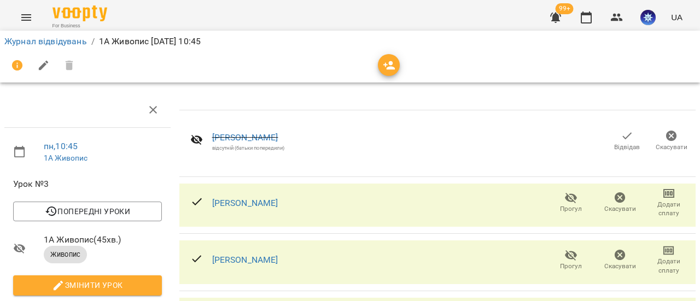
scroll to position [209, 0]
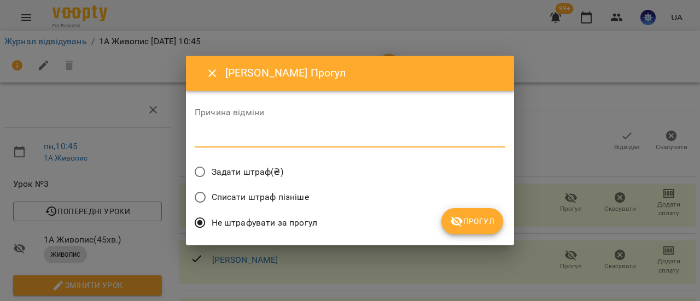
click at [229, 142] on textarea at bounding box center [350, 139] width 311 height 10
type textarea "**********"
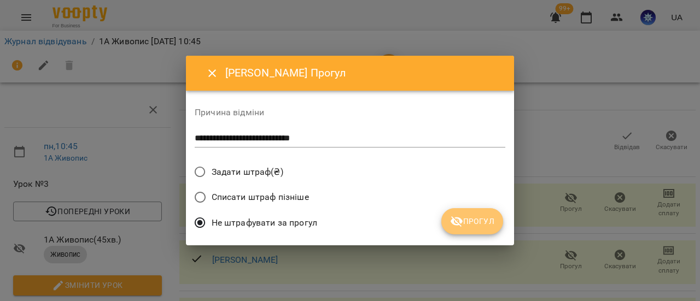
click at [479, 222] on span "Прогул" at bounding box center [472, 221] width 44 height 13
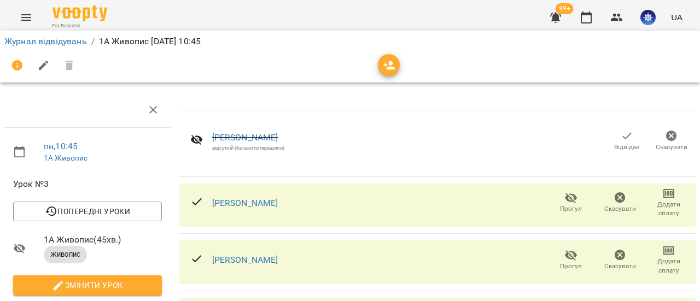
scroll to position [0, 0]
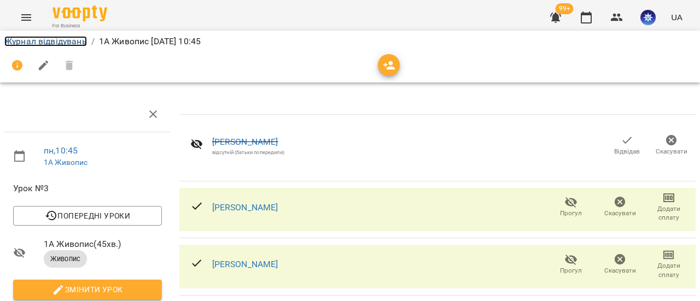
click at [31, 43] on link "Журнал відвідувань" at bounding box center [45, 41] width 83 height 10
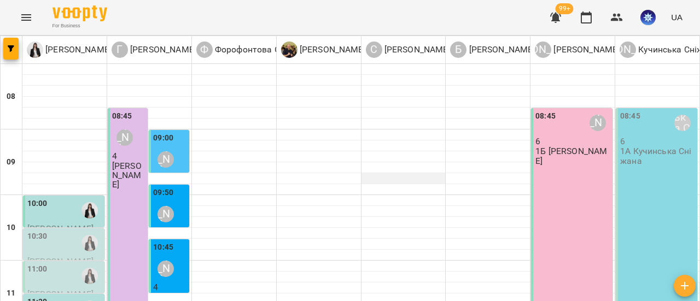
scroll to position [164, 0]
click at [67, 231] on div "10:30" at bounding box center [64, 243] width 75 height 25
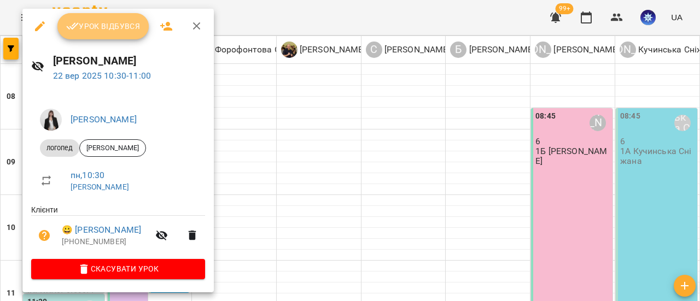
click at [115, 27] on span "Урок відбувся" at bounding box center [103, 26] width 74 height 13
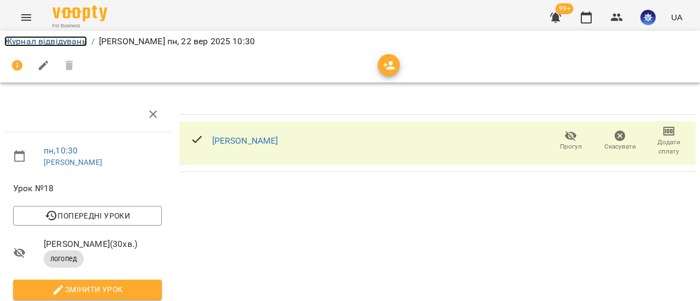
click at [48, 45] on link "Журнал відвідувань" at bounding box center [45, 41] width 83 height 10
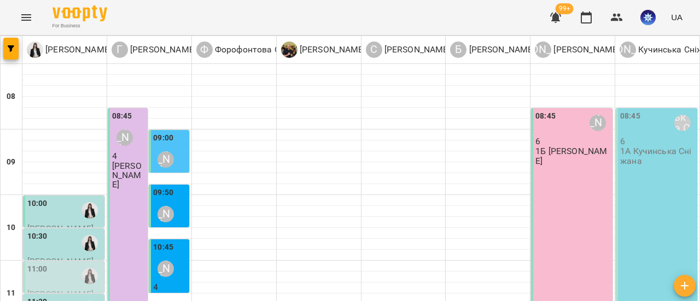
scroll to position [109, 0]
click at [67, 264] on div "11:00" at bounding box center [64, 276] width 75 height 25
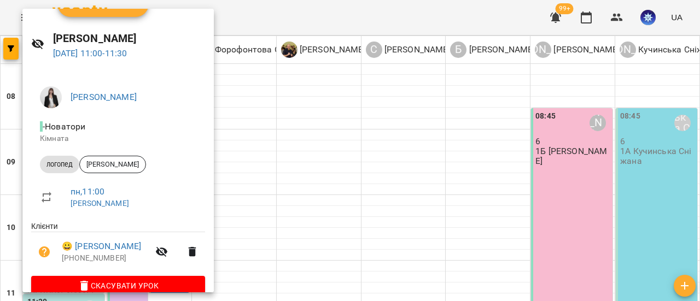
scroll to position [40, 0]
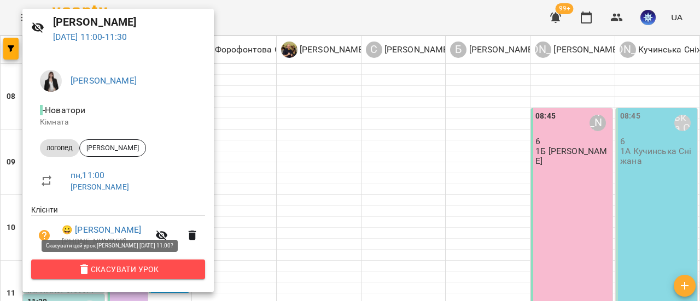
click at [132, 270] on span "Скасувати Урок" at bounding box center [118, 269] width 156 height 13
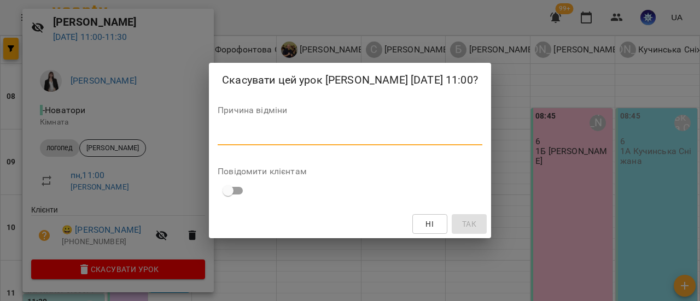
drag, startPoint x: 221, startPoint y: 136, endPoint x: 341, endPoint y: 140, distance: 120.4
click at [221, 136] on textarea at bounding box center [350, 136] width 265 height 10
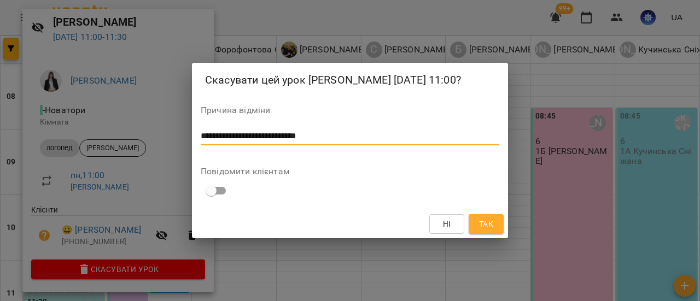
type textarea "**********"
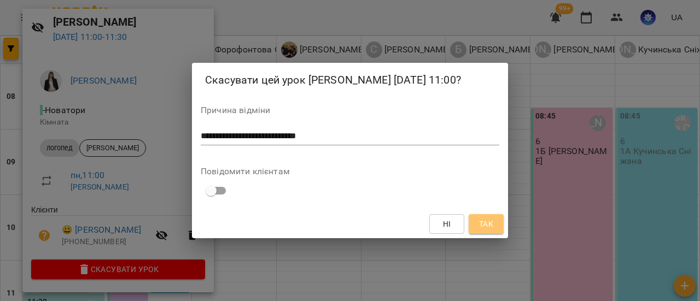
click at [479, 231] on button "Так" at bounding box center [486, 224] width 35 height 20
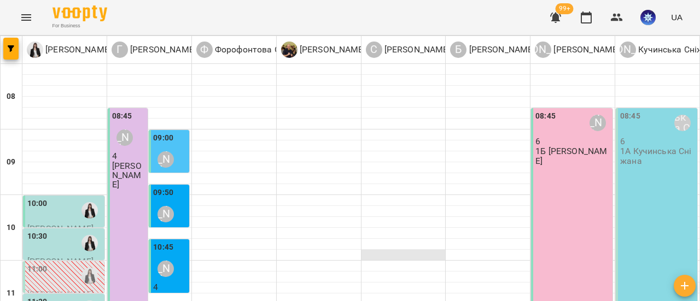
scroll to position [219, 0]
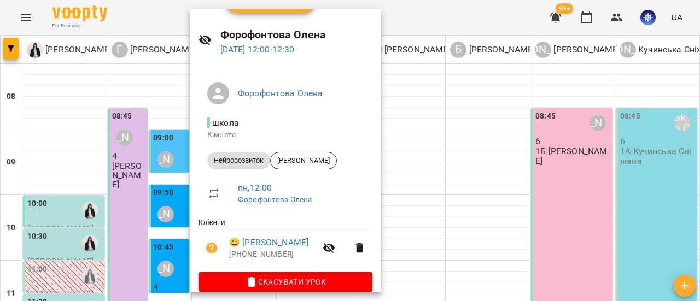
scroll to position [40, 0]
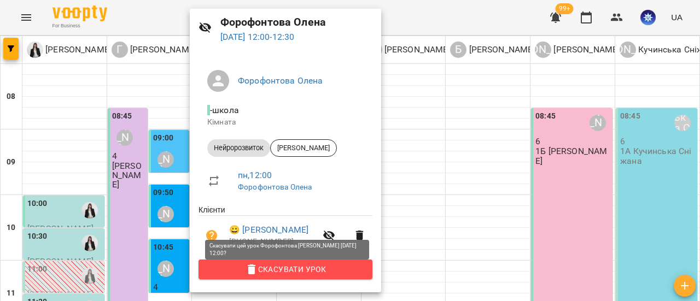
click at [295, 270] on span "Скасувати Урок" at bounding box center [285, 269] width 156 height 13
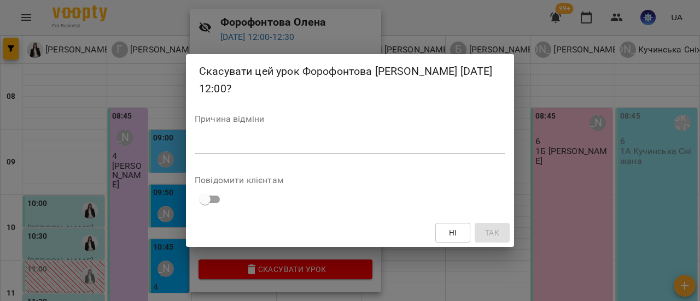
click at [212, 138] on div "*" at bounding box center [350, 146] width 311 height 18
click at [212, 149] on textarea at bounding box center [350, 145] width 311 height 10
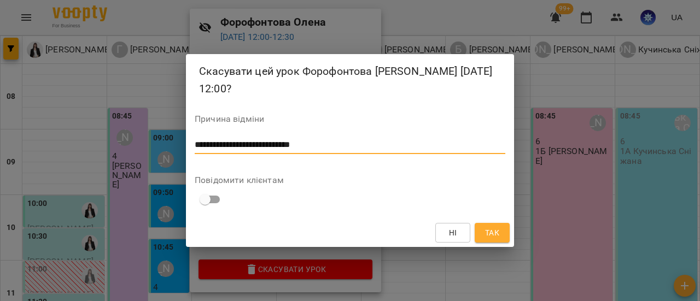
type textarea "**********"
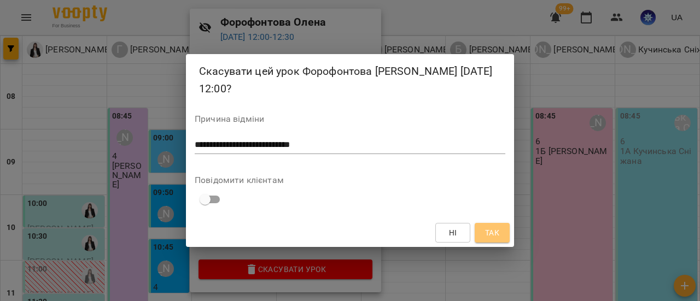
click at [497, 228] on button "Так" at bounding box center [492, 233] width 35 height 20
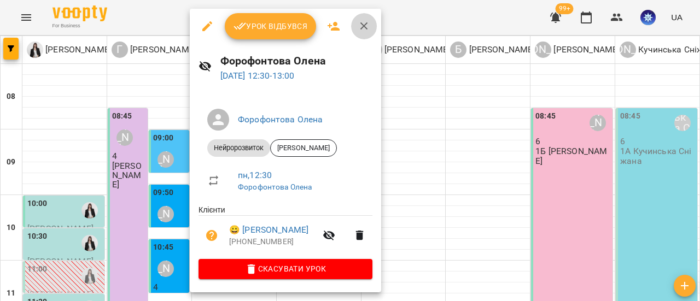
click at [361, 24] on icon "button" at bounding box center [365, 26] width 8 height 8
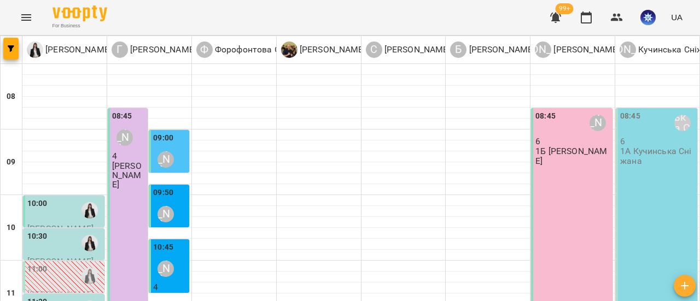
scroll to position [274, 0]
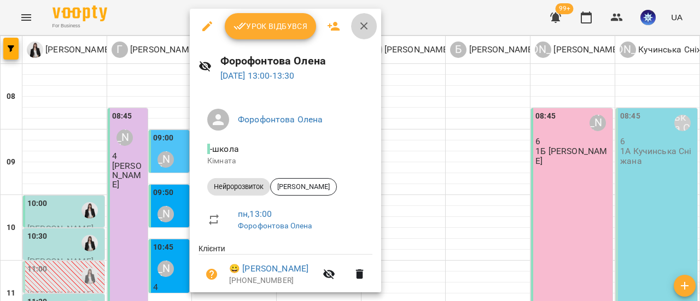
click at [368, 27] on icon "button" at bounding box center [364, 26] width 13 height 13
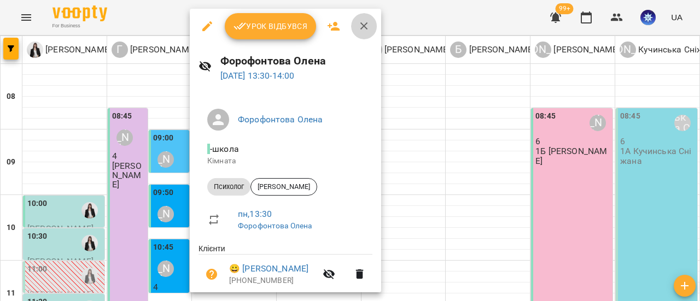
drag, startPoint x: 362, startPoint y: 29, endPoint x: 370, endPoint y: 66, distance: 38.2
click at [361, 29] on icon "button" at bounding box center [364, 26] width 13 height 13
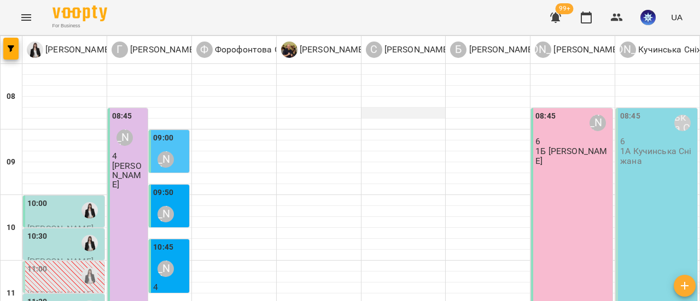
scroll to position [109, 0]
click at [651, 119] on div "08:45 Кучинська Сніжана 6 1А Кучинська Сніжана" at bounding box center [657, 266] width 82 height 316
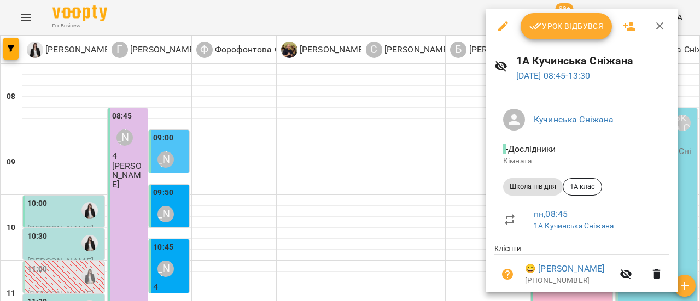
click at [580, 27] on span "Урок відбувся" at bounding box center [567, 26] width 74 height 13
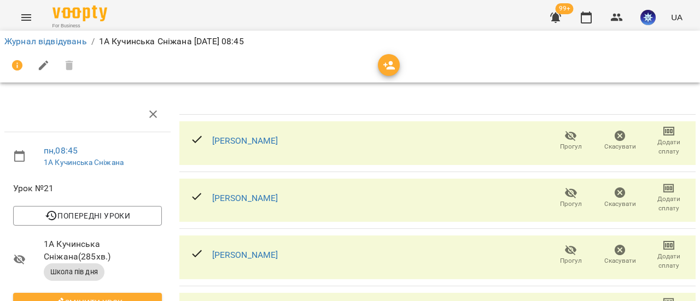
click at [575, 134] on span "Прогул" at bounding box center [571, 141] width 36 height 22
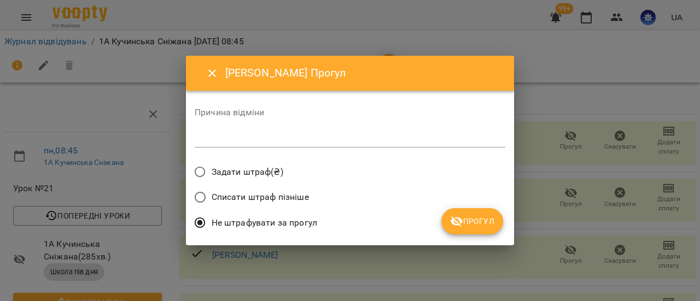
click at [219, 141] on textarea at bounding box center [350, 139] width 311 height 10
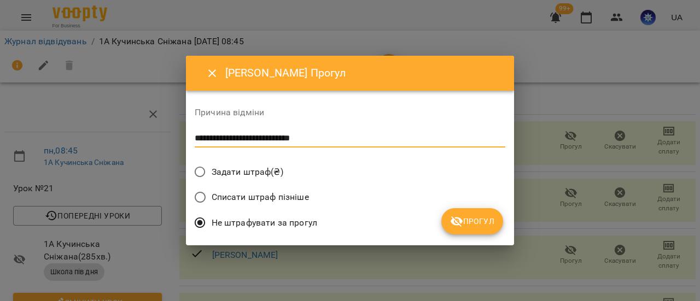
type textarea "**********"
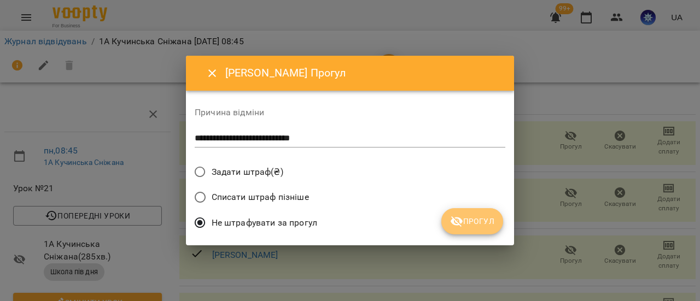
click at [497, 221] on button "Прогул" at bounding box center [473, 221] width 62 height 26
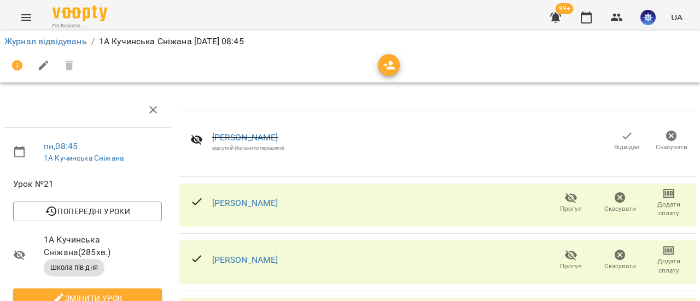
scroll to position [222, 0]
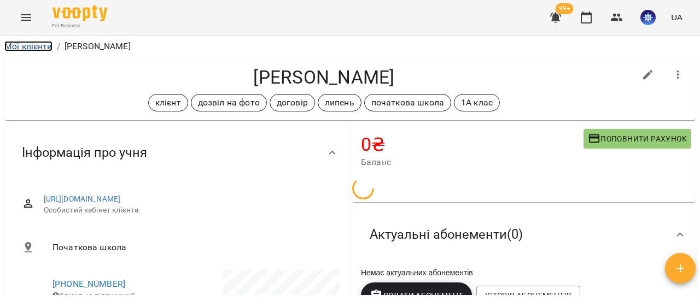
click at [25, 45] on link "Мої клієнти" at bounding box center [28, 46] width 48 height 10
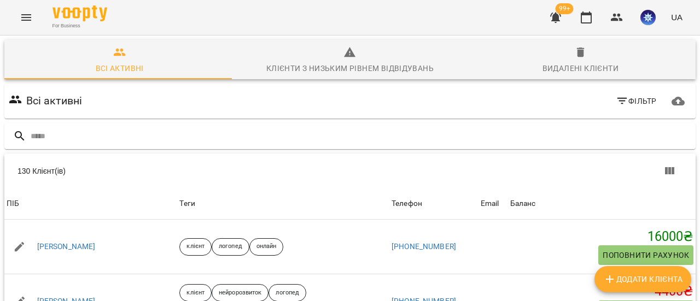
click at [27, 19] on icon "Menu" at bounding box center [26, 17] width 13 height 13
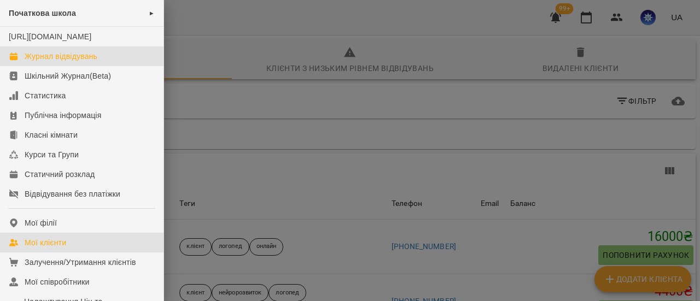
click at [52, 62] on div "Журнал відвідувань" at bounding box center [61, 56] width 73 height 11
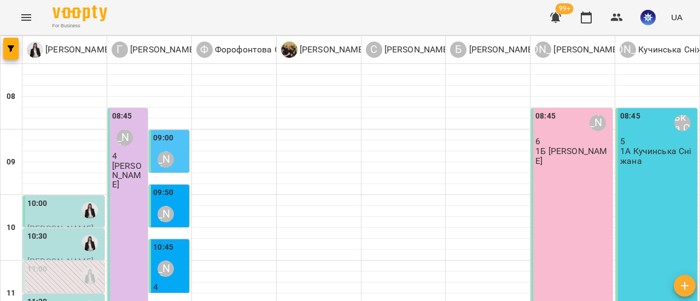
click at [660, 149] on p "1А Кучинська Сніжана" at bounding box center [657, 156] width 75 height 19
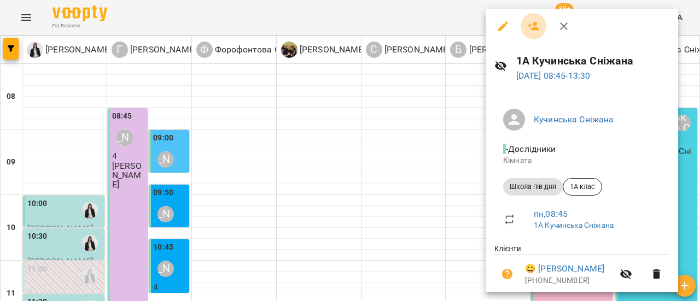
click at [531, 29] on icon "button" at bounding box center [533, 26] width 13 height 13
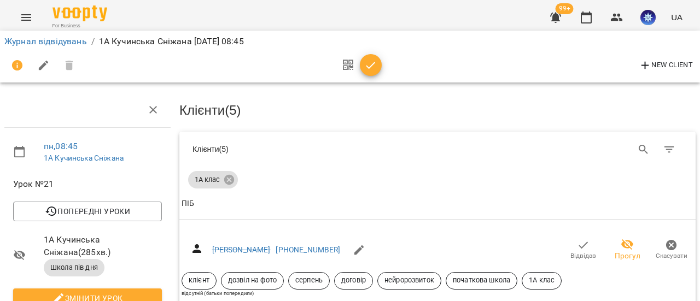
scroll to position [448, 0]
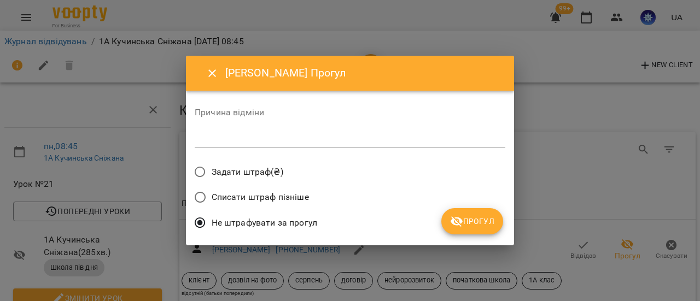
drag, startPoint x: 262, startPoint y: 142, endPoint x: 353, endPoint y: 138, distance: 92.0
click at [263, 141] on textarea at bounding box center [350, 139] width 311 height 10
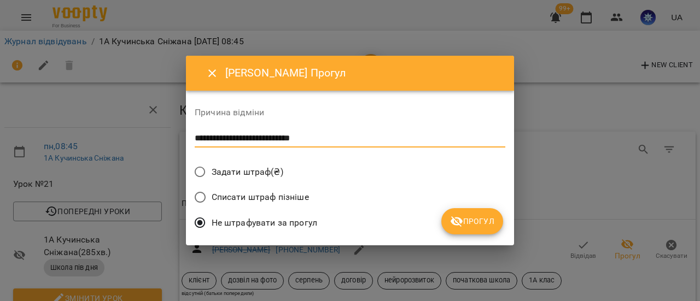
type textarea "**********"
click at [484, 223] on span "Прогул" at bounding box center [472, 221] width 44 height 13
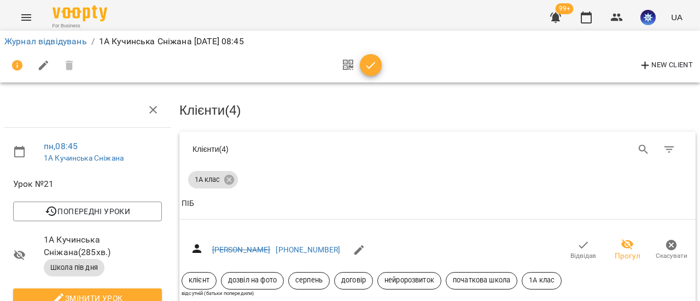
scroll to position [10, 0]
click at [34, 42] on link "Журнал відвідувань" at bounding box center [45, 41] width 83 height 10
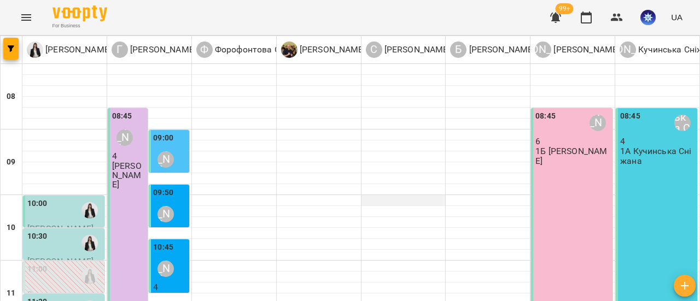
scroll to position [438, 0]
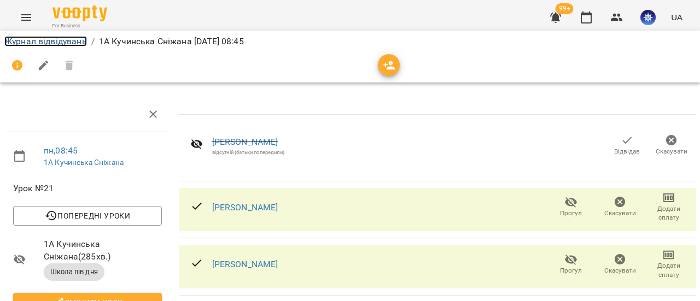
click at [45, 42] on link "Журнал відвідувань" at bounding box center [45, 41] width 83 height 10
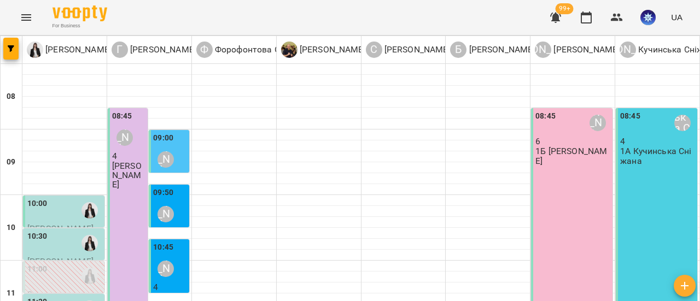
scroll to position [164, 0]
type input "**********"
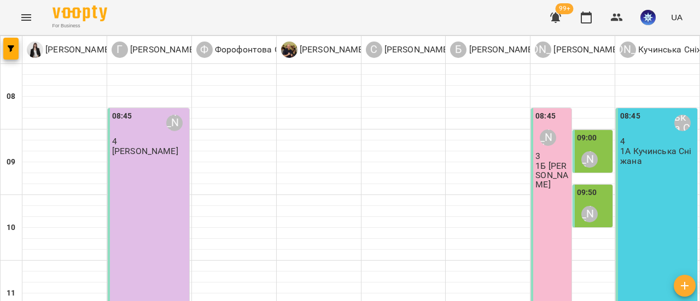
scroll to position [0, 0]
type input "**********"
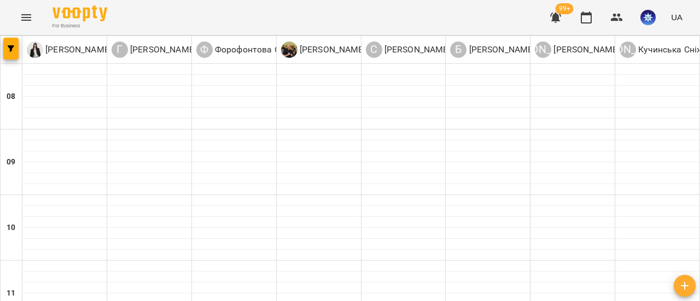
type input "**********"
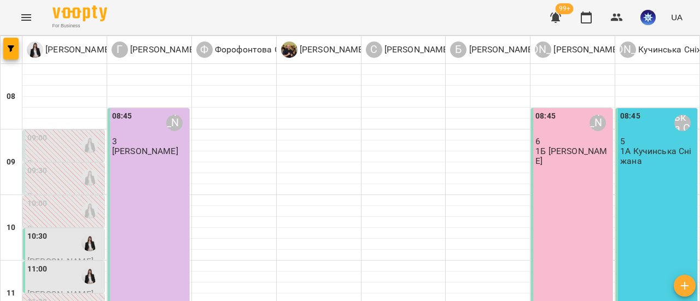
click at [21, 19] on icon "Menu" at bounding box center [26, 17] width 13 height 13
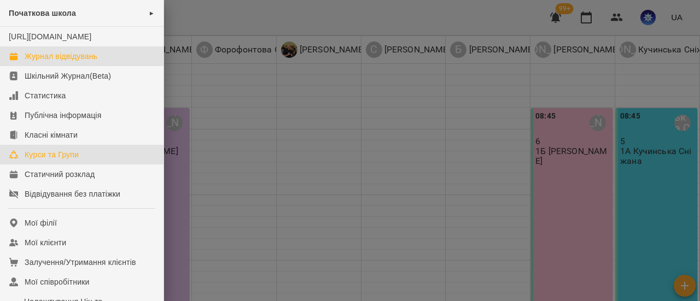
click at [49, 160] on div "Курси та Групи" at bounding box center [52, 154] width 54 height 11
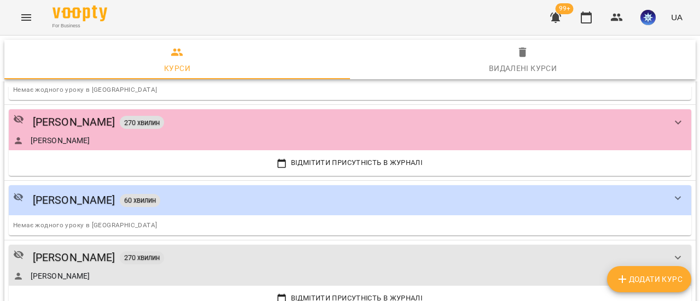
scroll to position [547, 0]
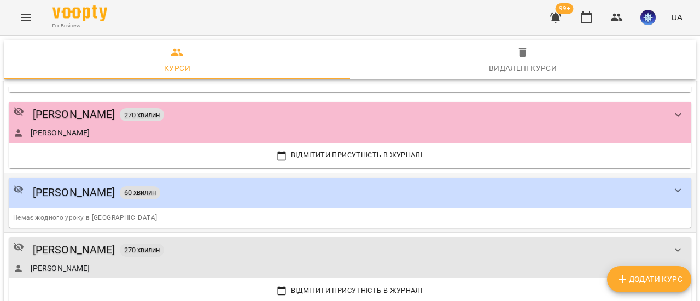
click at [672, 187] on icon "show more" at bounding box center [678, 190] width 13 height 13
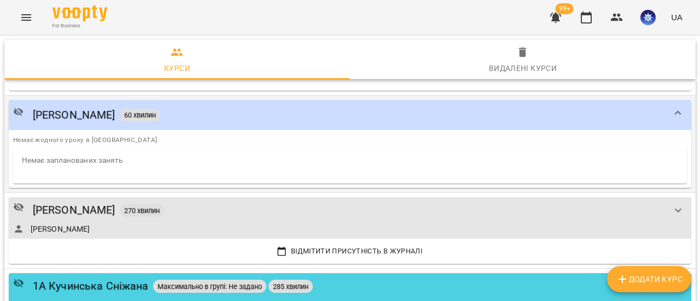
scroll to position [602, 0]
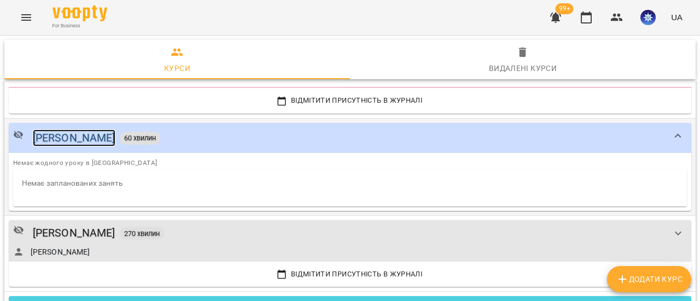
click at [70, 133] on div "[PERSON_NAME]" at bounding box center [74, 138] width 83 height 17
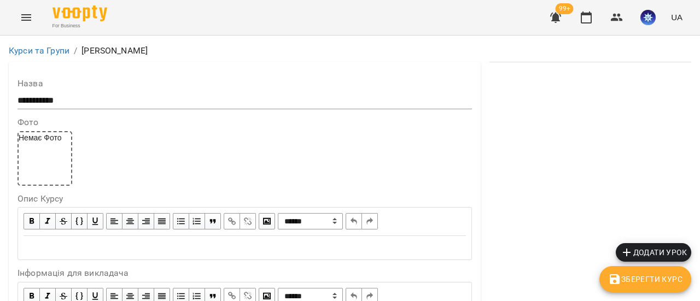
scroll to position [1049, 0]
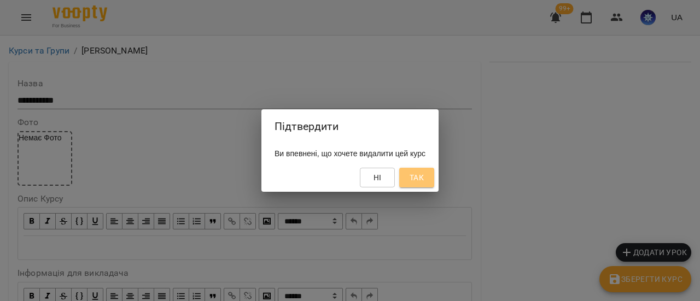
click at [420, 178] on span "Так" at bounding box center [417, 177] width 18 height 13
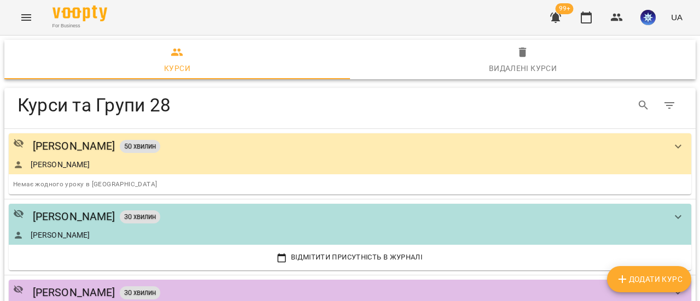
click at [23, 14] on icon "Menu" at bounding box center [26, 17] width 10 height 7
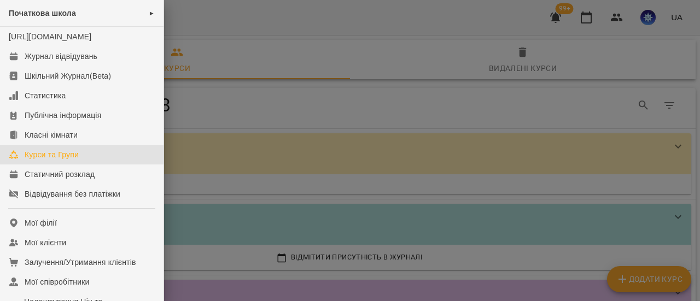
click at [60, 160] on div "Курси та Групи" at bounding box center [52, 154] width 54 height 11
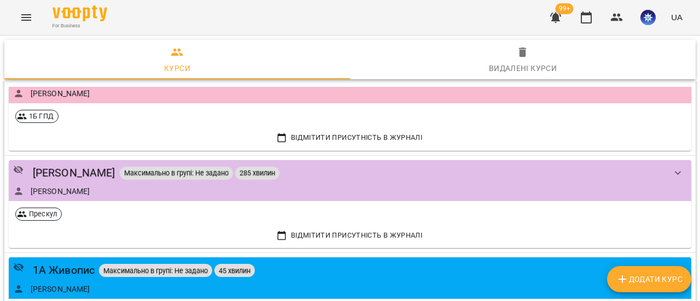
scroll to position [916, 0]
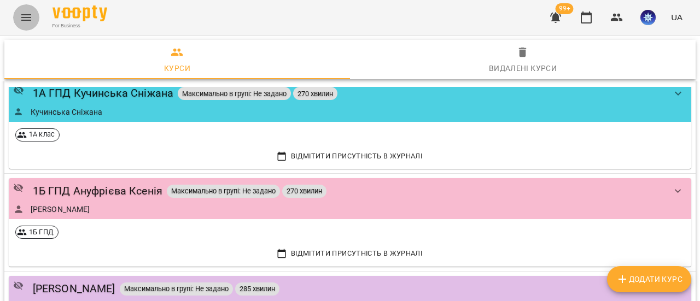
click at [28, 14] on icon "Menu" at bounding box center [26, 17] width 10 height 7
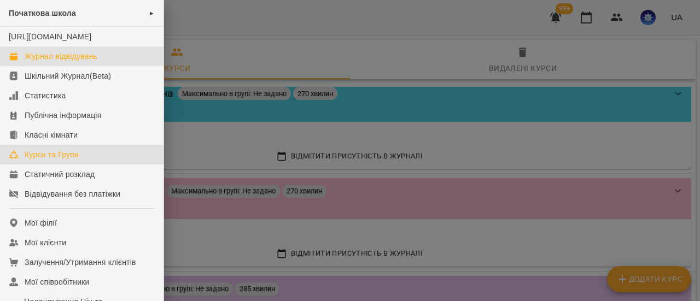
click at [55, 62] on div "Журнал відвідувань" at bounding box center [61, 56] width 73 height 11
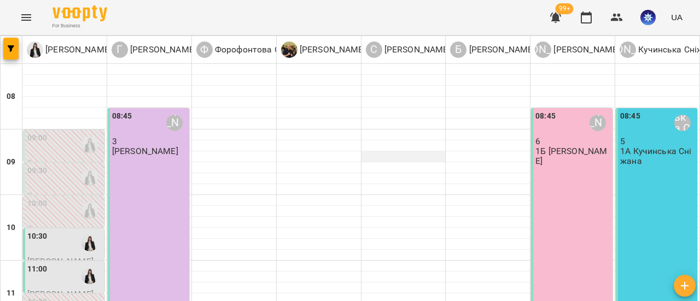
scroll to position [219, 0]
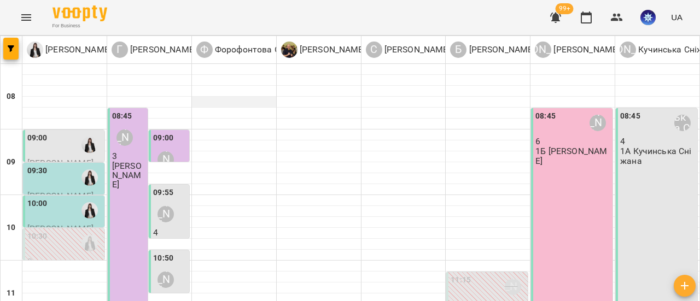
scroll to position [0, 0]
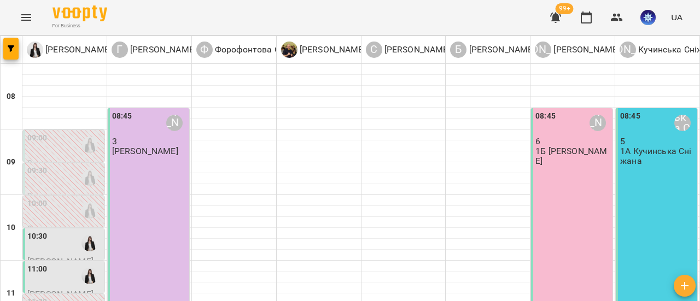
click at [19, 20] on button "Menu" at bounding box center [26, 17] width 26 height 26
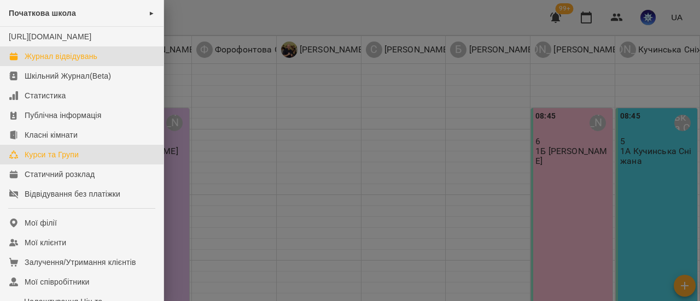
click at [64, 160] on div "Курси та Групи" at bounding box center [52, 154] width 54 height 11
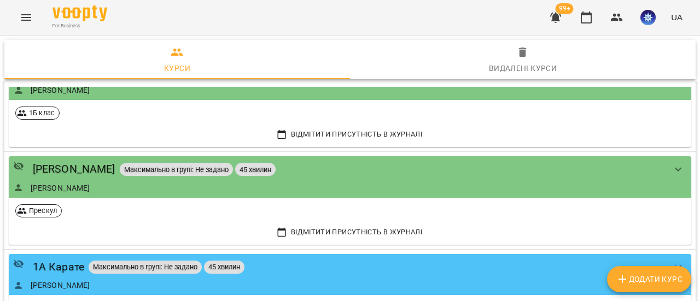
scroll to position [1696, 0]
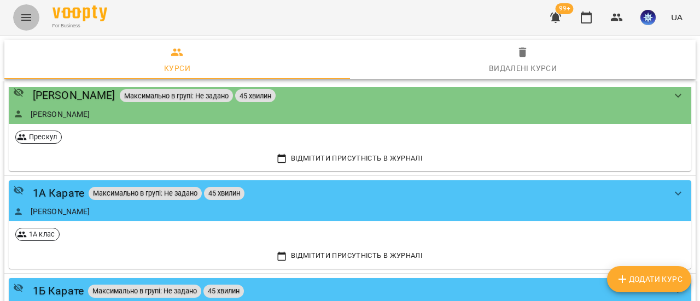
click at [30, 15] on icon "Menu" at bounding box center [26, 17] width 13 height 13
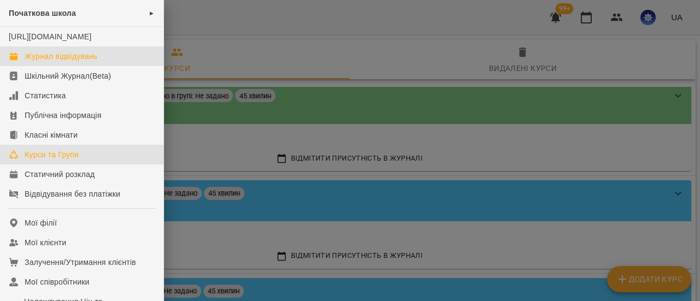
click at [57, 59] on link "Журнал відвідувань" at bounding box center [82, 57] width 164 height 20
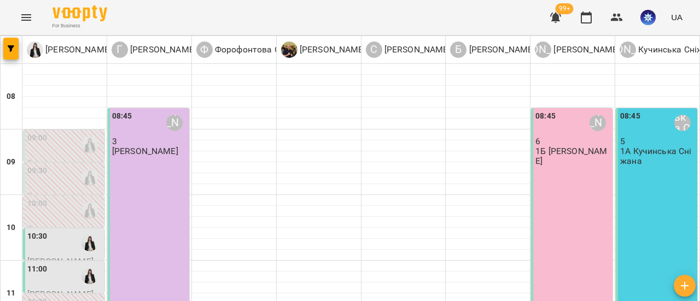
type input "**********"
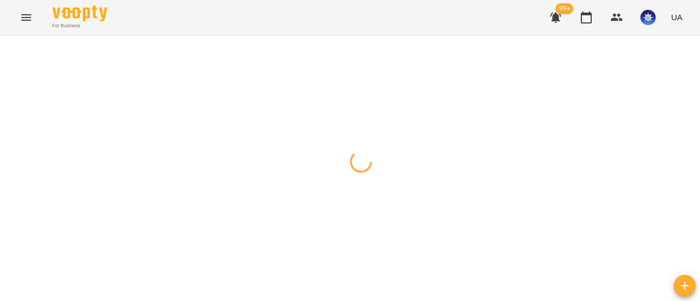
click at [422, 36] on div at bounding box center [350, 36] width 700 height 0
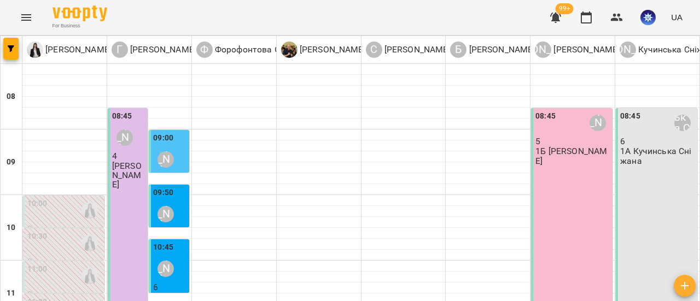
type input "**********"
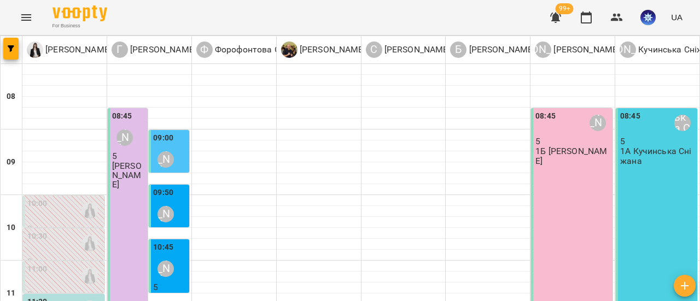
type input "**********"
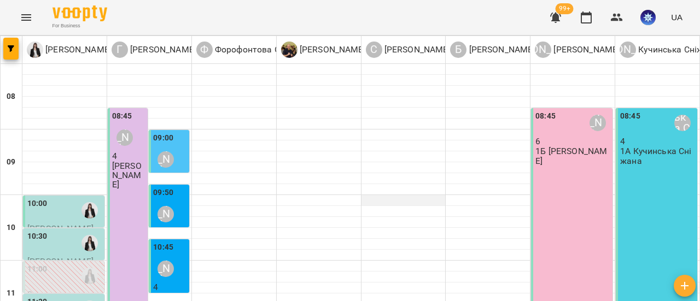
scroll to position [109, 0]
type input "**********"
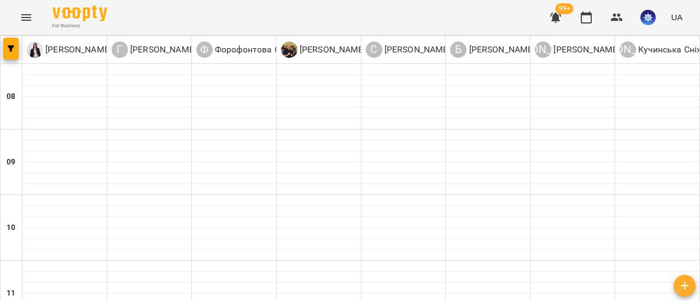
type input "**********"
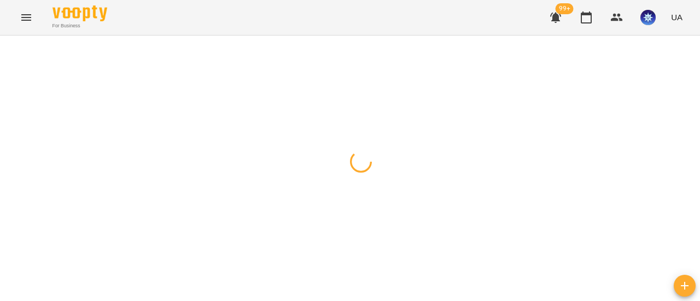
click at [281, 36] on div at bounding box center [350, 36] width 700 height 0
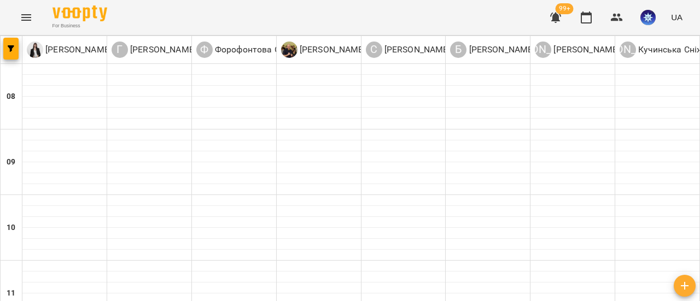
type input "**********"
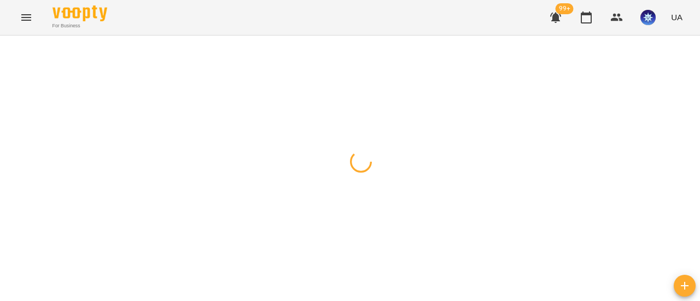
click at [429, 36] on div at bounding box center [350, 36] width 700 height 0
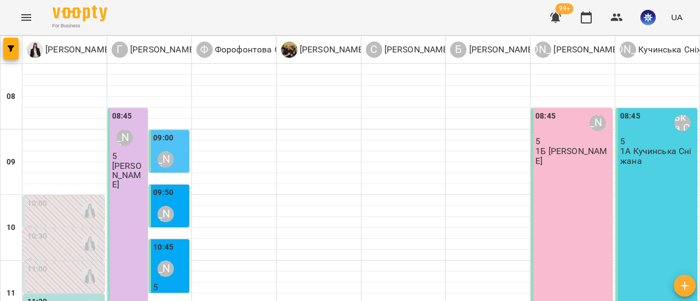
type input "**********"
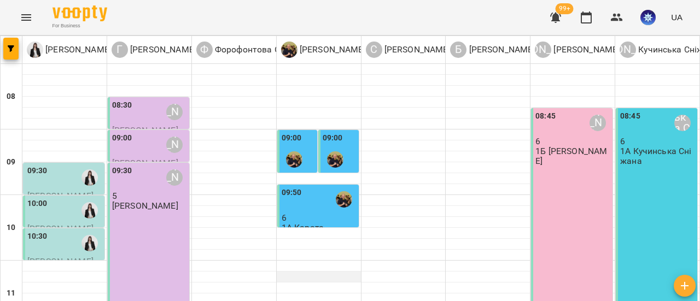
scroll to position [164, 0]
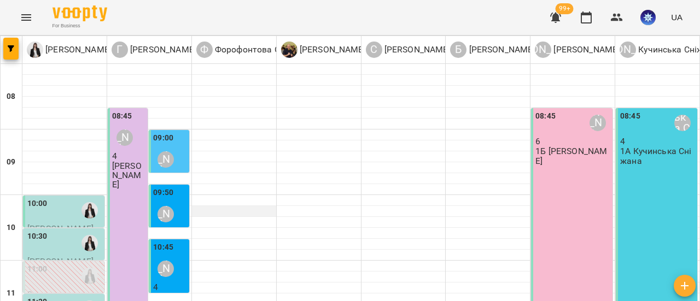
scroll to position [55, 0]
click at [31, 15] on icon "Menu" at bounding box center [26, 17] width 13 height 13
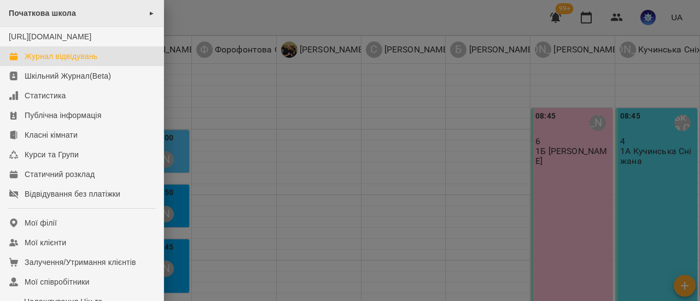
click at [123, 13] on div "Початкова школа ►" at bounding box center [82, 13] width 164 height 27
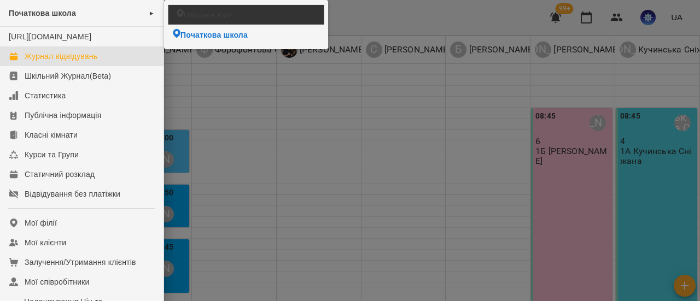
click at [185, 18] on span "UMspace Kyiv" at bounding box center [208, 14] width 48 height 10
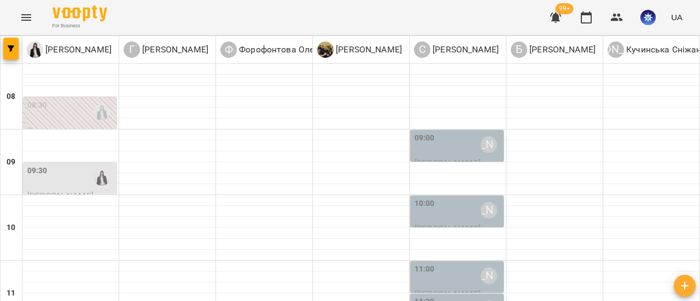
scroll to position [602, 0]
click at [36, 14] on button "Menu" at bounding box center [26, 17] width 26 height 26
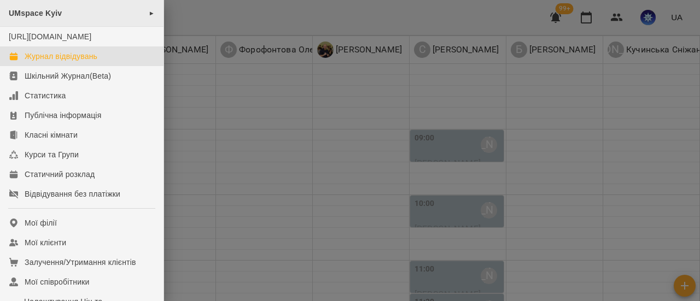
click at [149, 10] on span "►" at bounding box center [152, 13] width 6 height 9
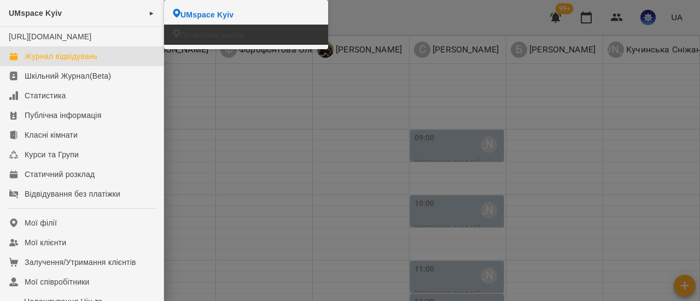
click at [196, 33] on span "Початкова школа" at bounding box center [212, 35] width 63 height 11
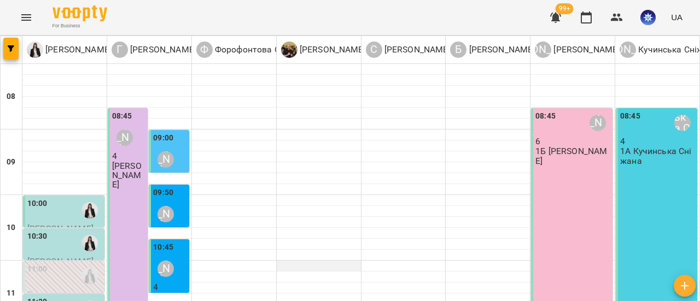
scroll to position [164, 0]
type input "**********"
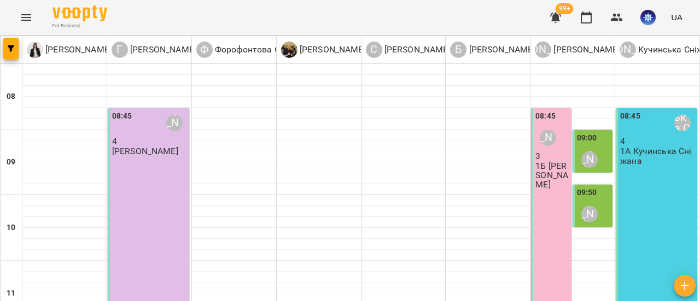
scroll to position [76, 0]
type input "**********"
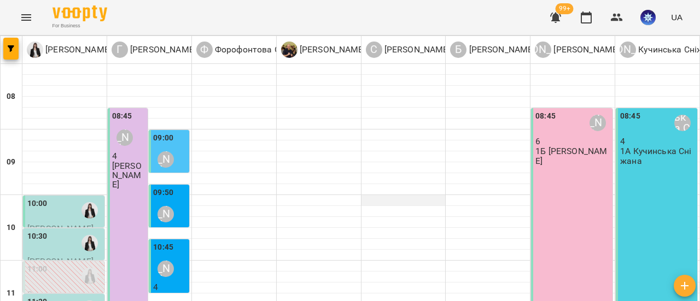
scroll to position [55, 0]
click at [25, 14] on icon "Menu" at bounding box center [26, 17] width 13 height 13
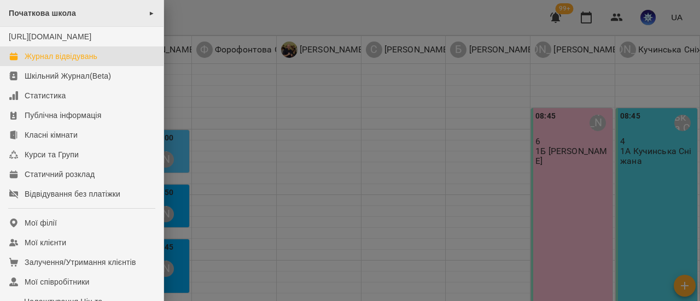
click at [100, 14] on div "Початкова школа ►" at bounding box center [82, 13] width 164 height 27
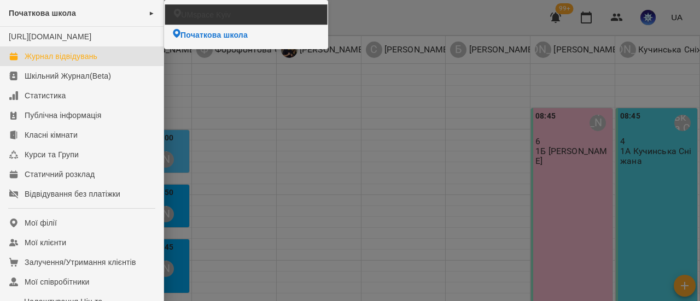
click at [189, 11] on span "UMspace Kyiv" at bounding box center [206, 14] width 50 height 11
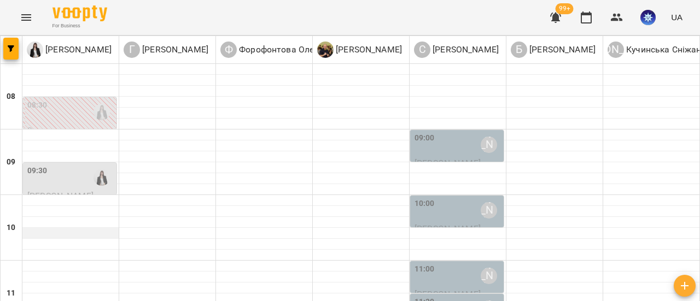
scroll to position [55, 0]
click at [67, 165] on div "09:30" at bounding box center [70, 177] width 87 height 25
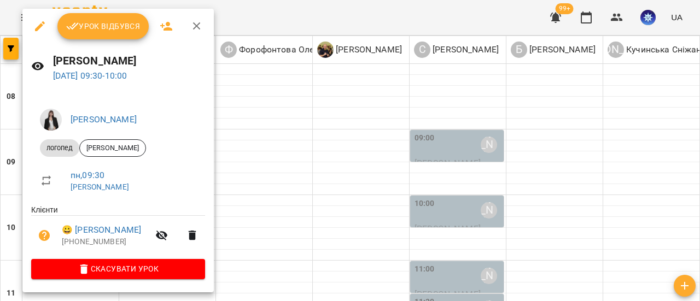
click at [101, 27] on span "Урок відбувся" at bounding box center [103, 26] width 74 height 13
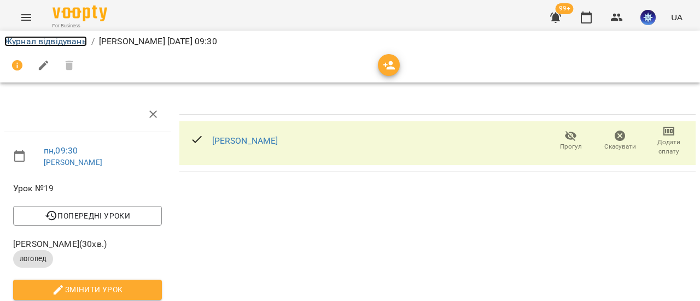
click at [31, 41] on link "Журнал відвідувань" at bounding box center [45, 41] width 83 height 10
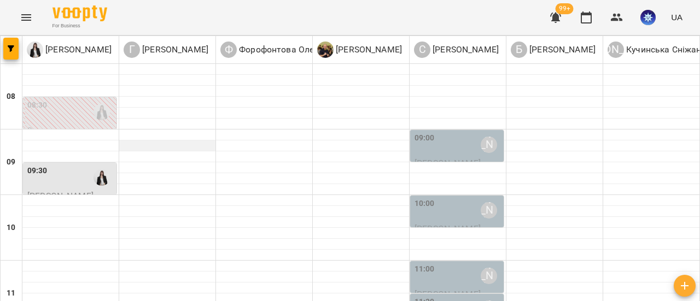
scroll to position [55, 0]
click at [22, 20] on icon "Menu" at bounding box center [26, 17] width 10 height 7
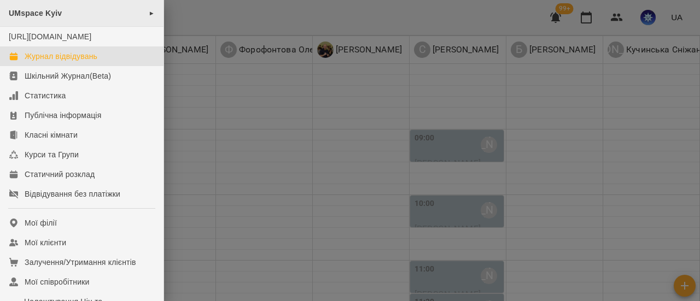
click at [149, 14] on span "►" at bounding box center [152, 13] width 6 height 9
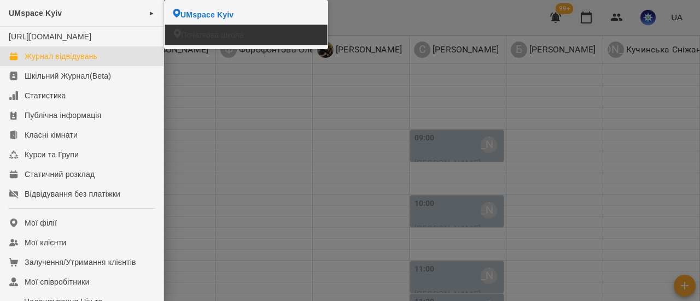
click at [182, 35] on li "Початкова школа" at bounding box center [246, 35] width 163 height 20
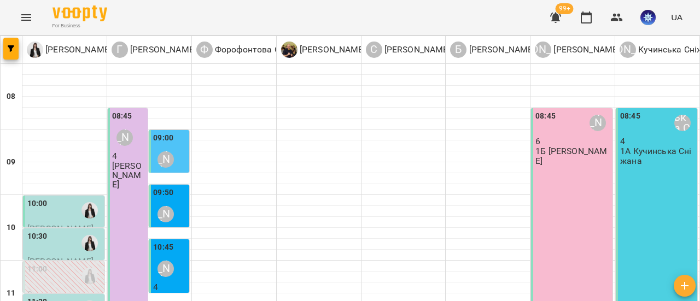
scroll to position [219, 0]
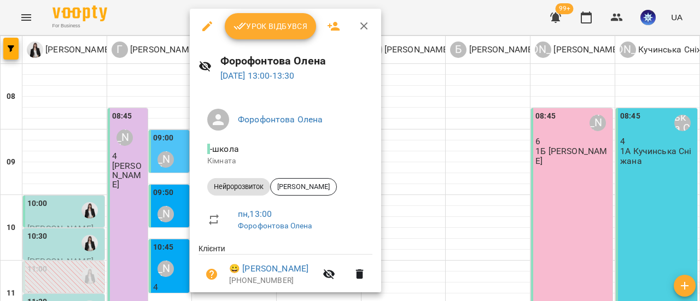
click at [278, 27] on span "Урок відбувся" at bounding box center [271, 26] width 74 height 13
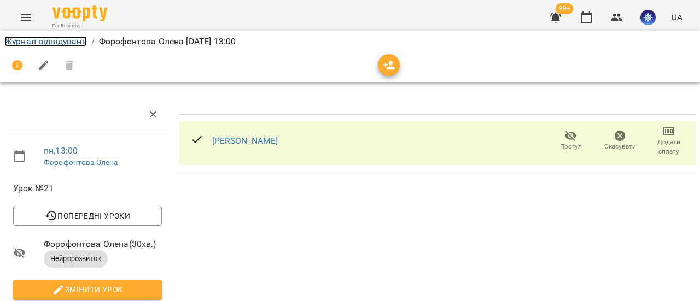
click at [45, 39] on link "Журнал відвідувань" at bounding box center [45, 41] width 83 height 10
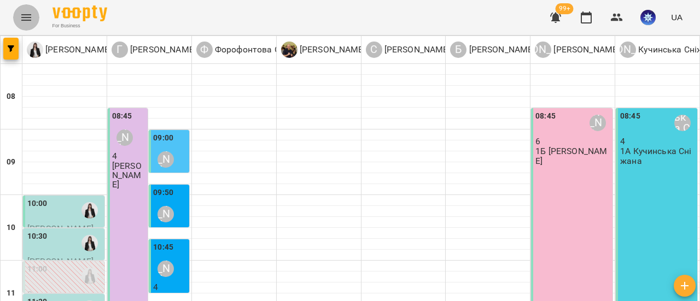
click at [23, 13] on icon "Menu" at bounding box center [26, 17] width 13 height 13
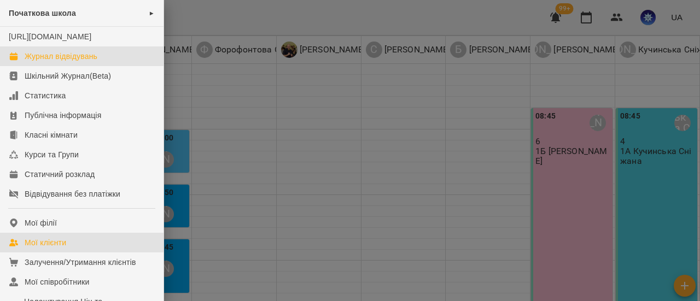
click at [60, 248] on div "Мої клієнти" at bounding box center [46, 242] width 42 height 11
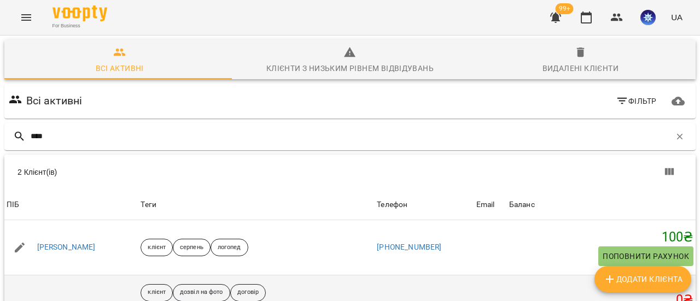
scroll to position [55, 0]
type input "****"
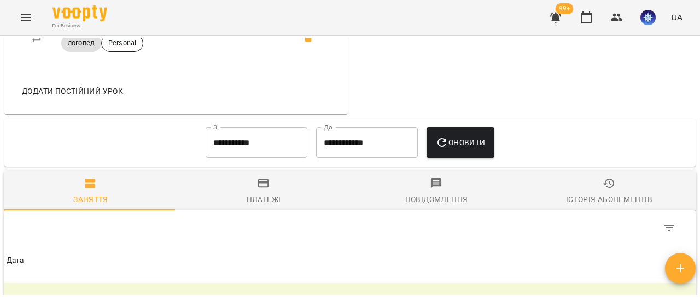
scroll to position [1532, 0]
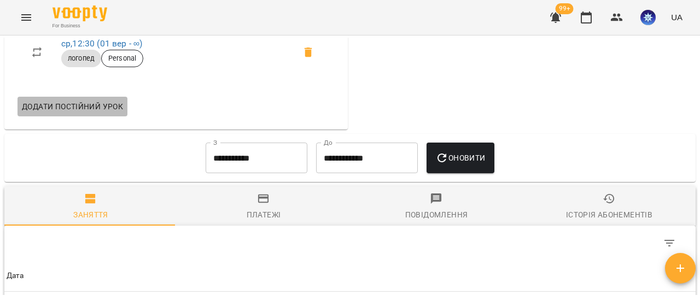
click at [83, 113] on span "Додати постійний урок" at bounding box center [72, 106] width 101 height 13
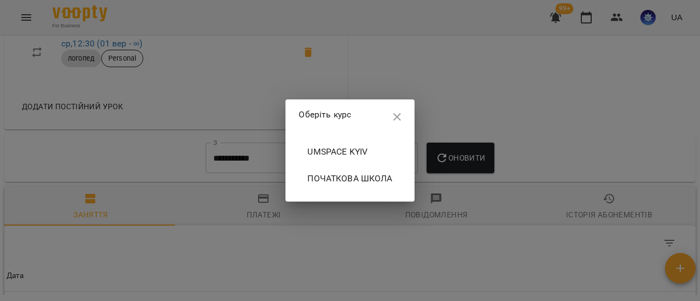
click at [348, 182] on span "Початкова школа" at bounding box center [349, 178] width 85 height 13
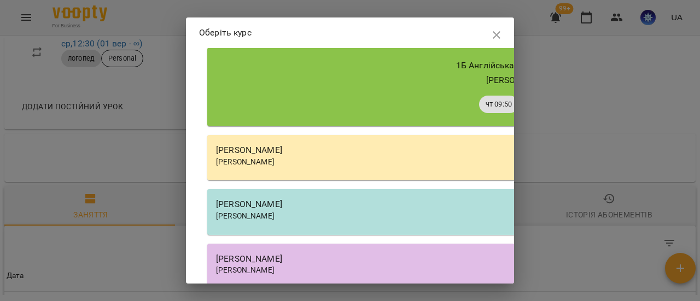
scroll to position [1204, 0]
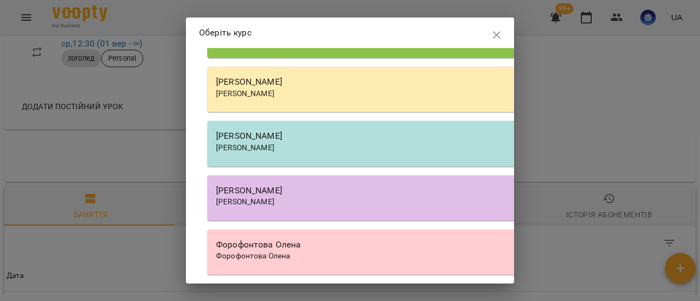
click at [300, 200] on div "[PERSON_NAME]" at bounding box center [519, 202] width 606 height 11
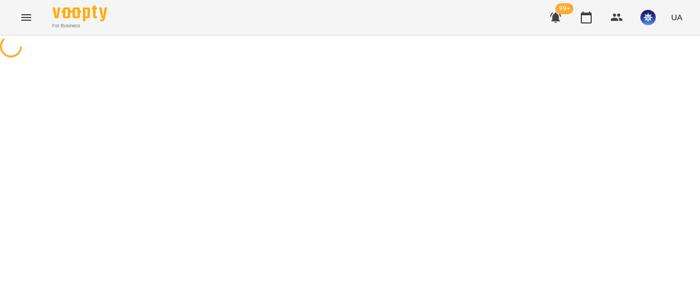
select select "*******"
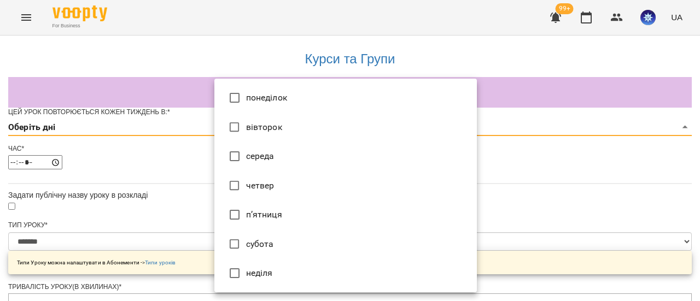
click at [399, 103] on li "понеділок" at bounding box center [345, 98] width 263 height 30
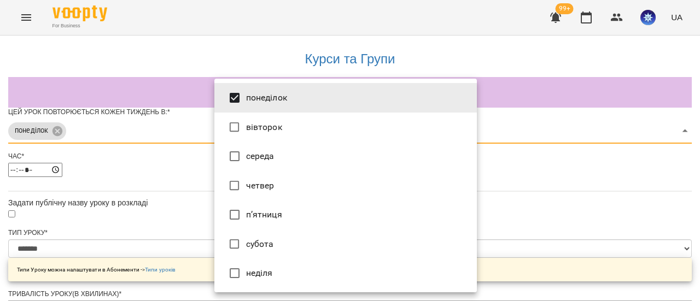
type input "***"
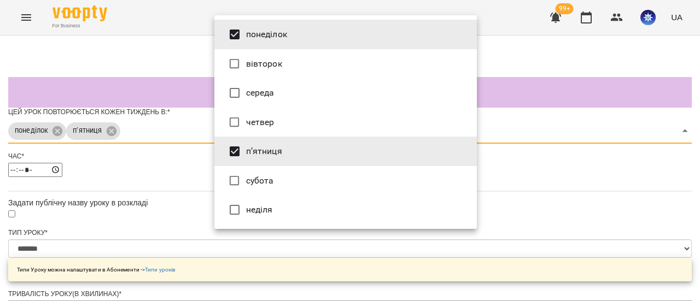
click at [528, 188] on div at bounding box center [350, 150] width 700 height 301
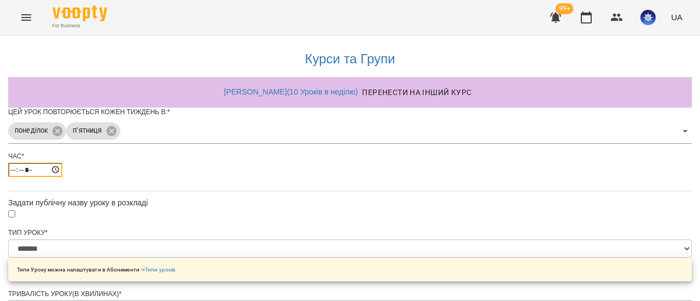
click at [62, 177] on input "*****" at bounding box center [35, 170] width 54 height 14
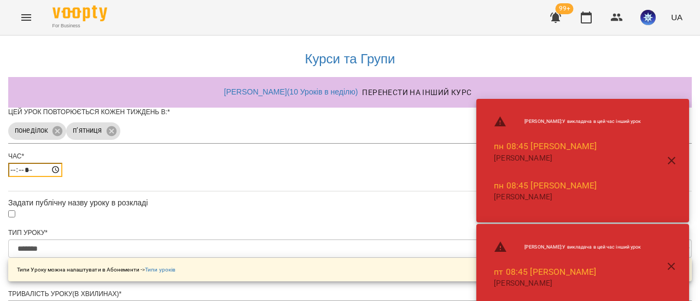
type input "*****"
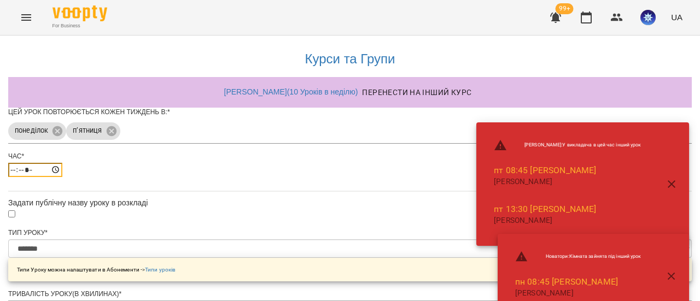
scroll to position [109, 0]
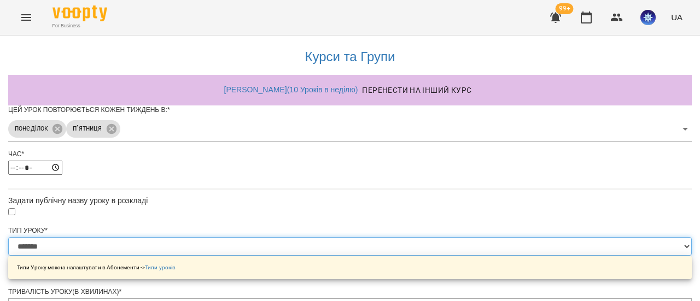
click at [472, 237] on select "**********" at bounding box center [350, 246] width 684 height 19
select select "**********"
click at [214, 237] on select "**********" at bounding box center [350, 246] width 684 height 19
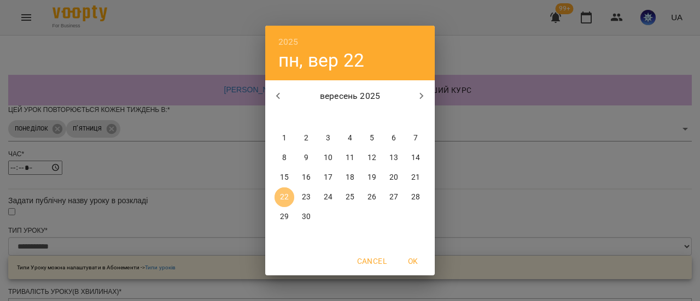
click at [280, 199] on p "22" at bounding box center [284, 197] width 9 height 11
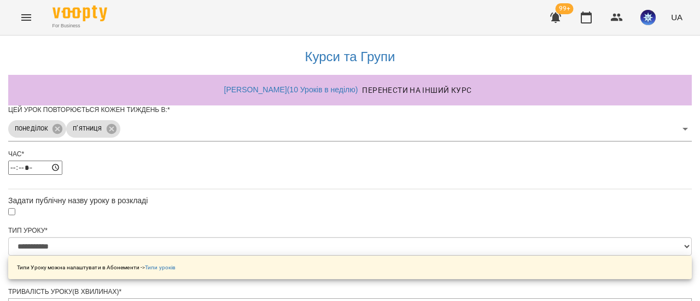
scroll to position [517, 0]
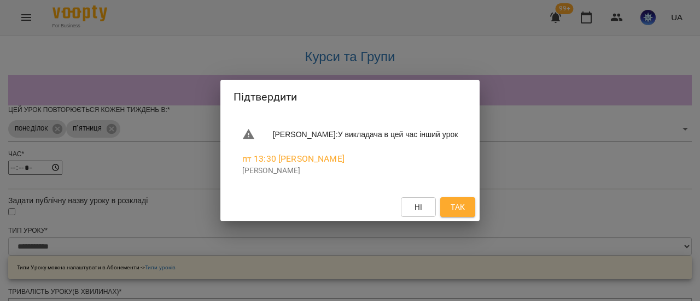
click at [465, 208] on span "Так" at bounding box center [458, 207] width 14 height 13
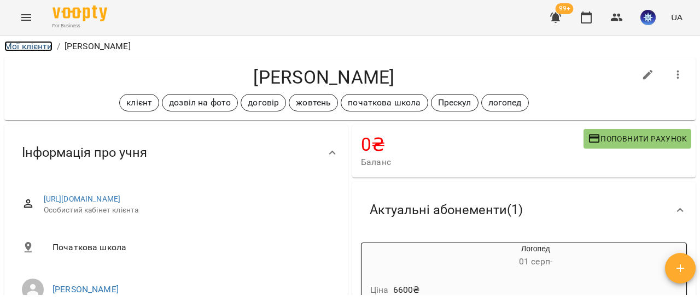
click at [34, 45] on link "Мої клієнти" at bounding box center [28, 46] width 48 height 10
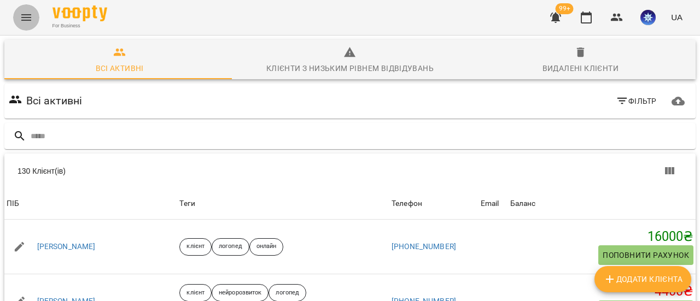
click at [25, 13] on icon "Menu" at bounding box center [26, 17] width 13 height 13
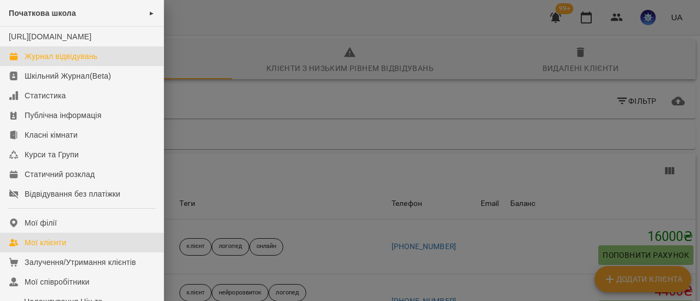
click at [79, 62] on div "Журнал відвідувань" at bounding box center [61, 56] width 73 height 11
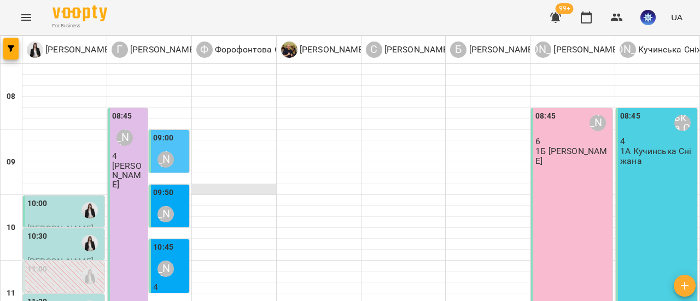
scroll to position [274, 0]
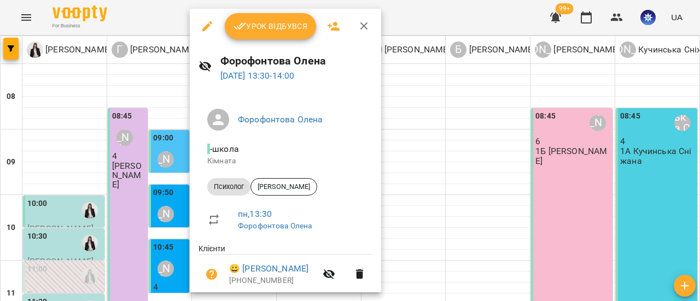
click at [280, 19] on button "Урок відбувся" at bounding box center [271, 26] width 92 height 26
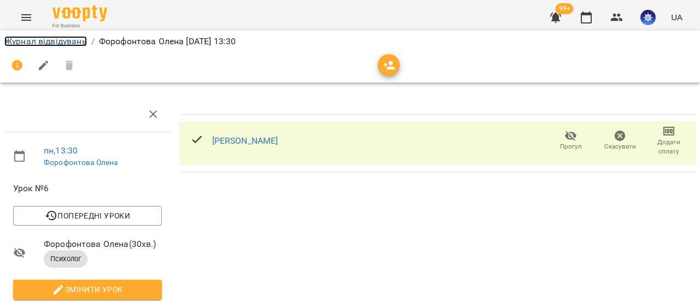
click at [57, 40] on link "Журнал відвідувань" at bounding box center [45, 41] width 83 height 10
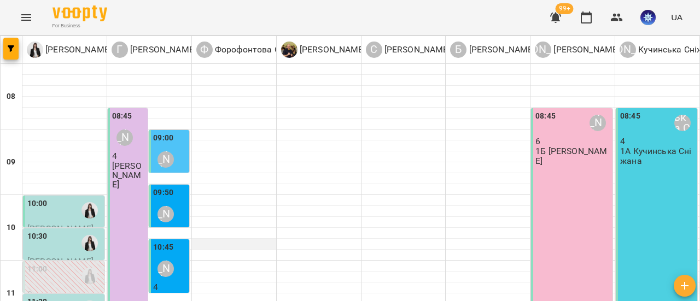
scroll to position [219, 0]
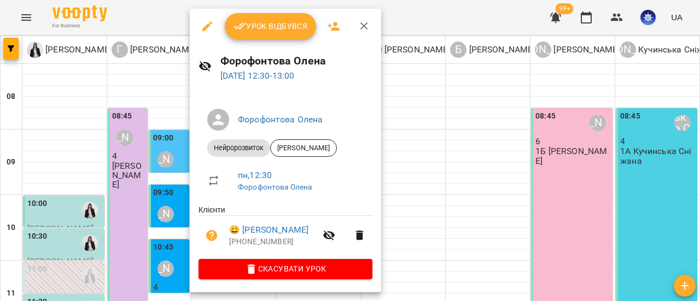
click at [362, 27] on icon "button" at bounding box center [365, 26] width 8 height 8
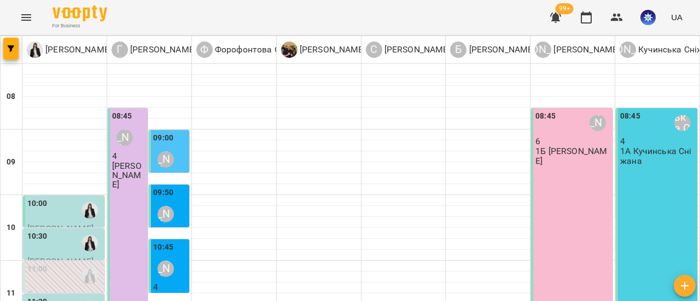
scroll to position [55, 0]
